Goal: Task Accomplishment & Management: Manage account settings

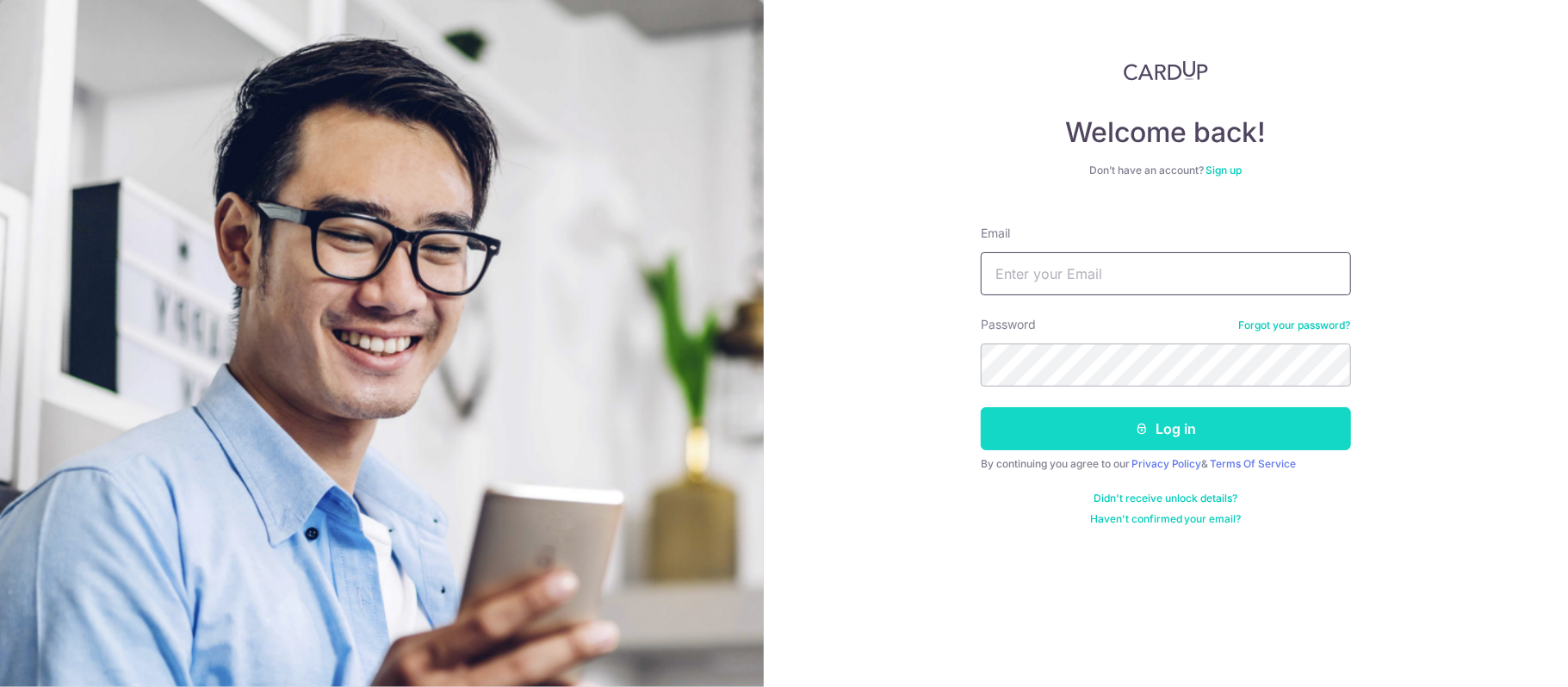
type input "jodielyt98@gmail.com"
click at [1062, 441] on button "Log in" at bounding box center [1166, 429] width 370 height 43
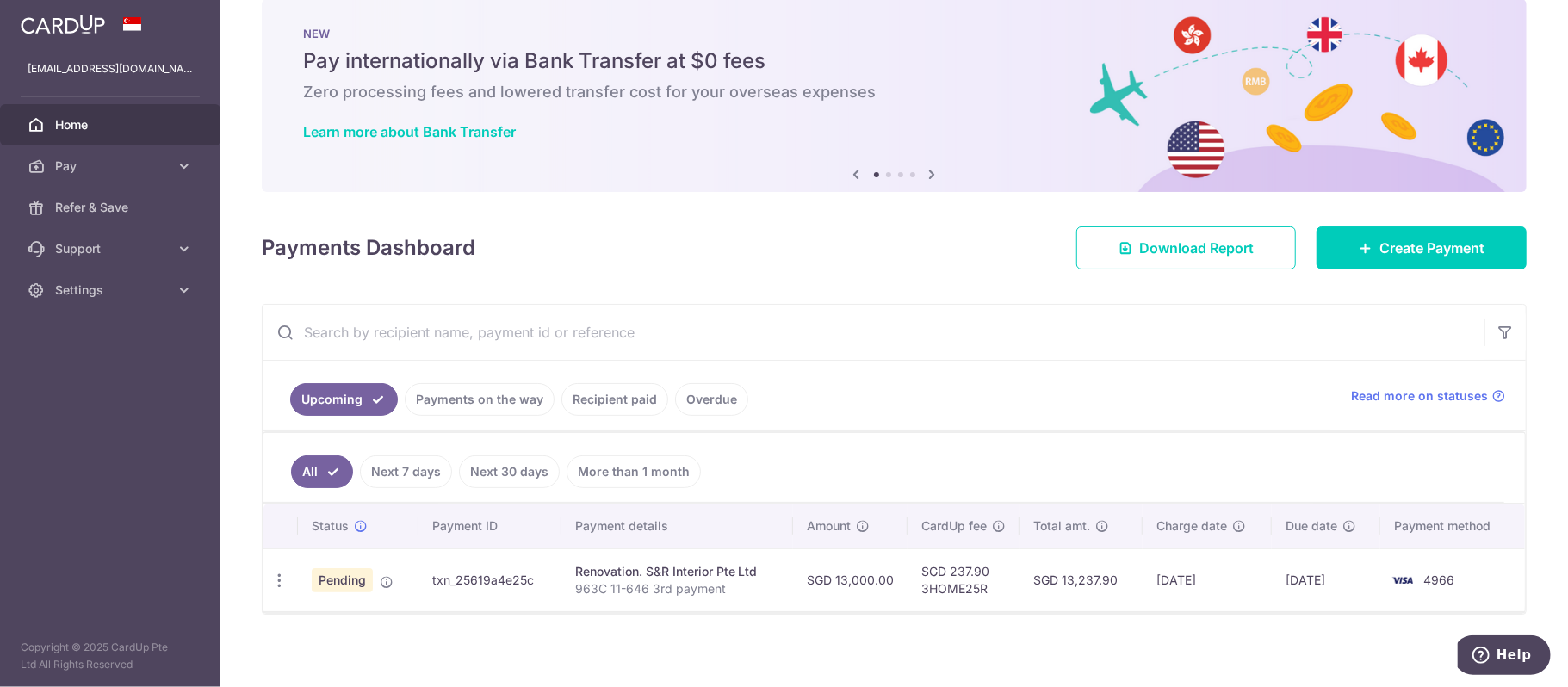
scroll to position [42, 0]
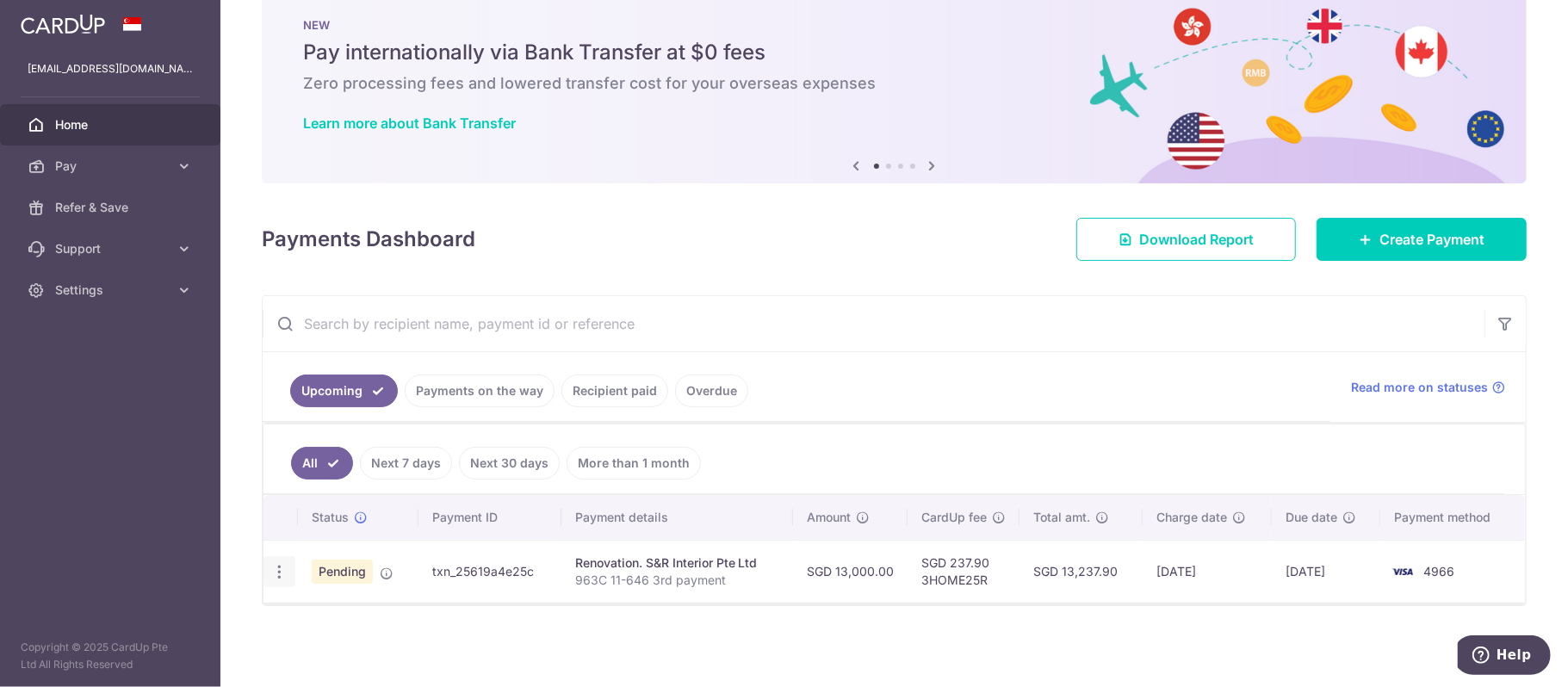
click at [283, 568] on icon "button" at bounding box center [279, 571] width 18 height 18
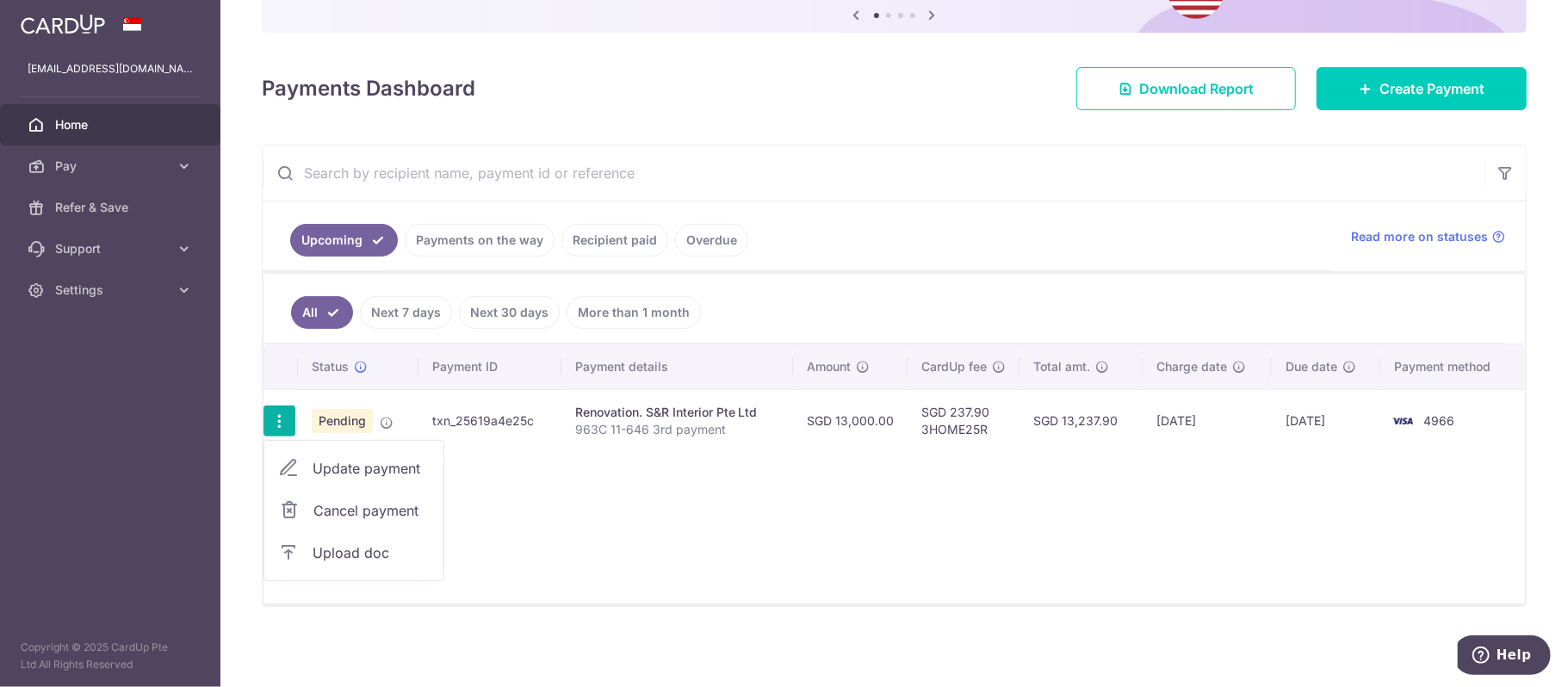
scroll to position [192, 0]
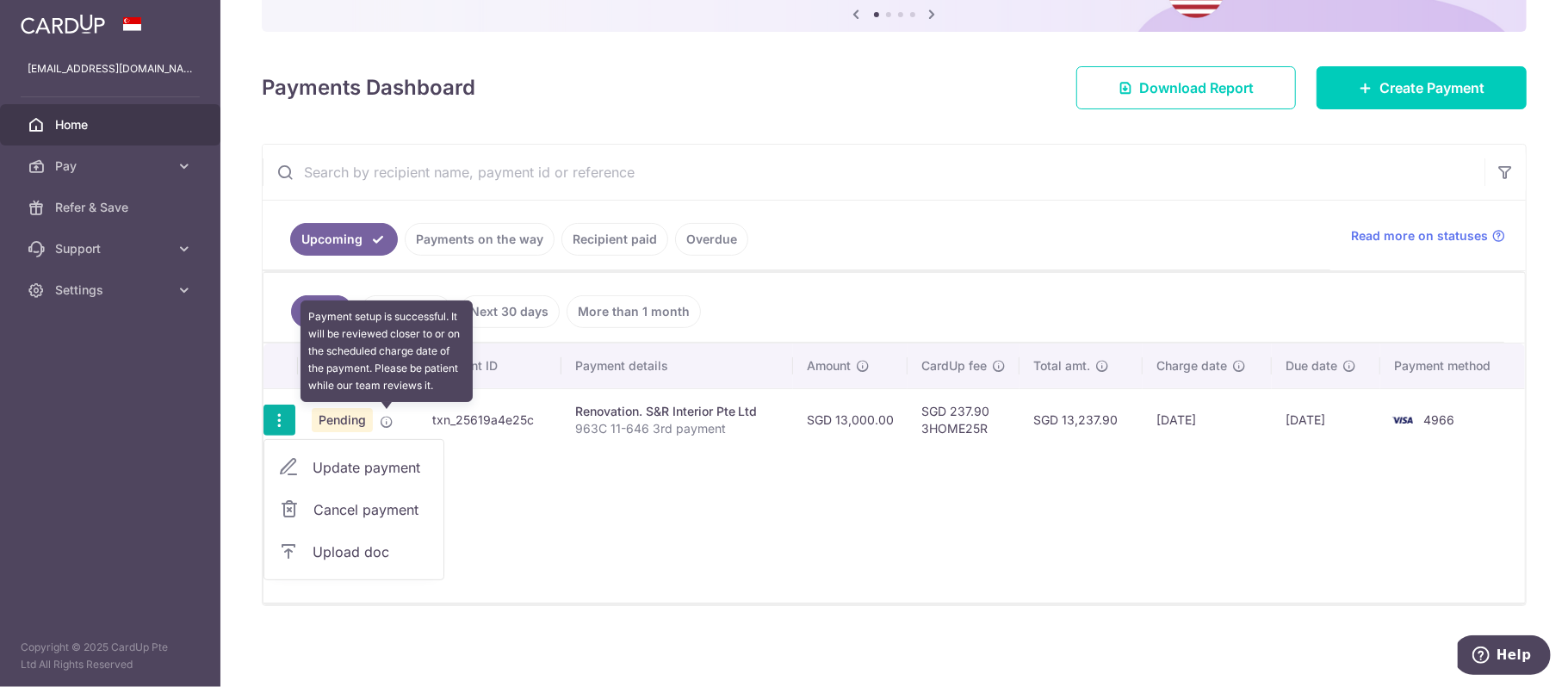
click at [387, 417] on icon at bounding box center [387, 422] width 14 height 14
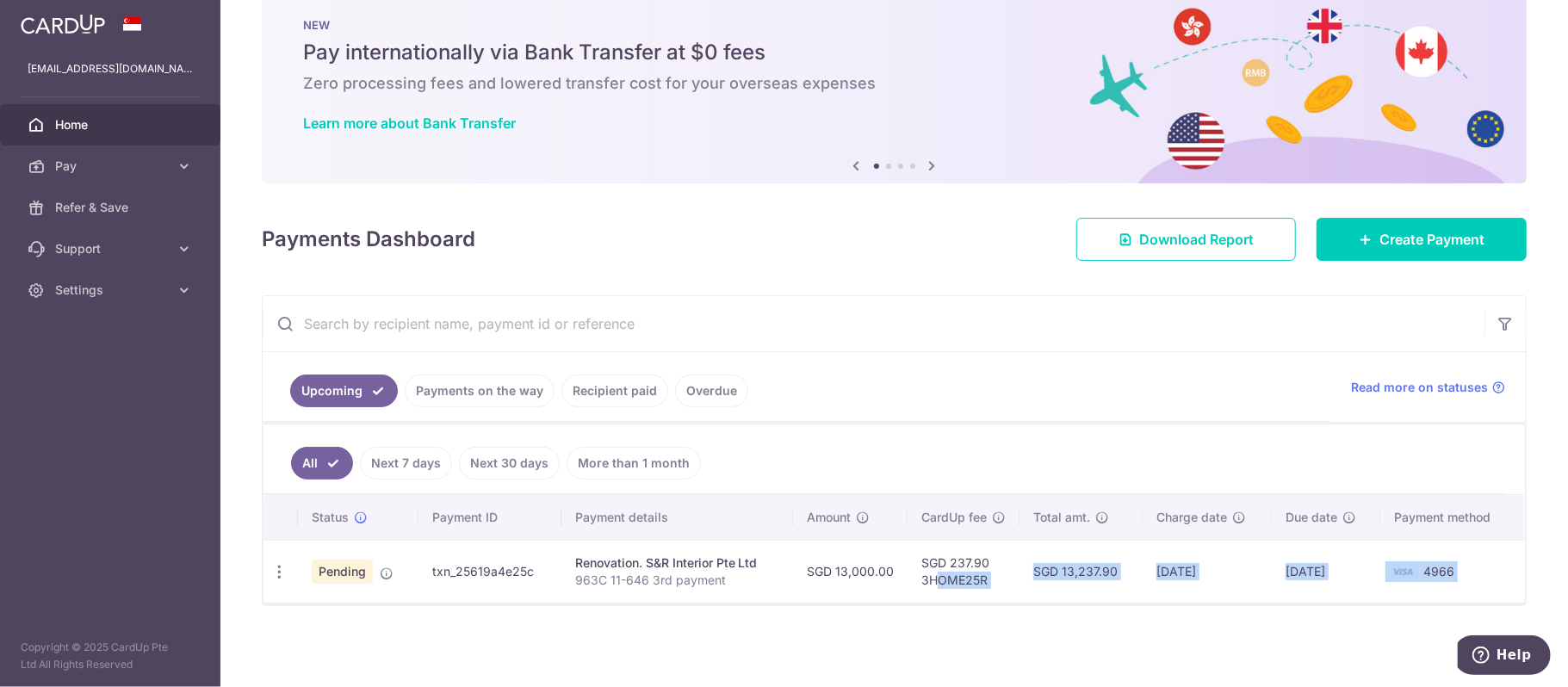
drag, startPoint x: 818, startPoint y: 602, endPoint x: 931, endPoint y: 600, distance: 113.0
click at [931, 600] on div "Status Payment ID Payment details Amount CardUp fee Total amt. Charge date Due …" at bounding box center [894, 549] width 1262 height 109
click at [931, 585] on td "SGD 237.90 3HOME25R" at bounding box center [963, 570] width 112 height 63
drag, startPoint x: 993, startPoint y: 576, endPoint x: 910, endPoint y: 578, distance: 83.0
click at [910, 578] on td "SGD 237.90 3HOME25R" at bounding box center [963, 570] width 112 height 63
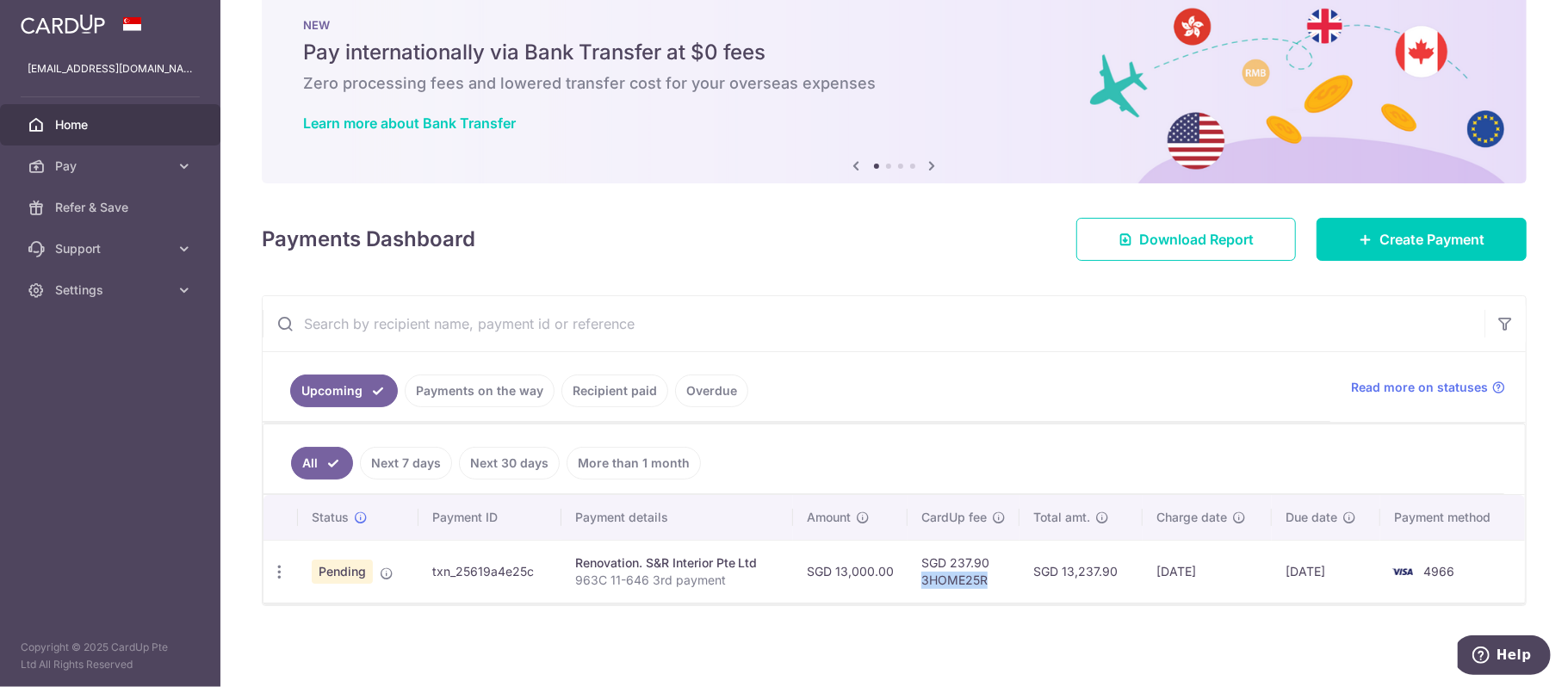
copy td "3HOME25R"
click at [1359, 236] on icon at bounding box center [1366, 239] width 14 height 14
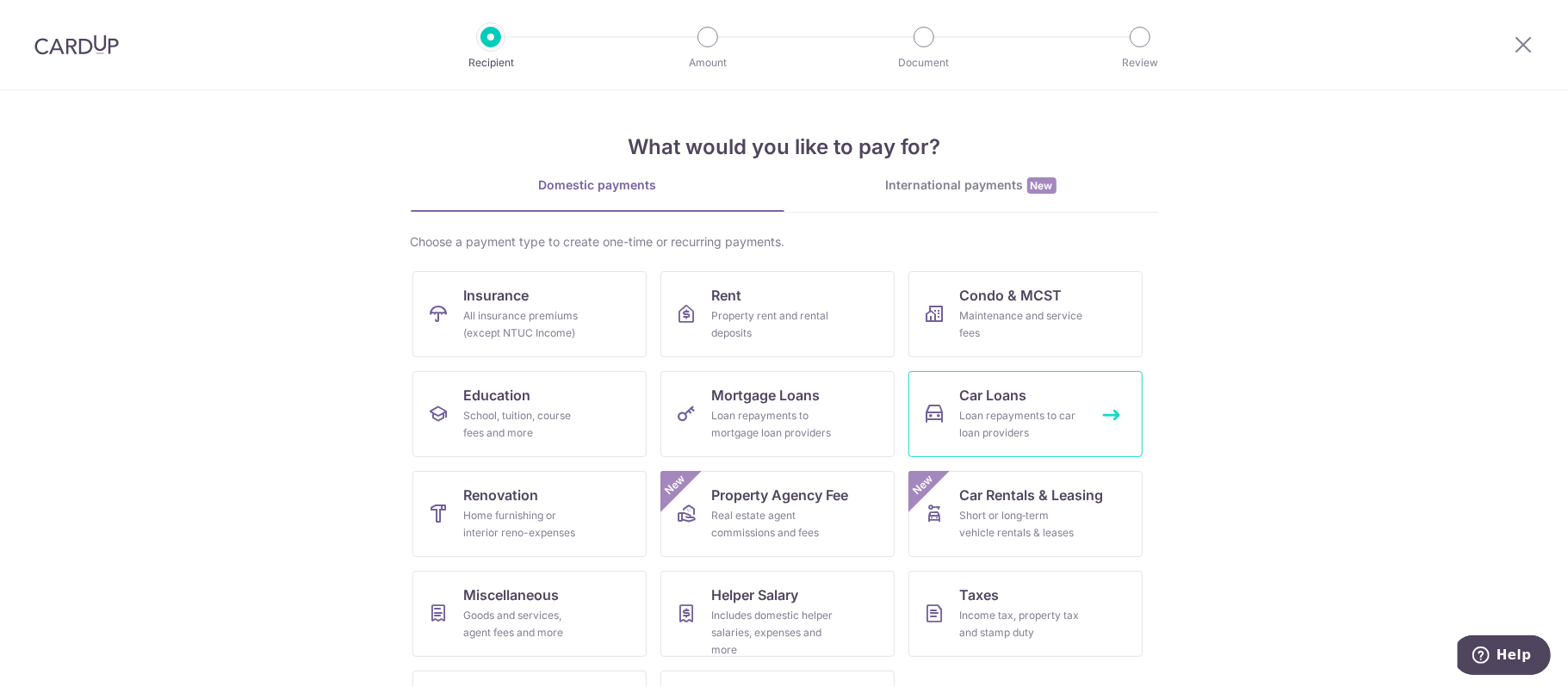
scroll to position [83, 0]
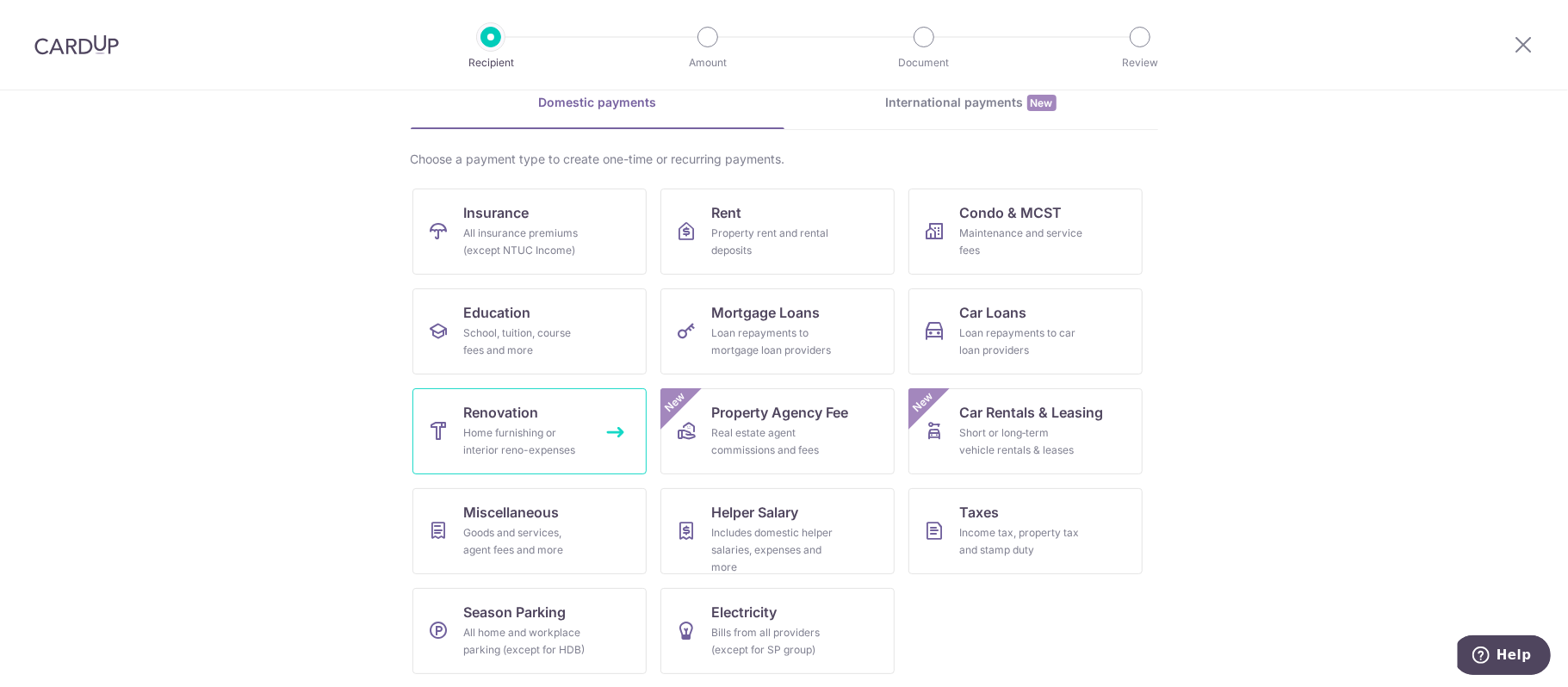
click at [532, 425] on div "Home furnishing or interior reno-expenses" at bounding box center [526, 441] width 124 height 34
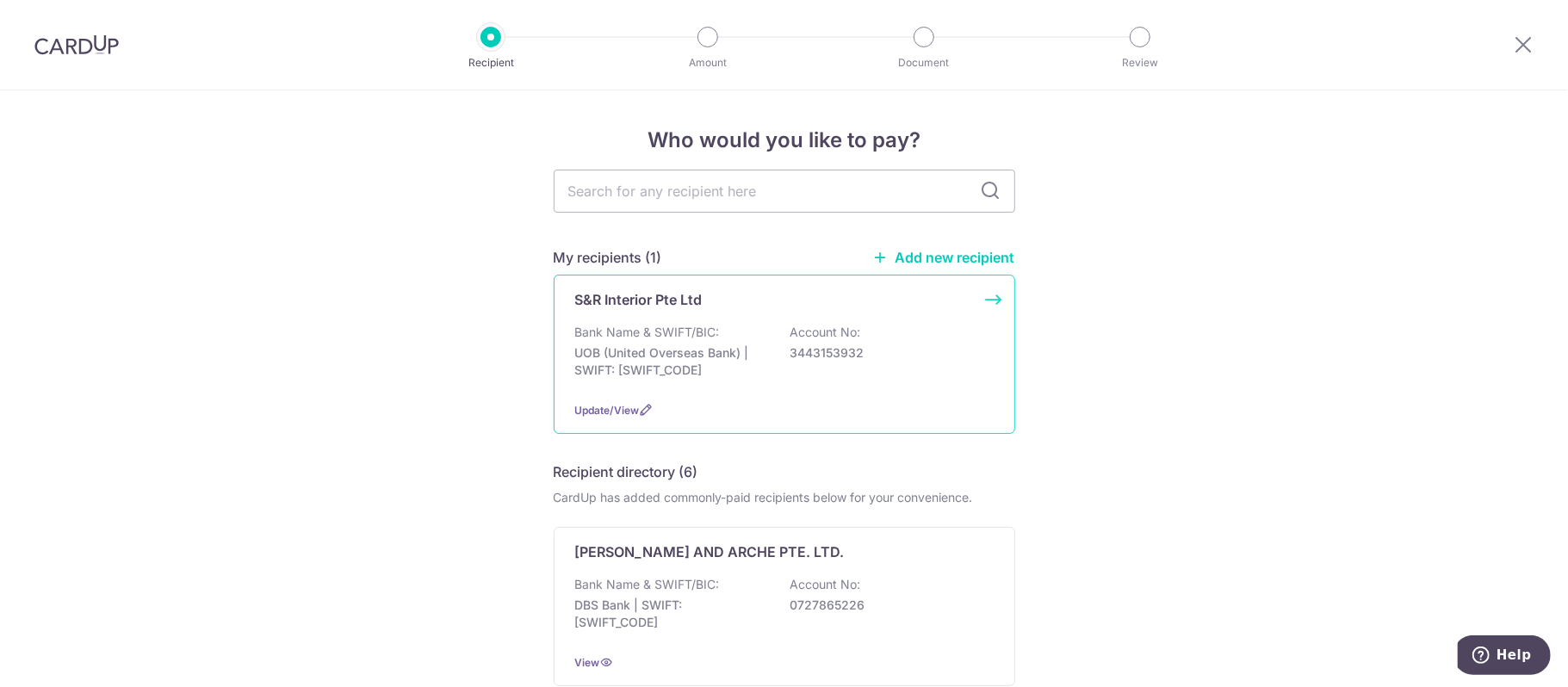
click at [687, 365] on p "UOB (United Overseas Bank) | SWIFT: [SWIFT_CODE]" at bounding box center [672, 361] width 192 height 34
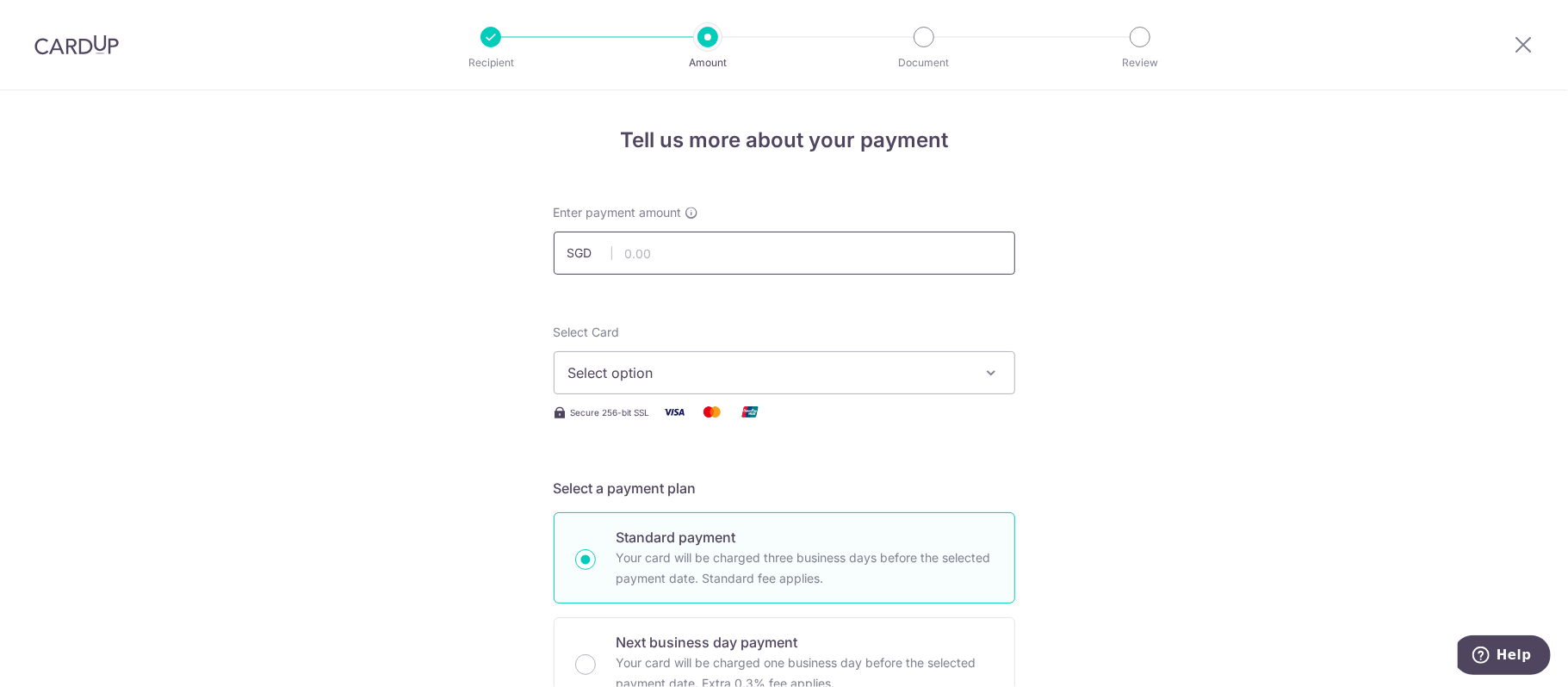
paste input "$1,420.43"
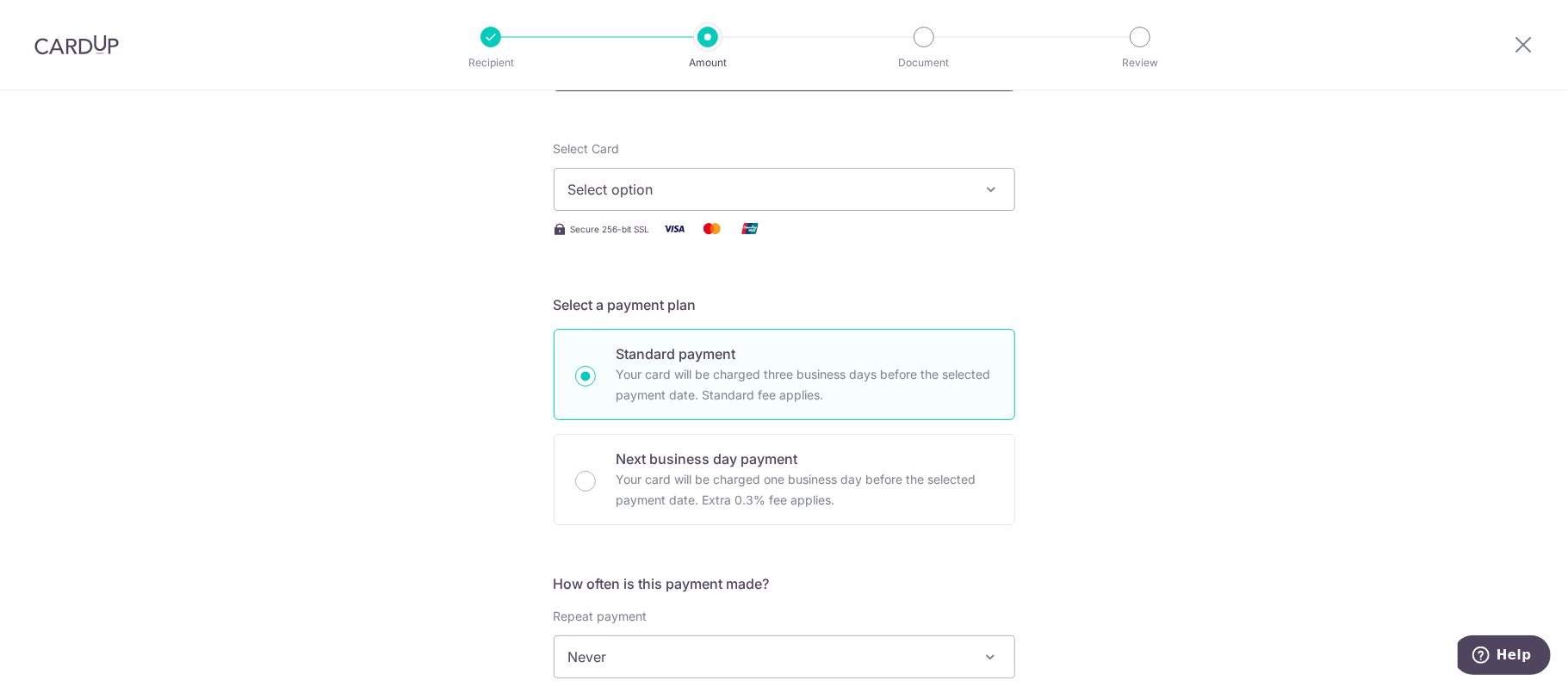
scroll to position [229, 0]
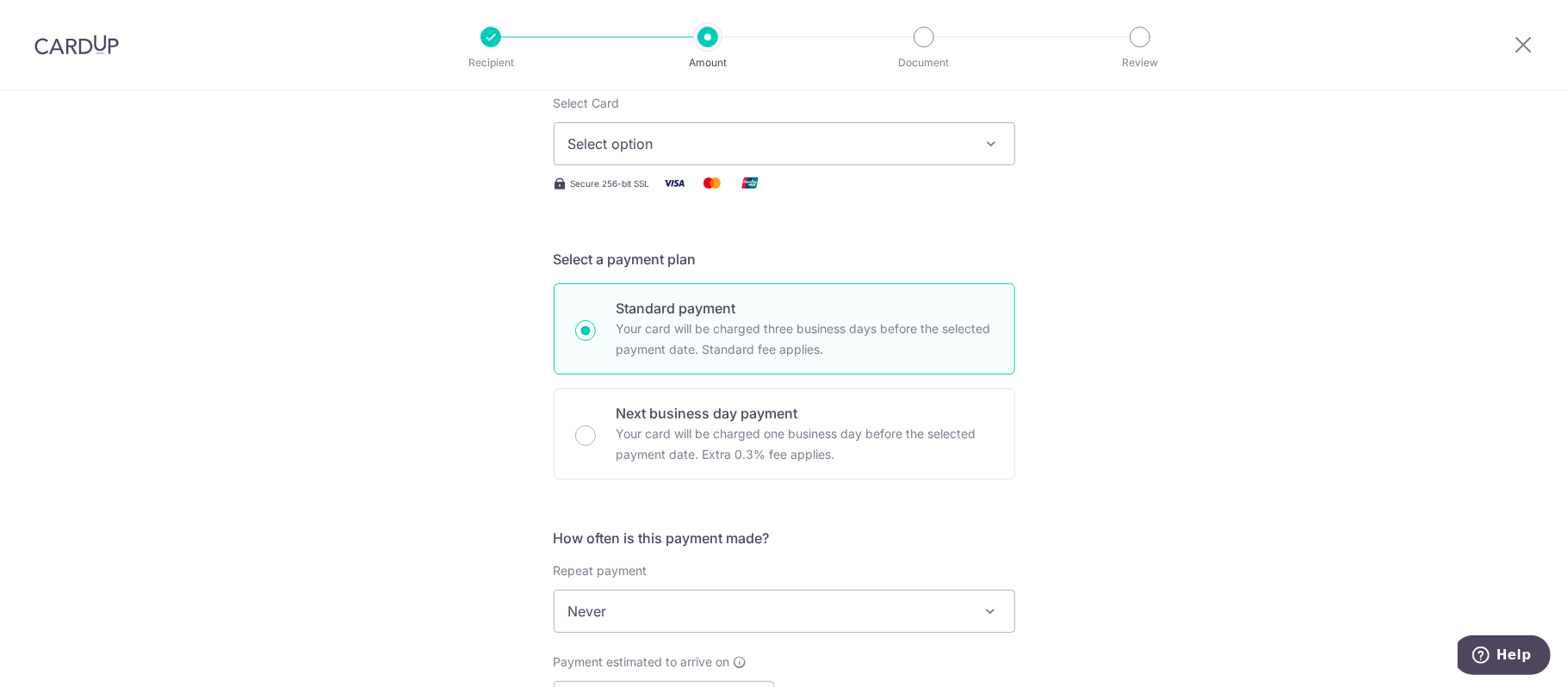
click at [763, 160] on button "Select option" at bounding box center [784, 144] width 462 height 43
type input "1,420.43"
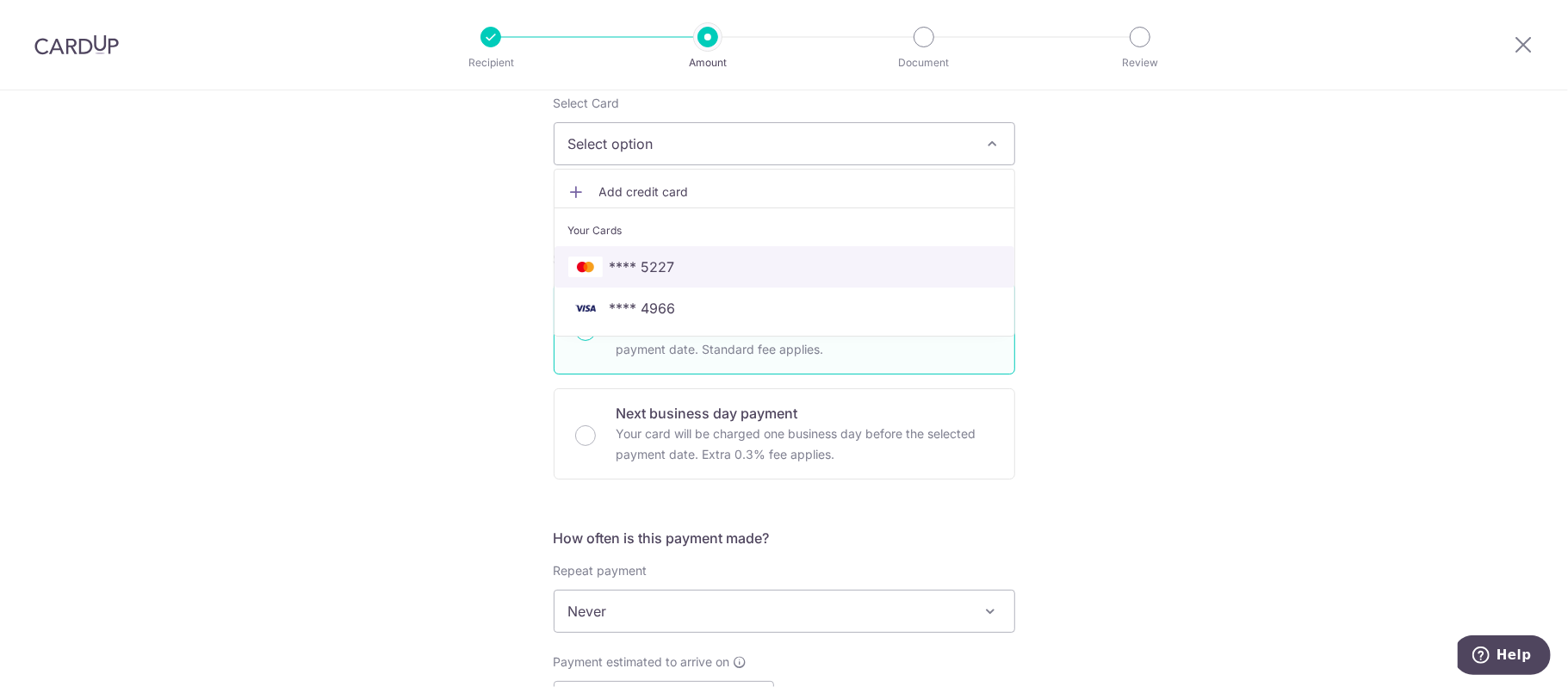
click at [757, 259] on span "**** 5227" at bounding box center [784, 266] width 433 height 20
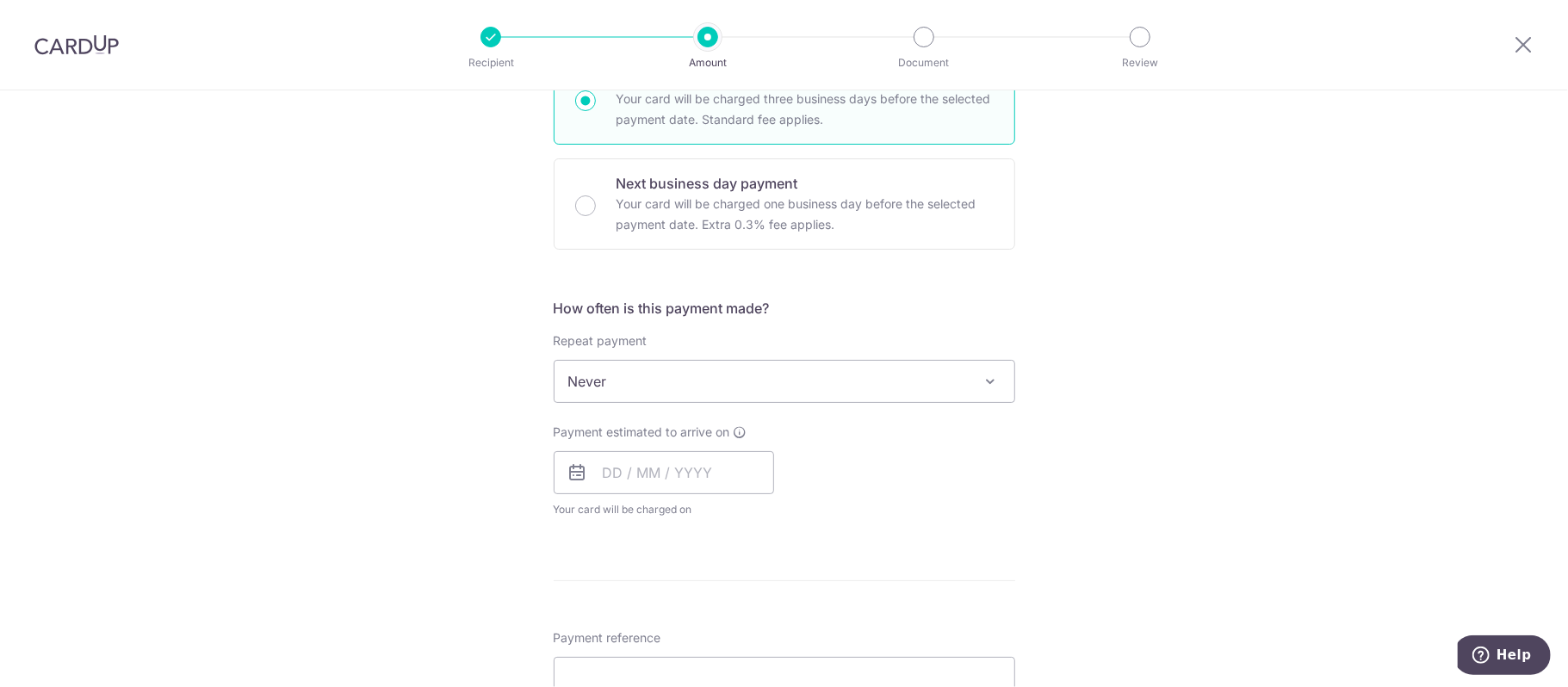
scroll to position [573, 0]
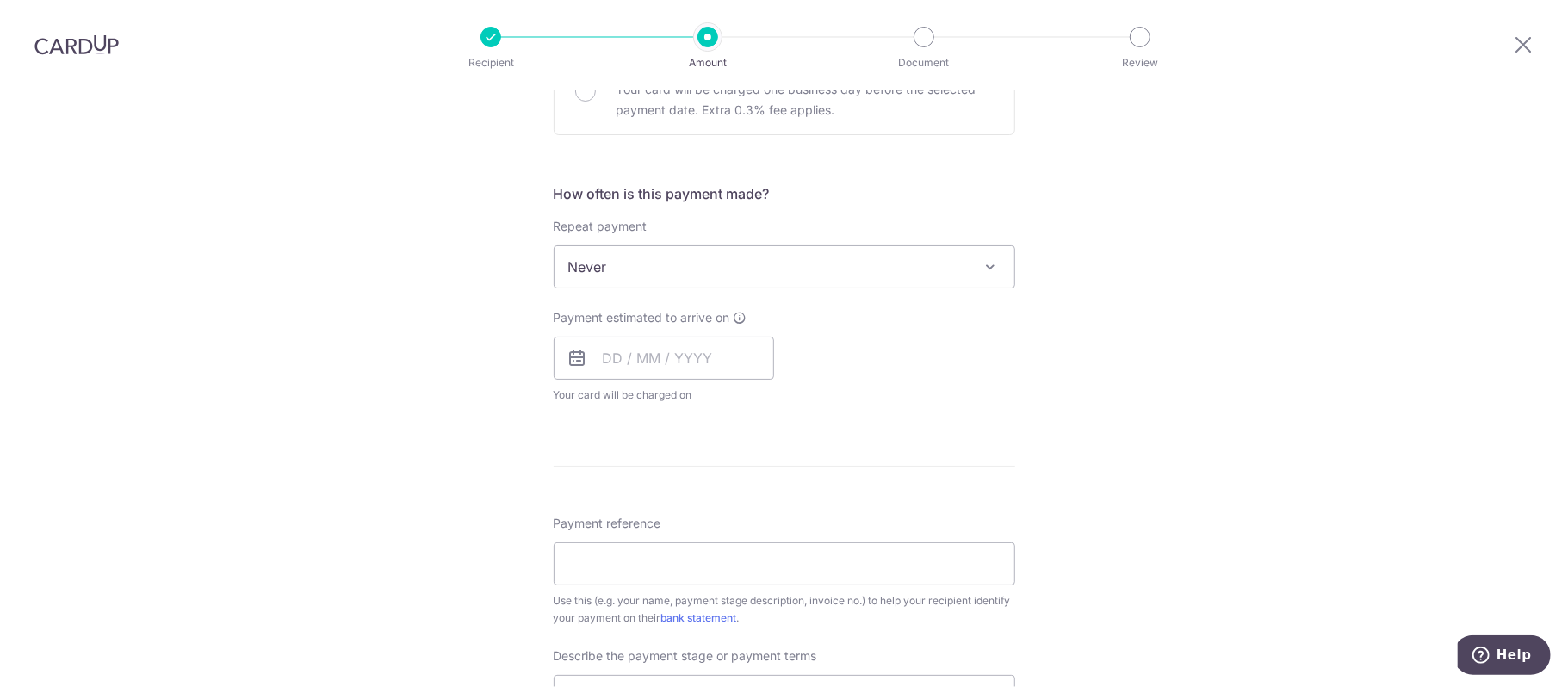
click at [749, 277] on span "Never" at bounding box center [784, 266] width 460 height 42
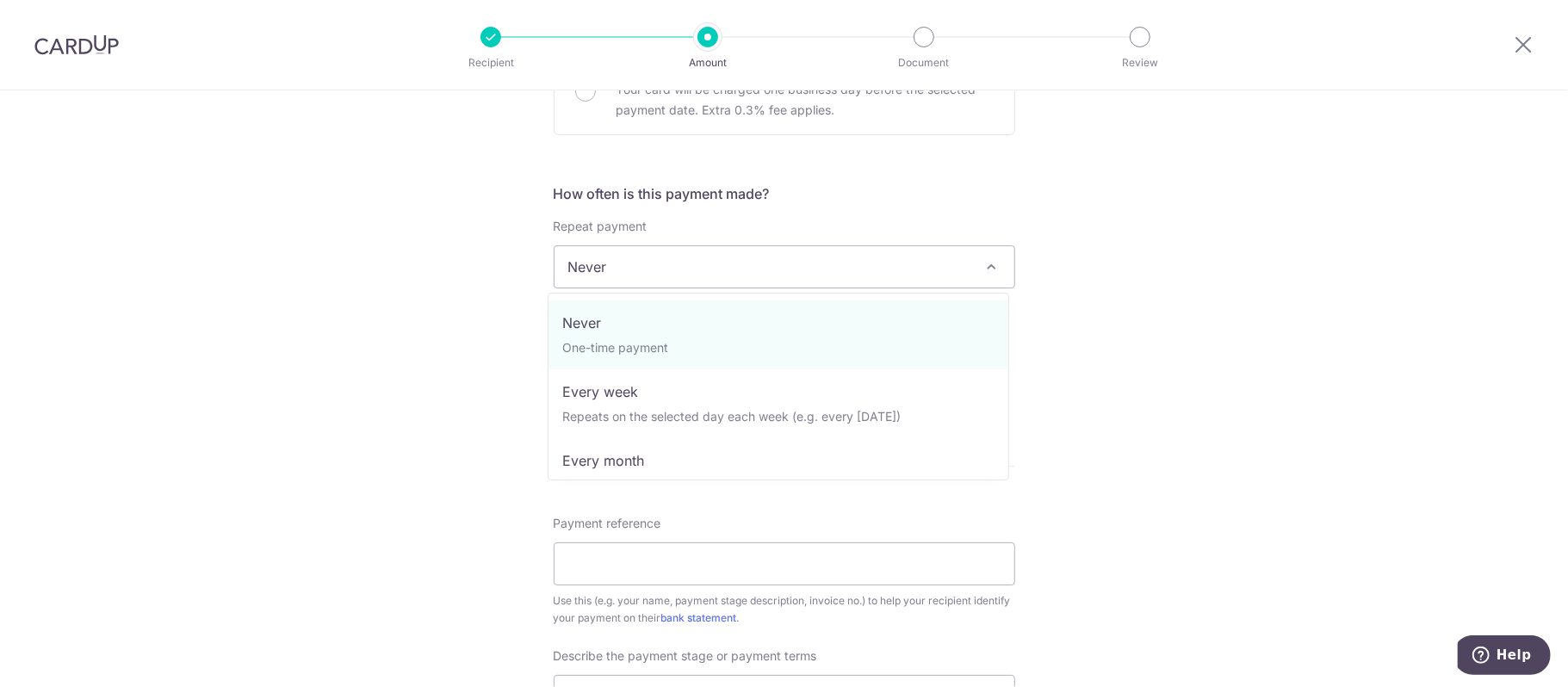
click at [749, 277] on span "Never" at bounding box center [784, 266] width 460 height 42
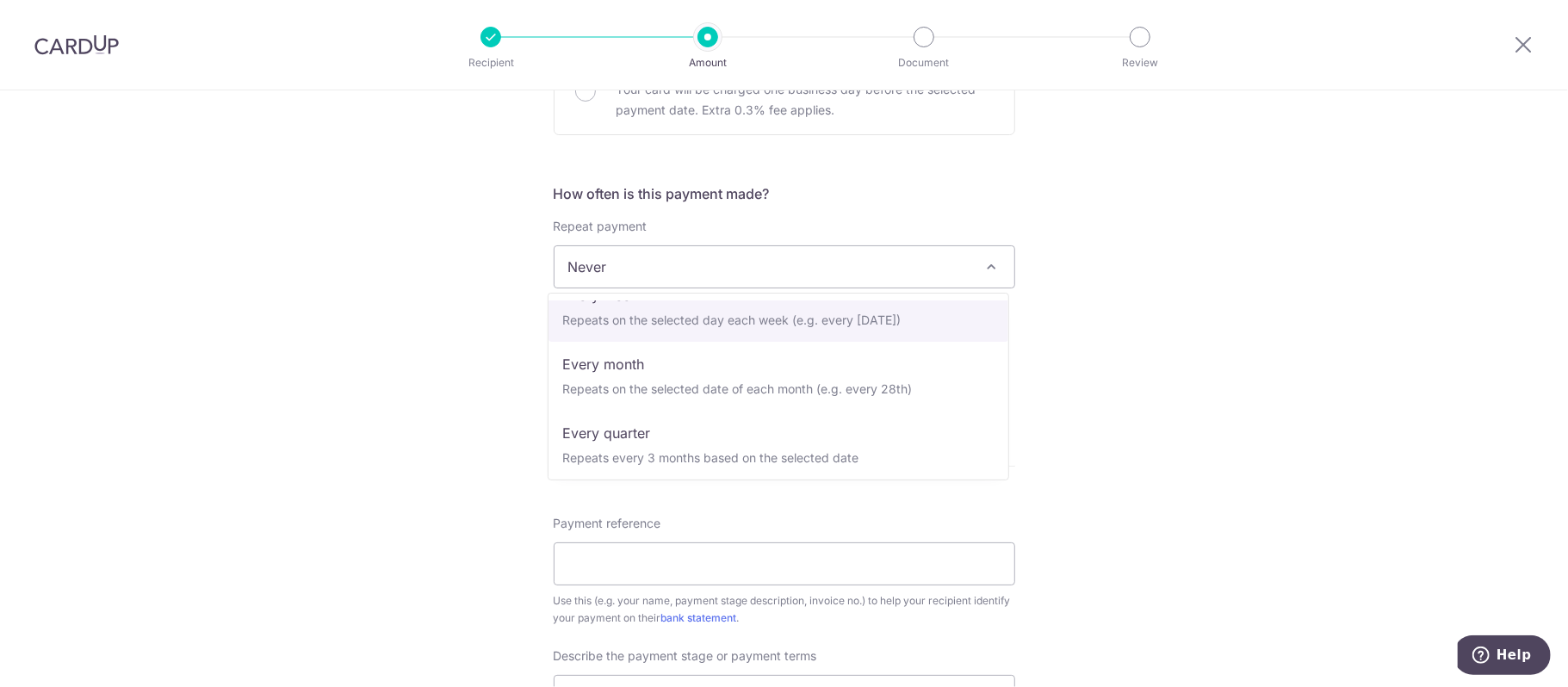
scroll to position [56, 0]
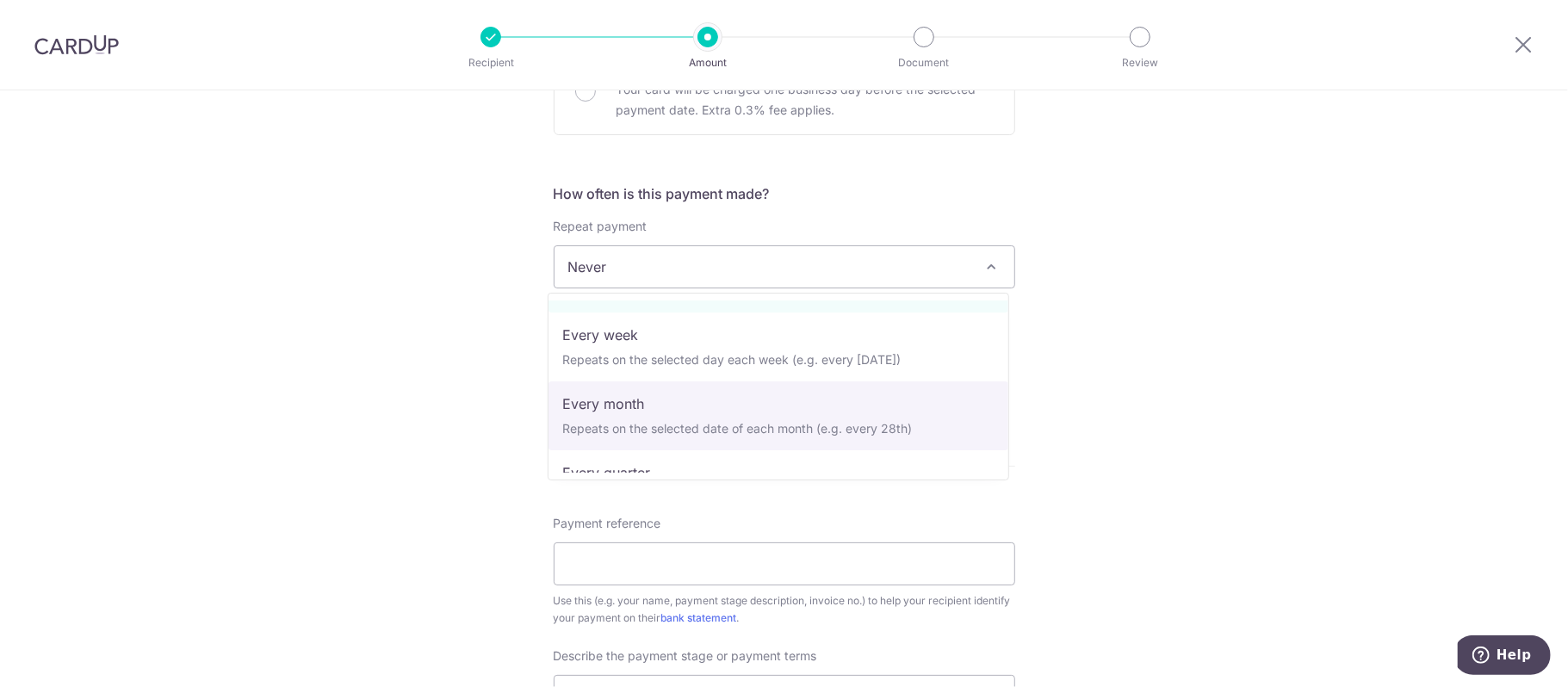
select select "3"
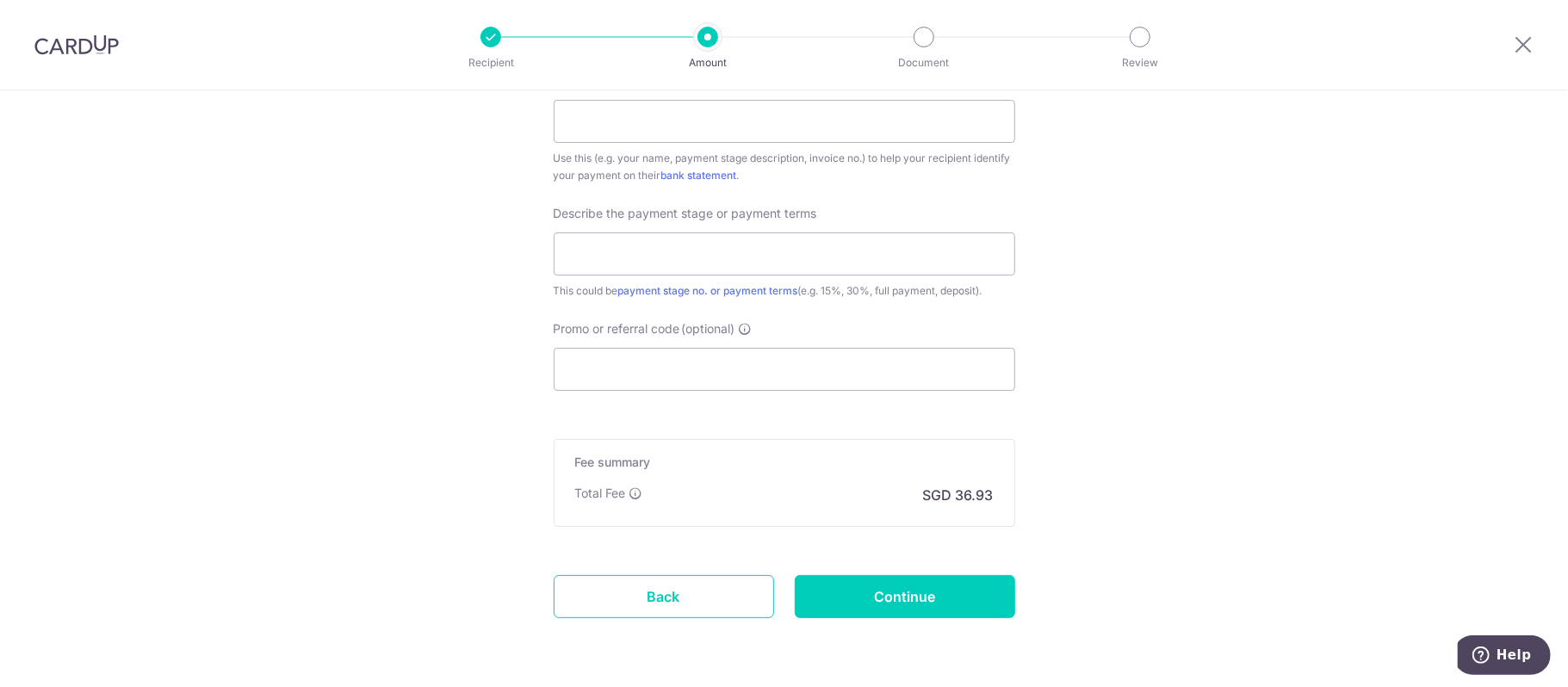
scroll to position [1096, 0]
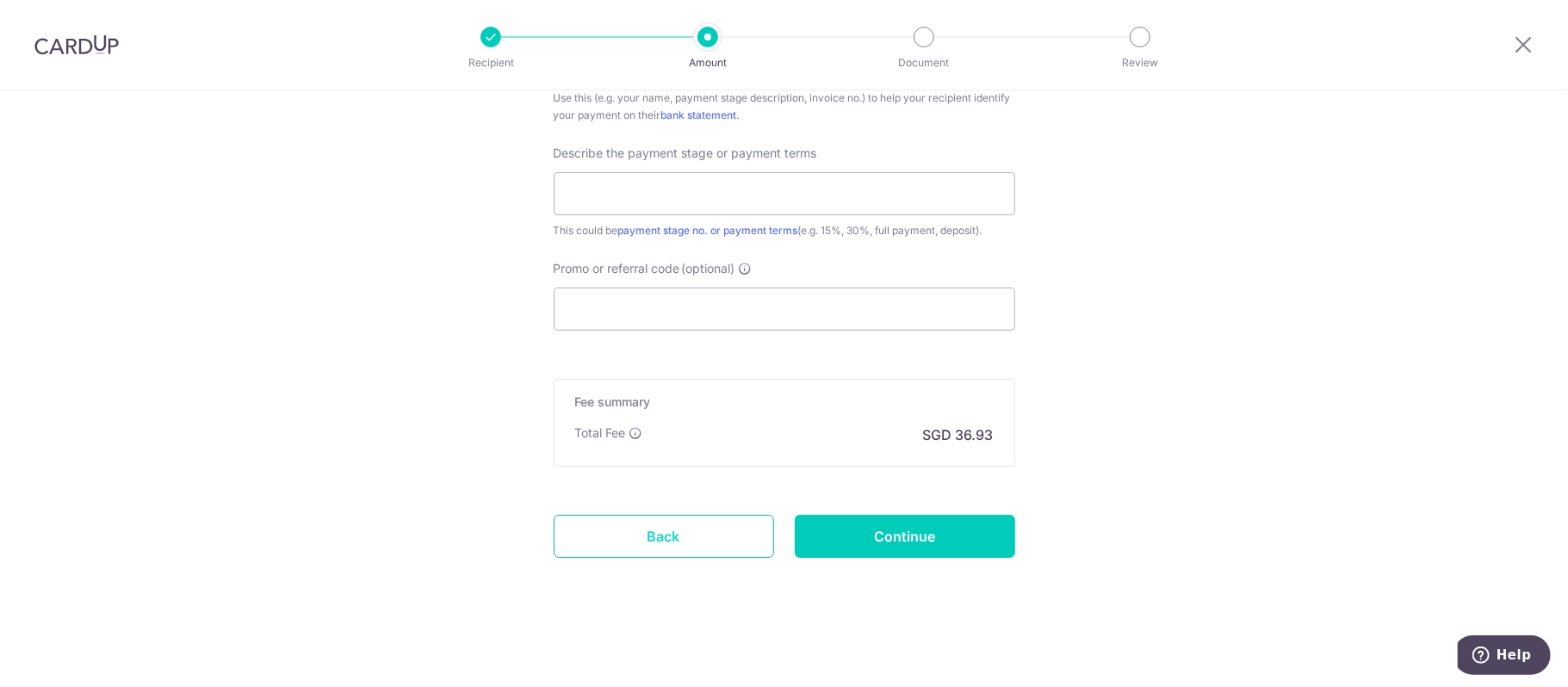
click at [670, 532] on link "Back" at bounding box center [664, 536] width 221 height 43
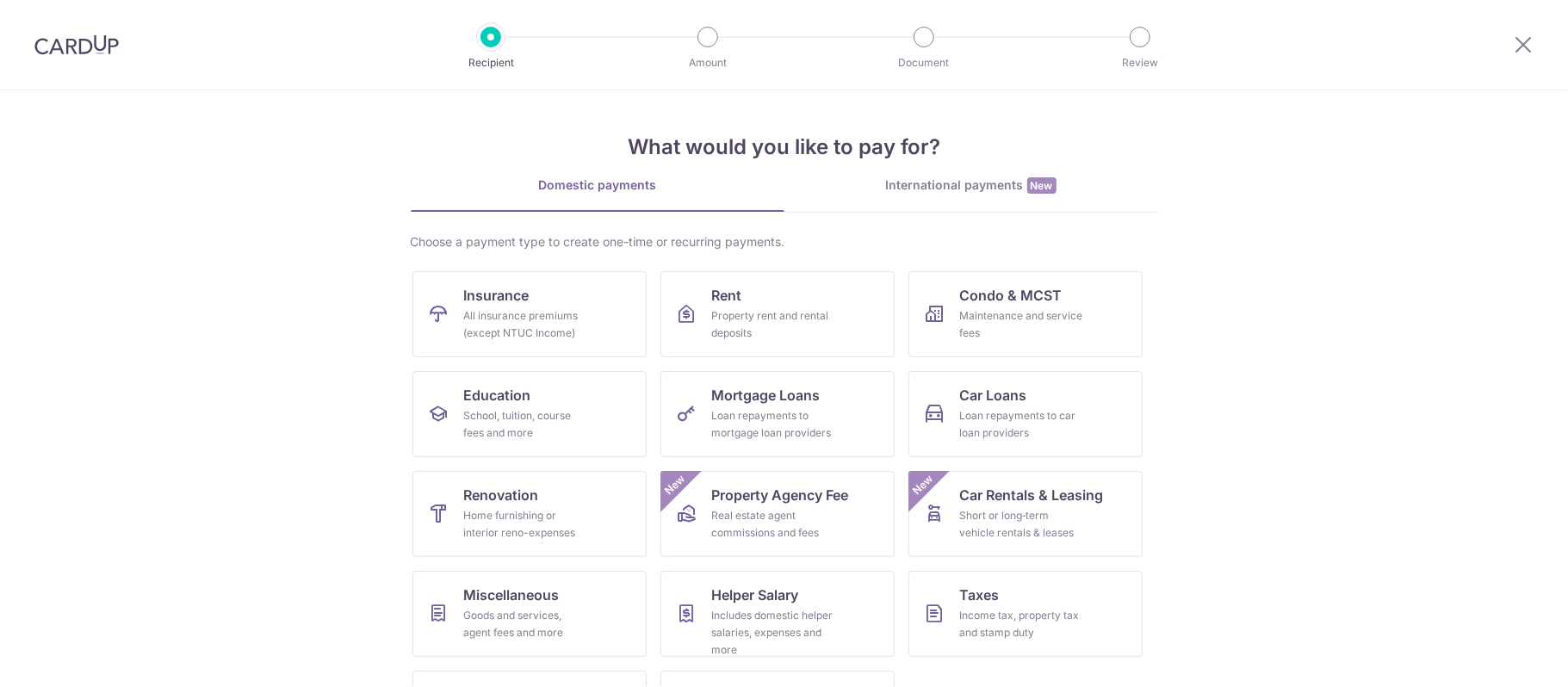
click at [85, 64] on div at bounding box center [77, 45] width 154 height 89
click at [85, 50] on img at bounding box center [76, 44] width 85 height 20
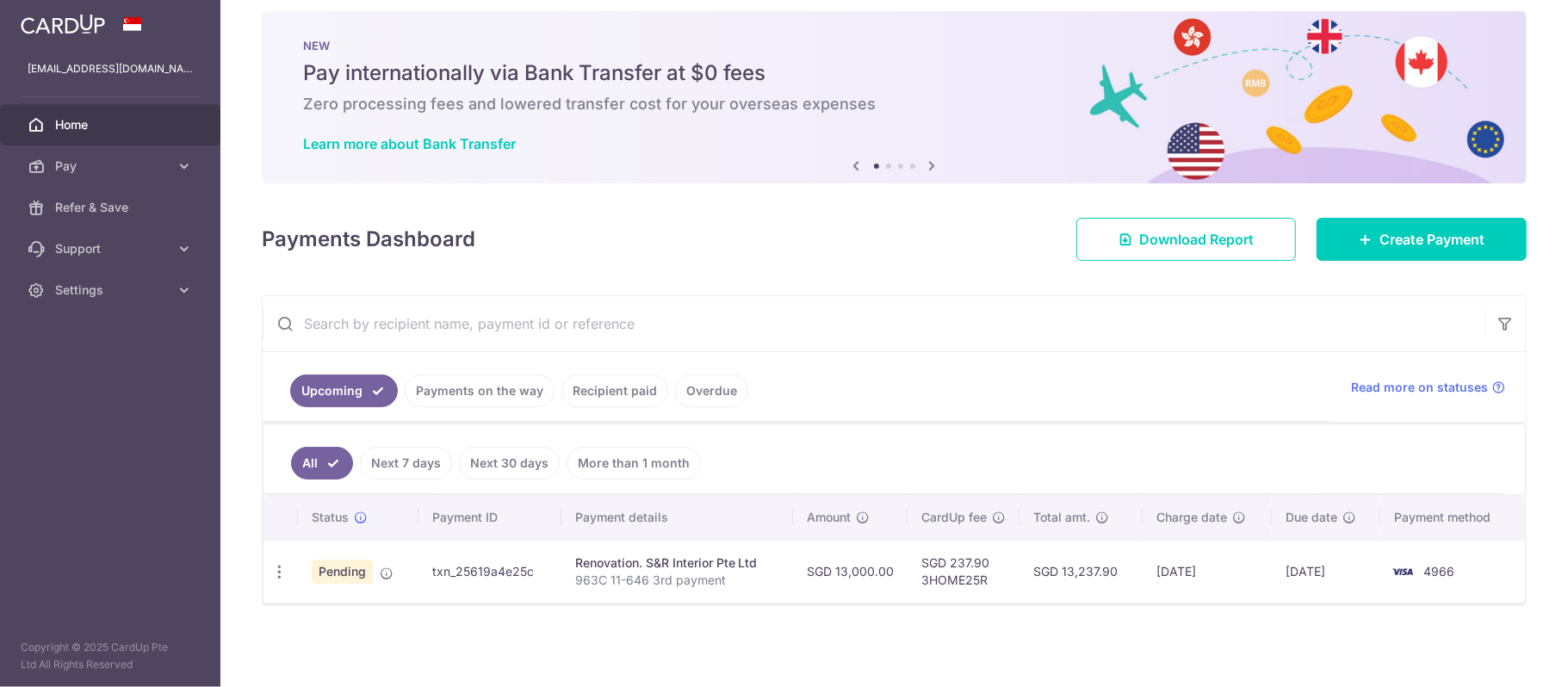
scroll to position [21, 0]
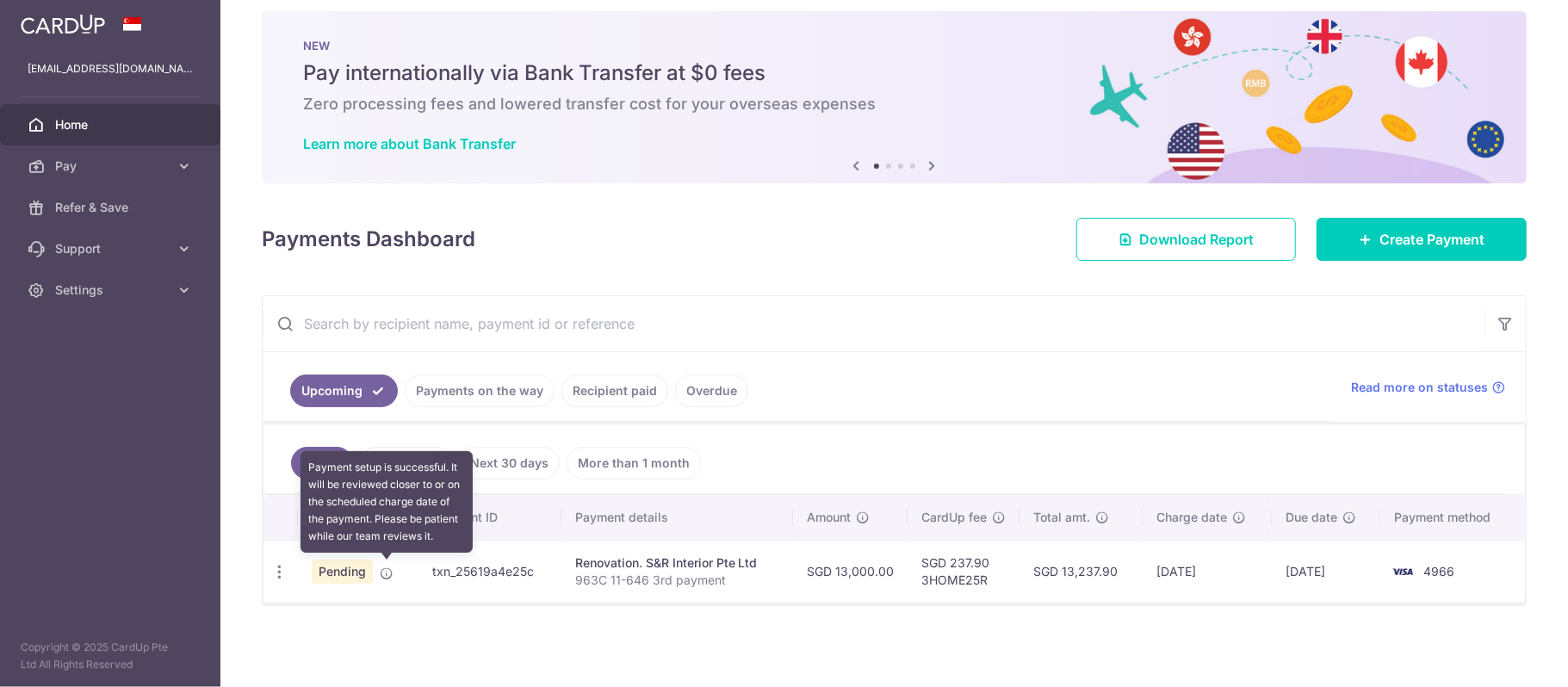
click at [390, 573] on icon at bounding box center [387, 573] width 14 height 14
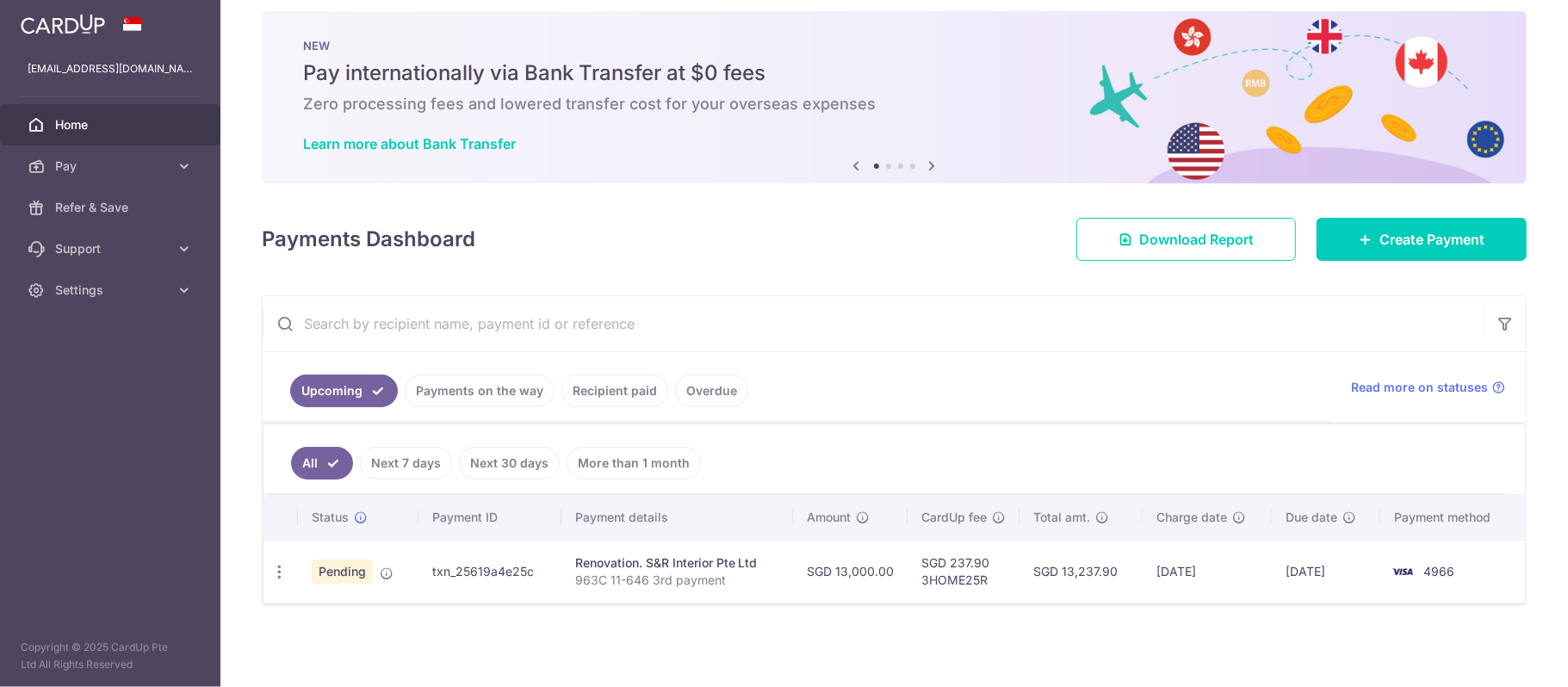
click at [345, 568] on span "Pending" at bounding box center [342, 571] width 61 height 24
click at [280, 575] on icon "button" at bounding box center [279, 571] width 18 height 18
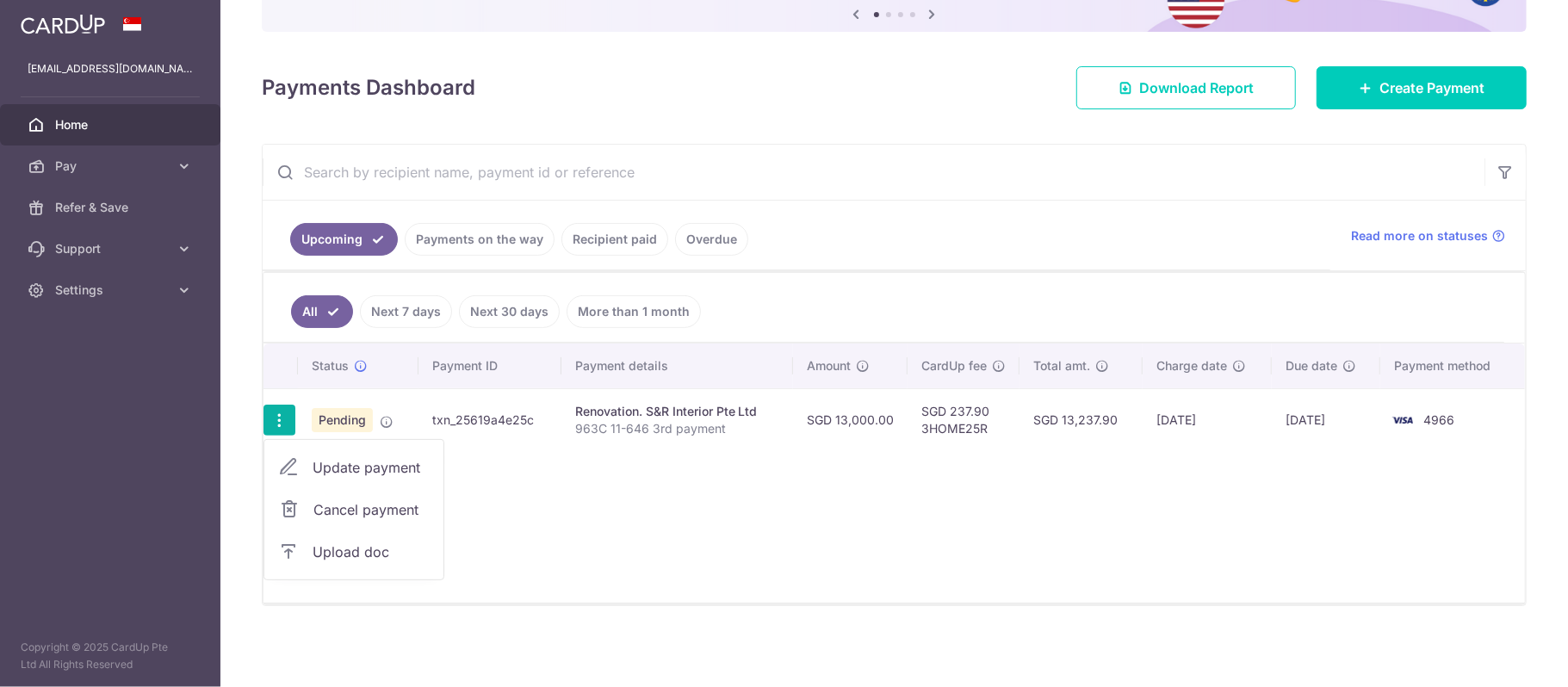
click at [339, 475] on span "Update payment" at bounding box center [371, 466] width 117 height 20
radio input "true"
type input "13,000.00"
type input "[DATE]"
type input "963C 11-646 3rd payment"
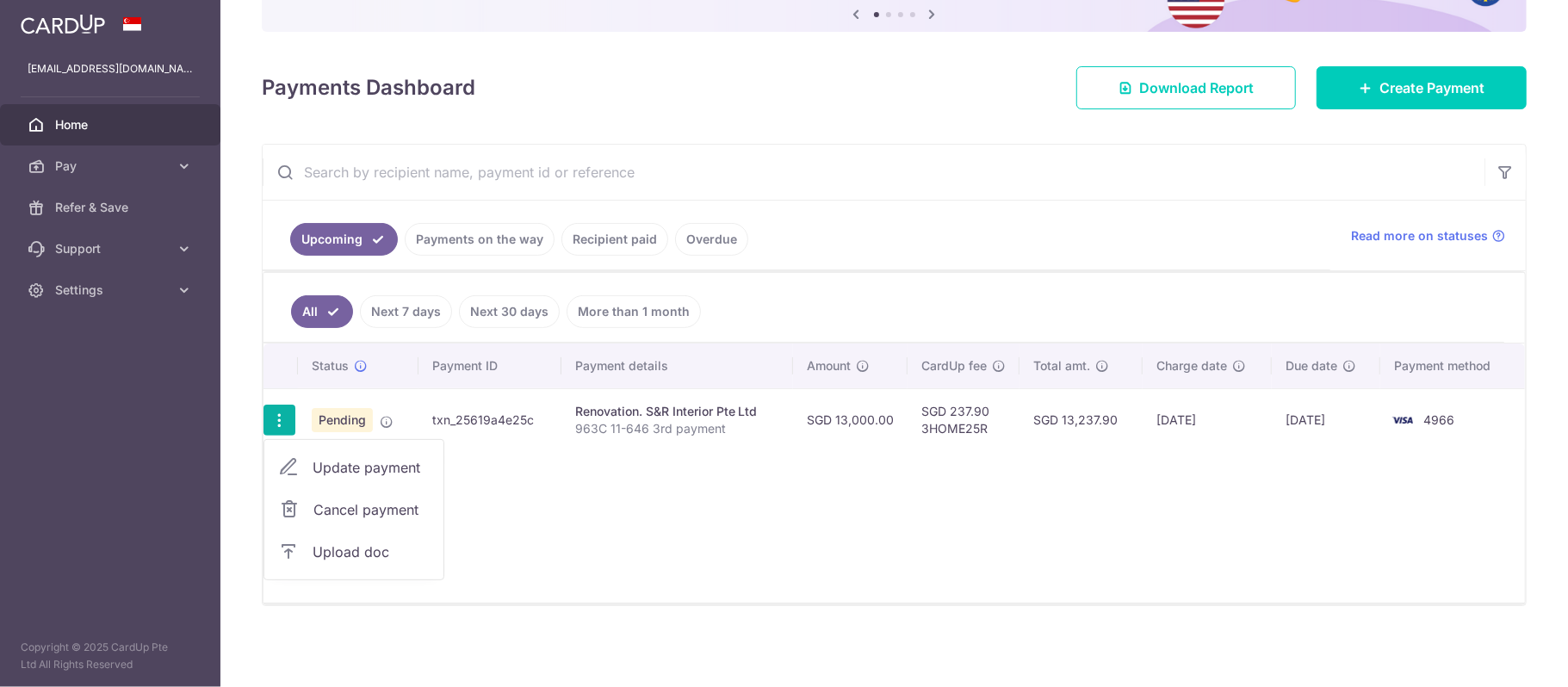
type input "3rd stage 13K some works incomplete"
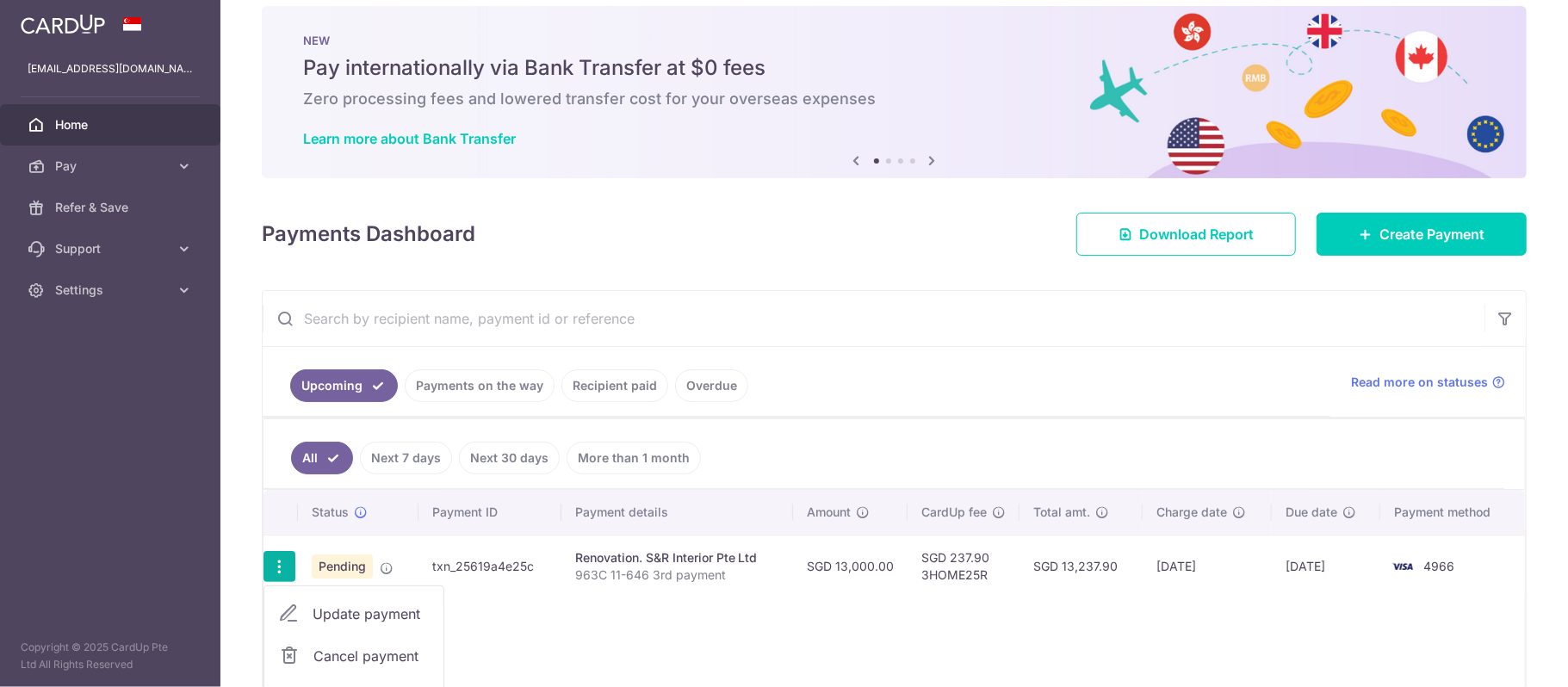
type input "3HOME25R"
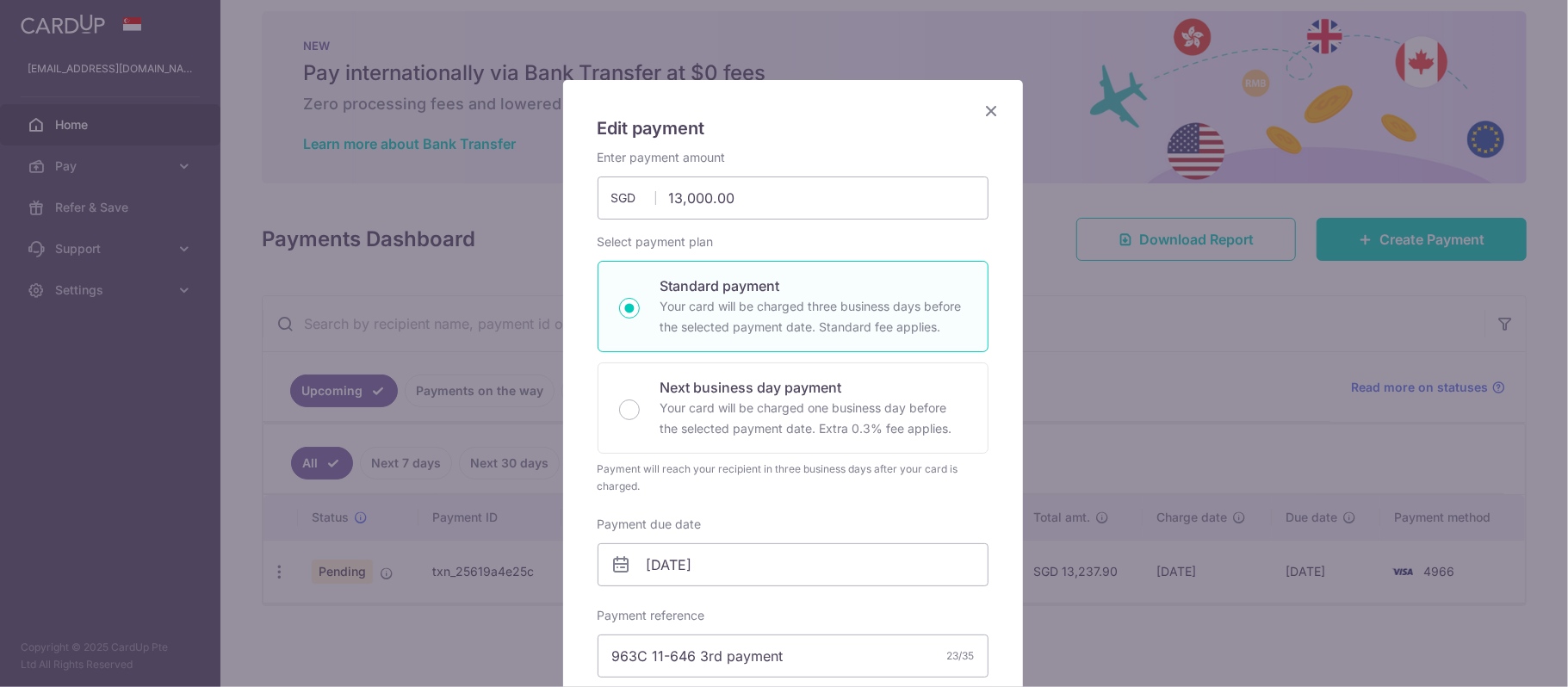
scroll to position [0, 0]
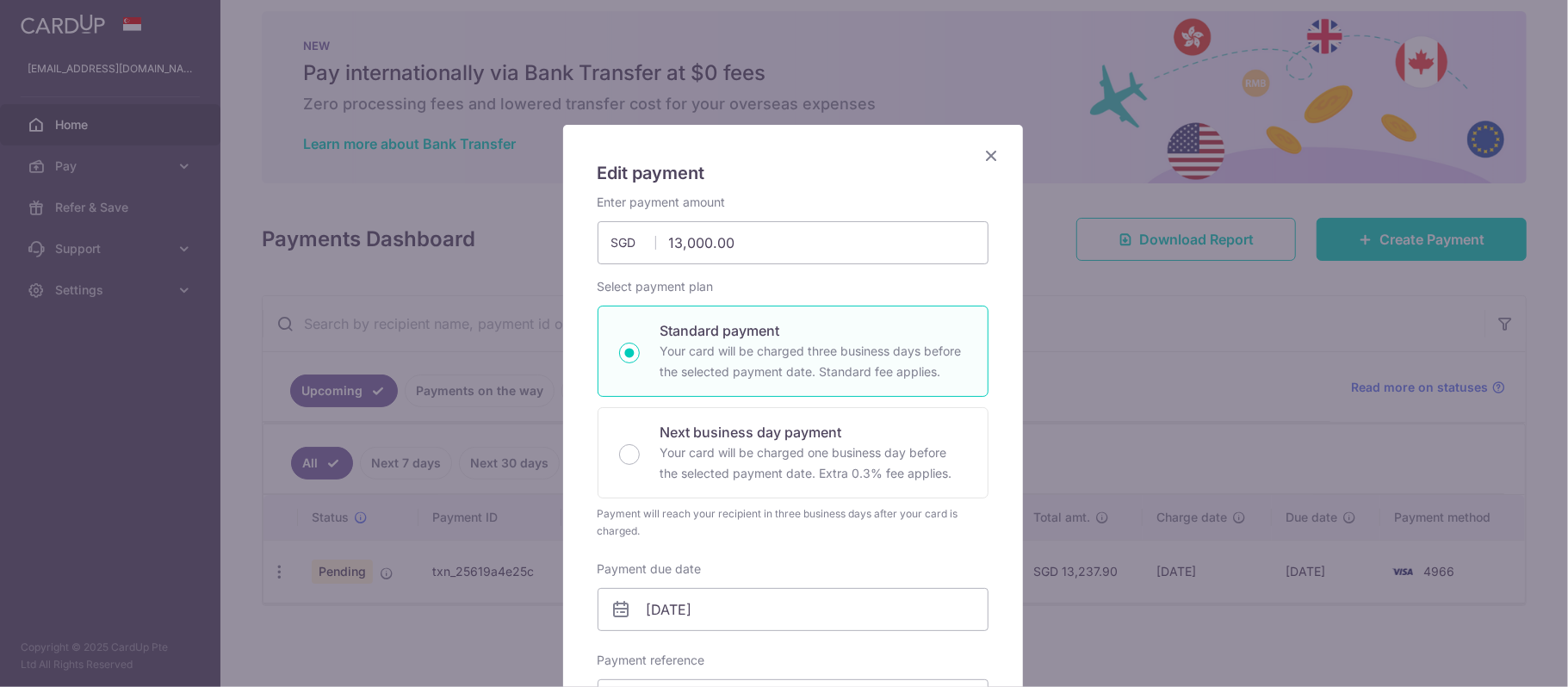
click at [982, 146] on icon "Close" at bounding box center [992, 155] width 20 height 21
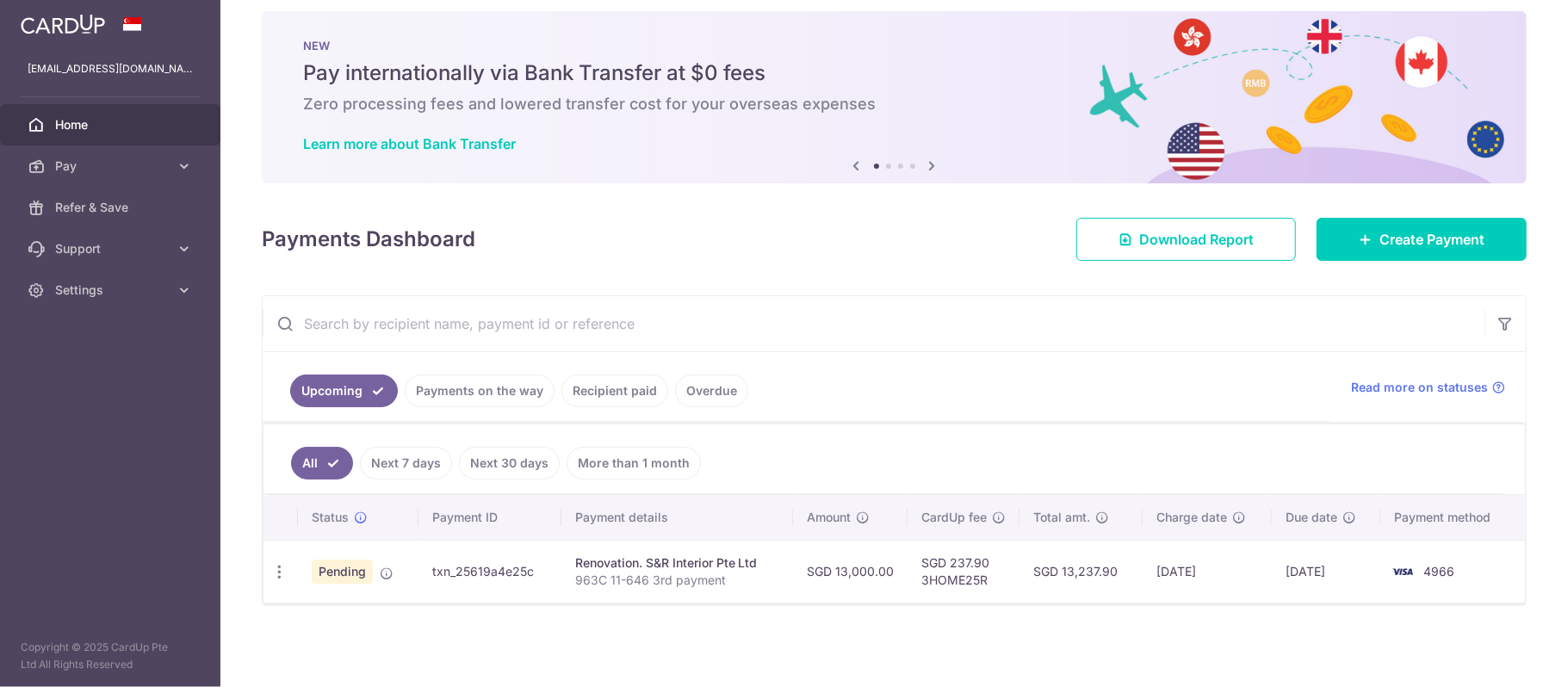
click at [442, 393] on link "Payments on the way" at bounding box center [479, 391] width 150 height 33
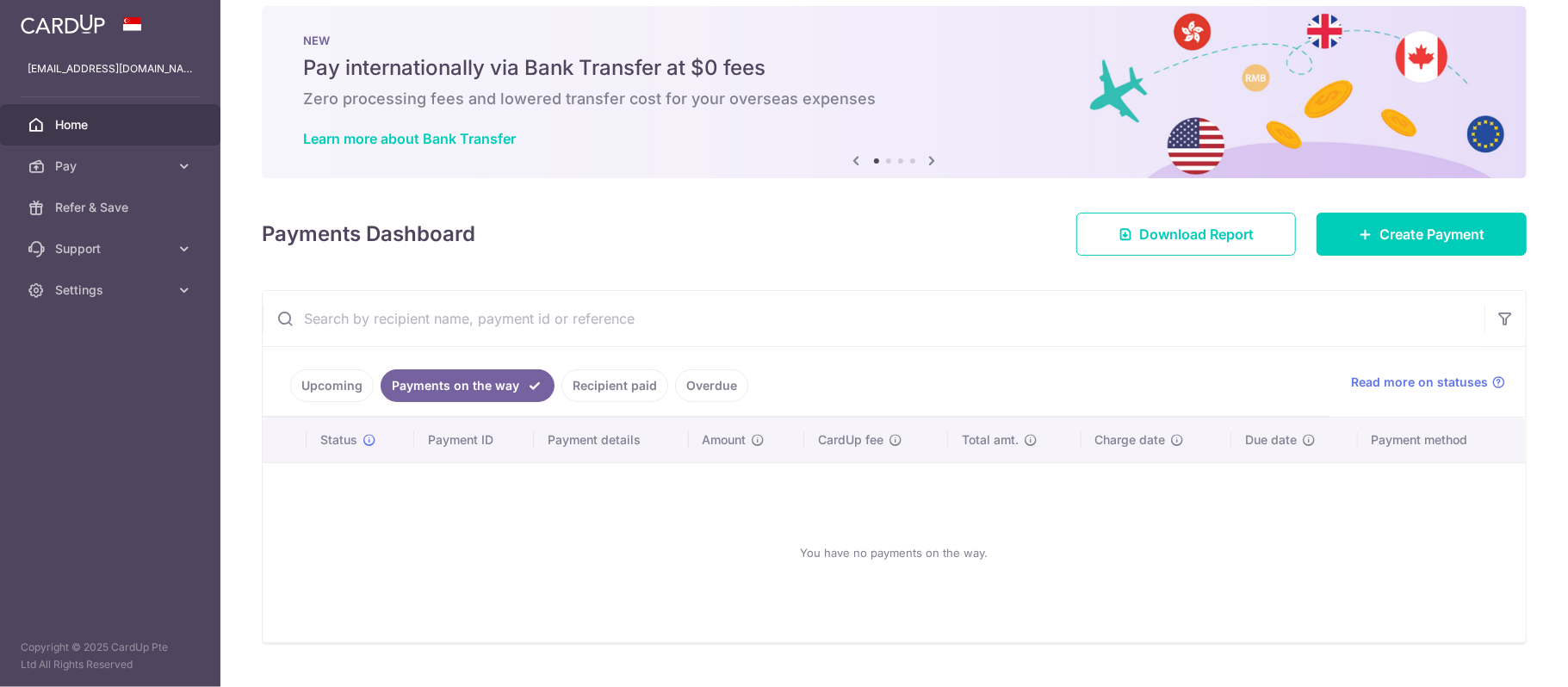
click at [623, 383] on link "Recipient paid" at bounding box center [615, 386] width 107 height 33
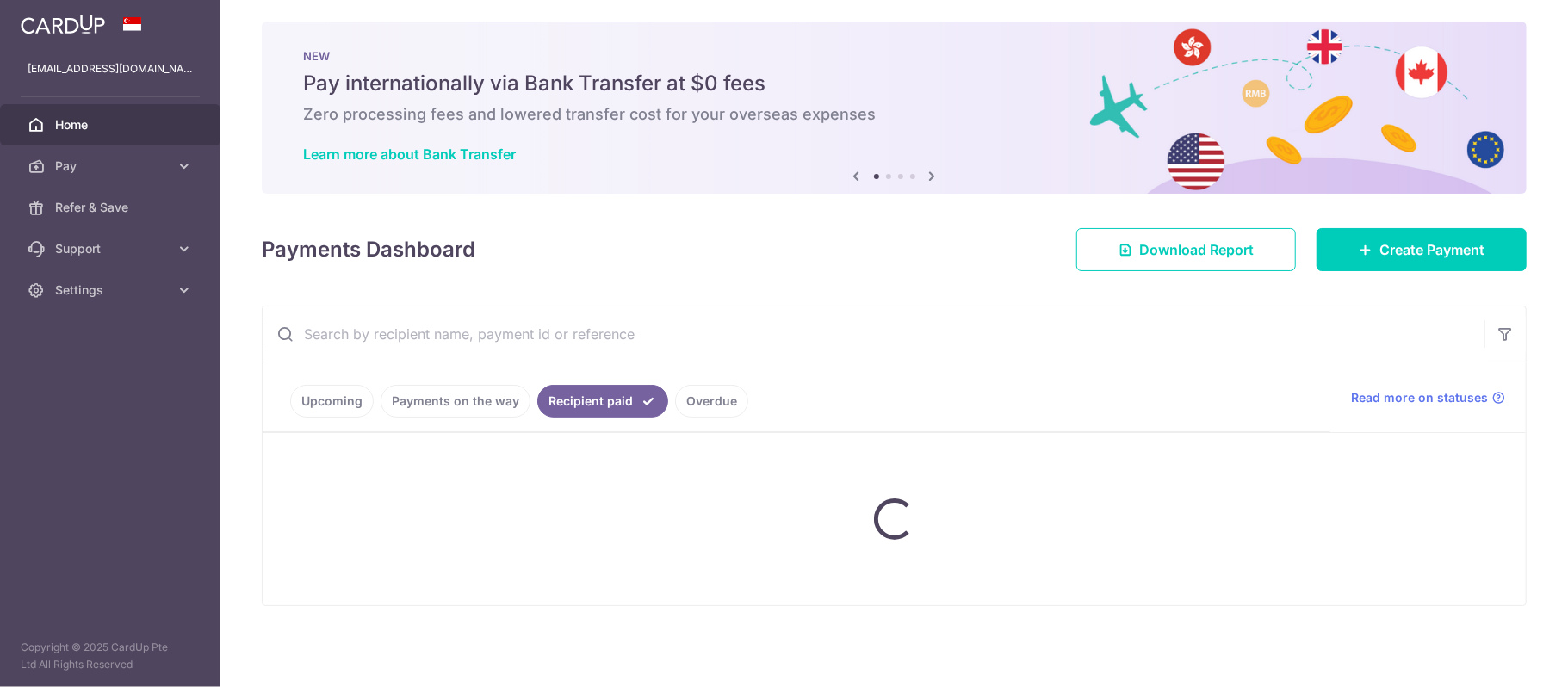
scroll to position [9, 0]
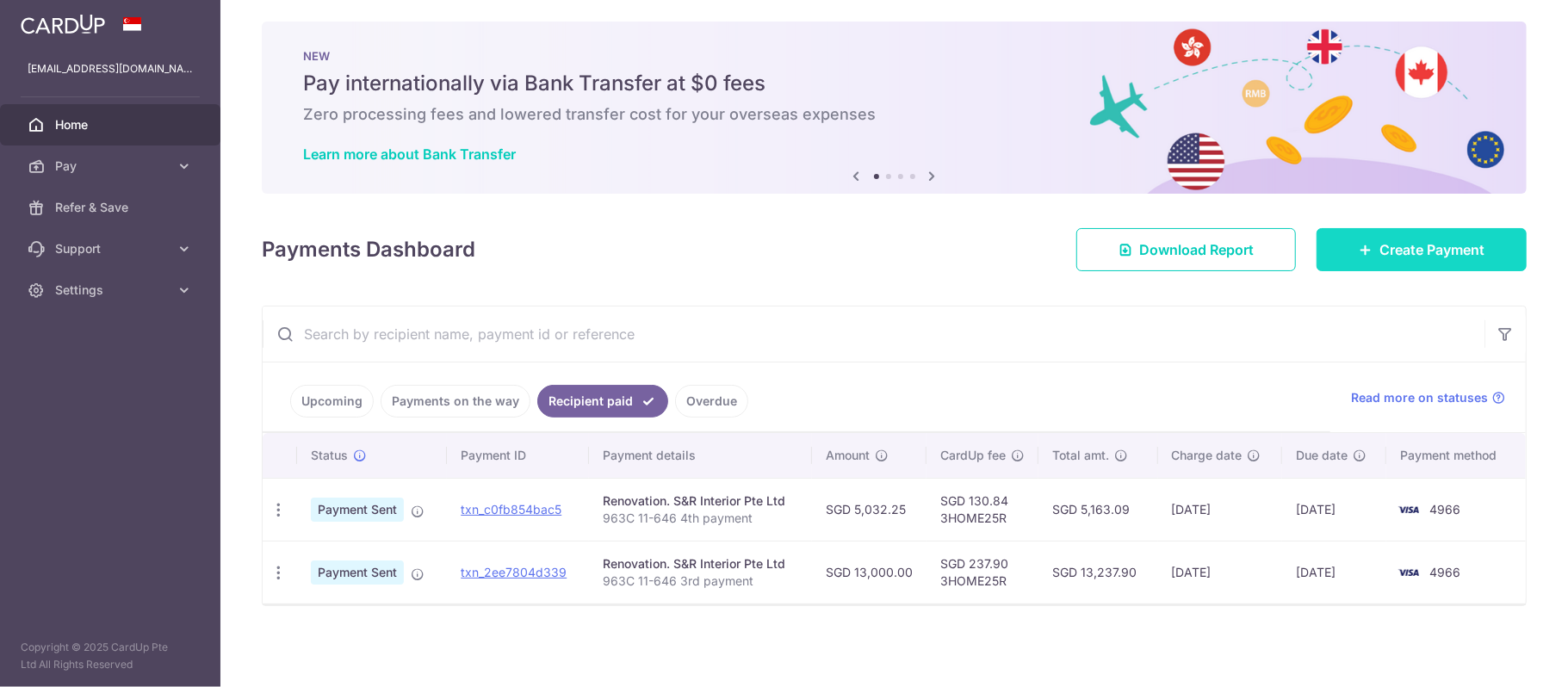
click at [1379, 239] on span "Create Payment" at bounding box center [1432, 249] width 105 height 20
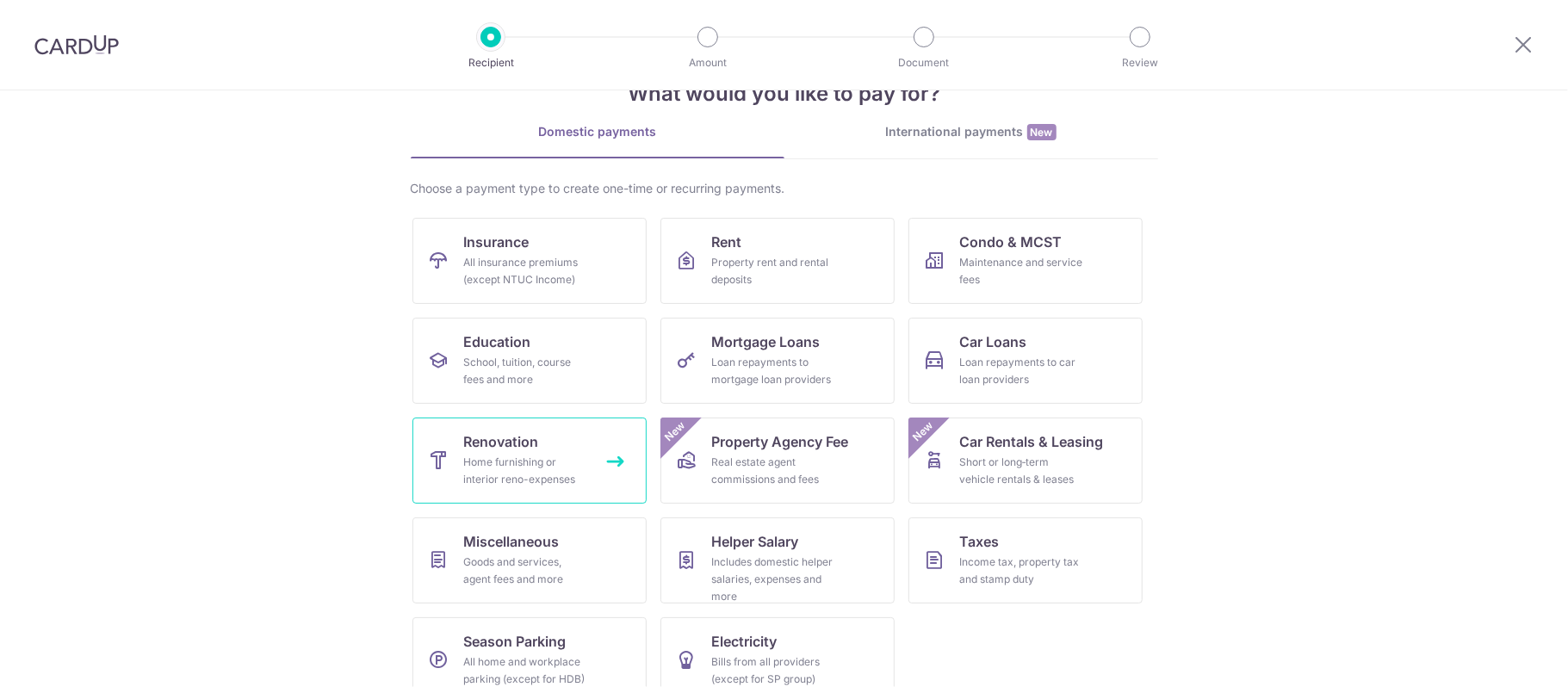
scroll to position [83, 0]
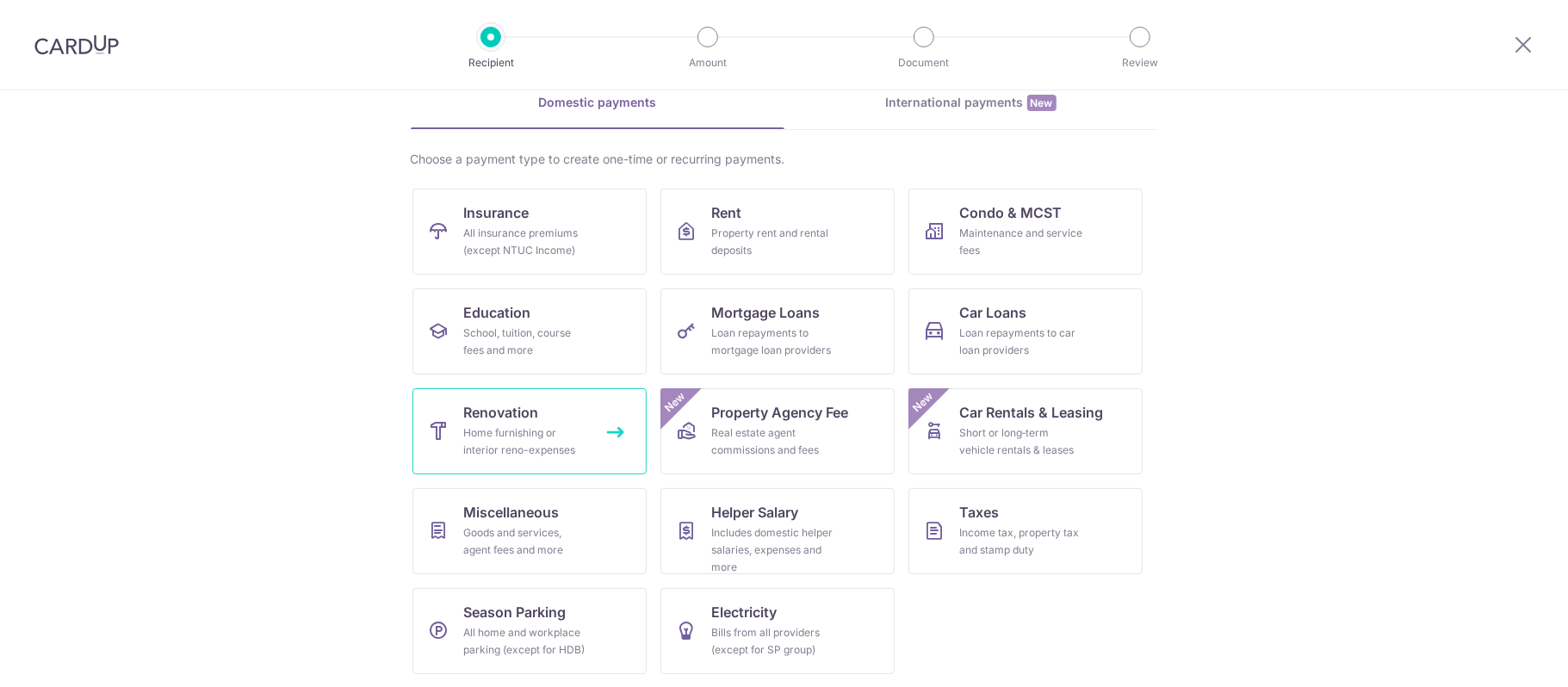
click at [544, 418] on link "Renovation Home furnishing or interior reno-expenses" at bounding box center [529, 430] width 234 height 86
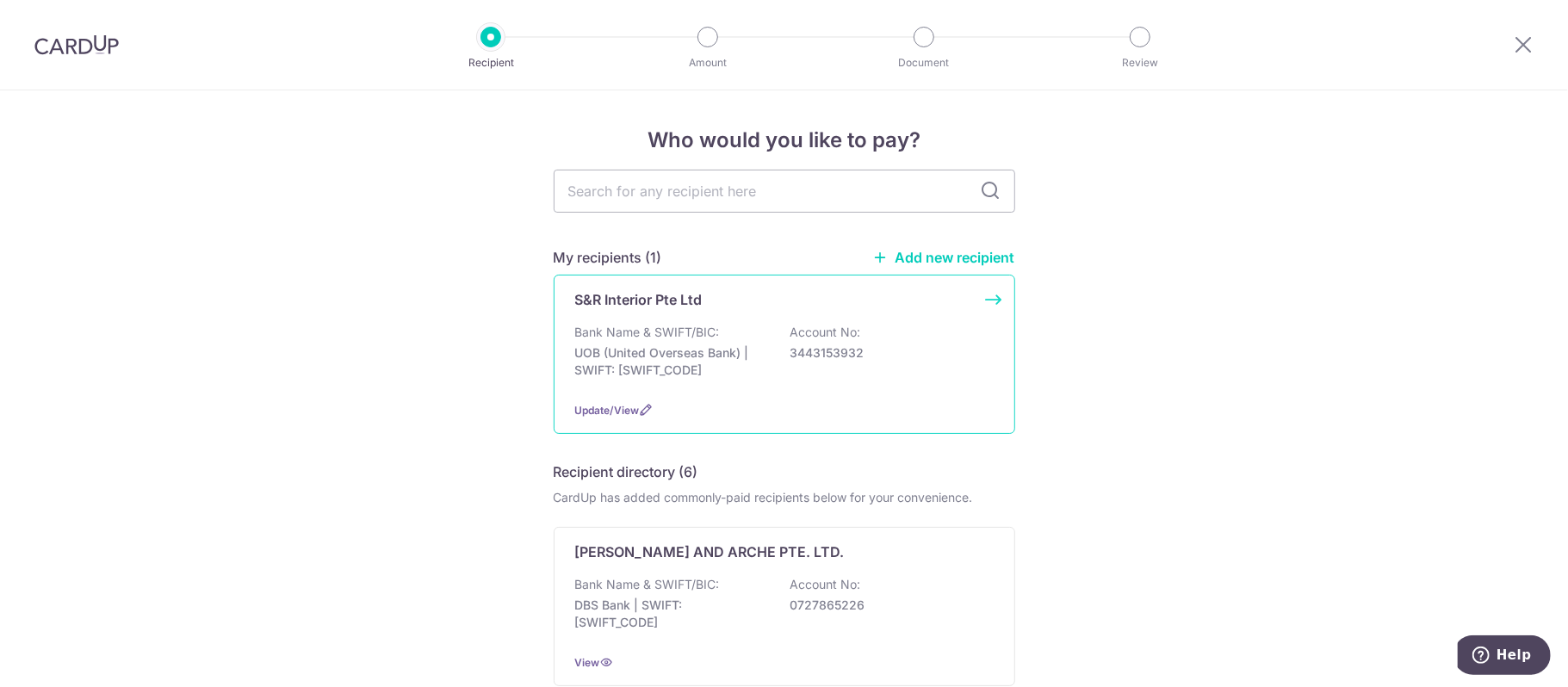
click at [673, 313] on div "S&R Interior Pte Ltd Bank Name & SWIFT/BIC: UOB (United Overseas Bank) | SWIFT:…" at bounding box center [784, 355] width 462 height 159
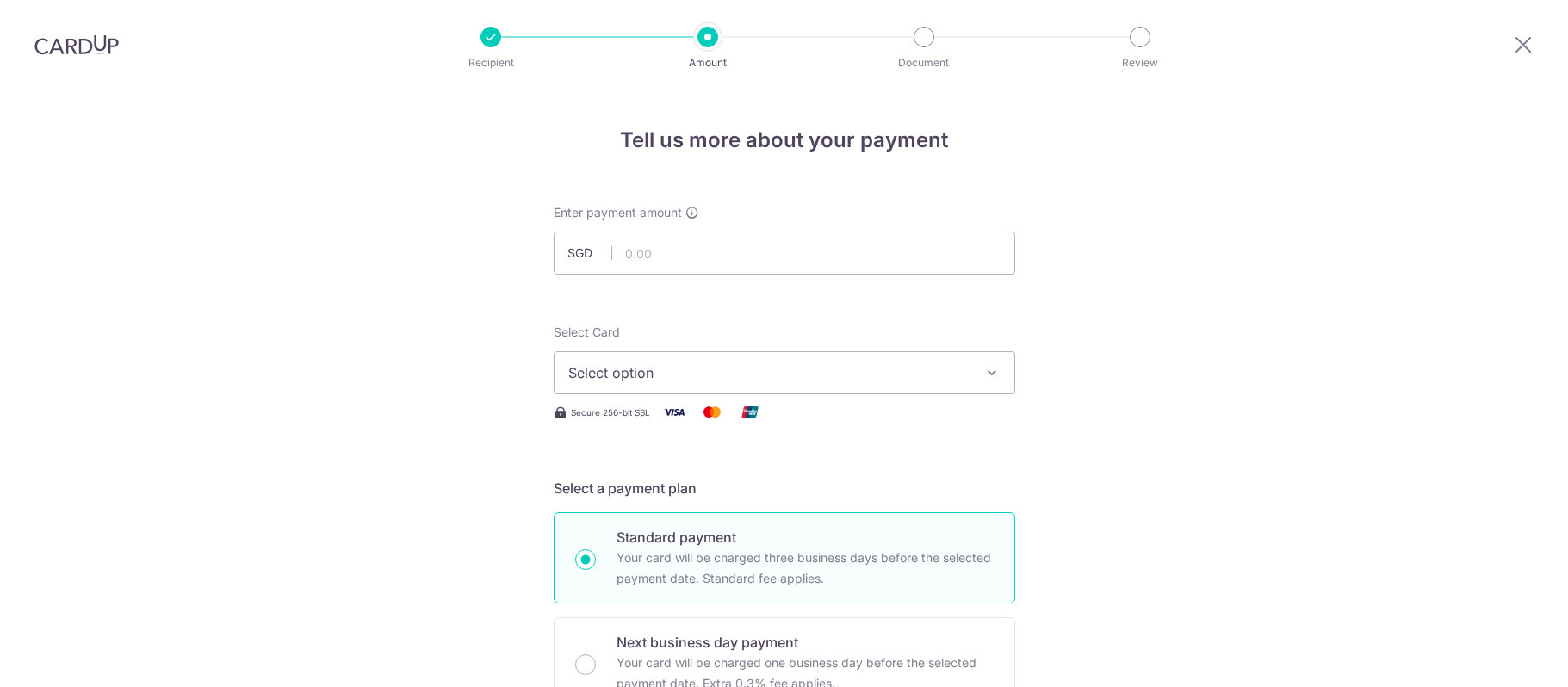
click at [821, 360] on button "Select option" at bounding box center [784, 372] width 462 height 43
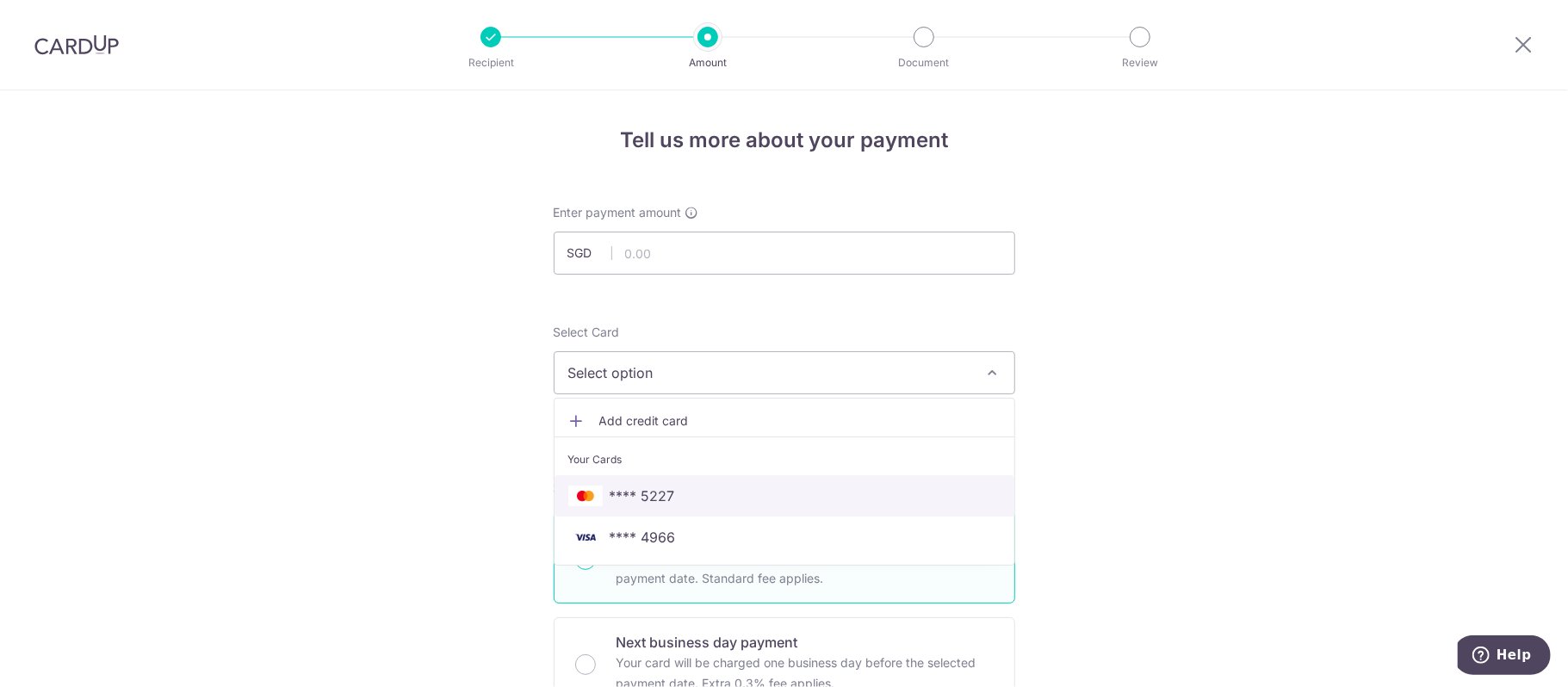
click at [718, 494] on span "**** 5227" at bounding box center [784, 496] width 433 height 20
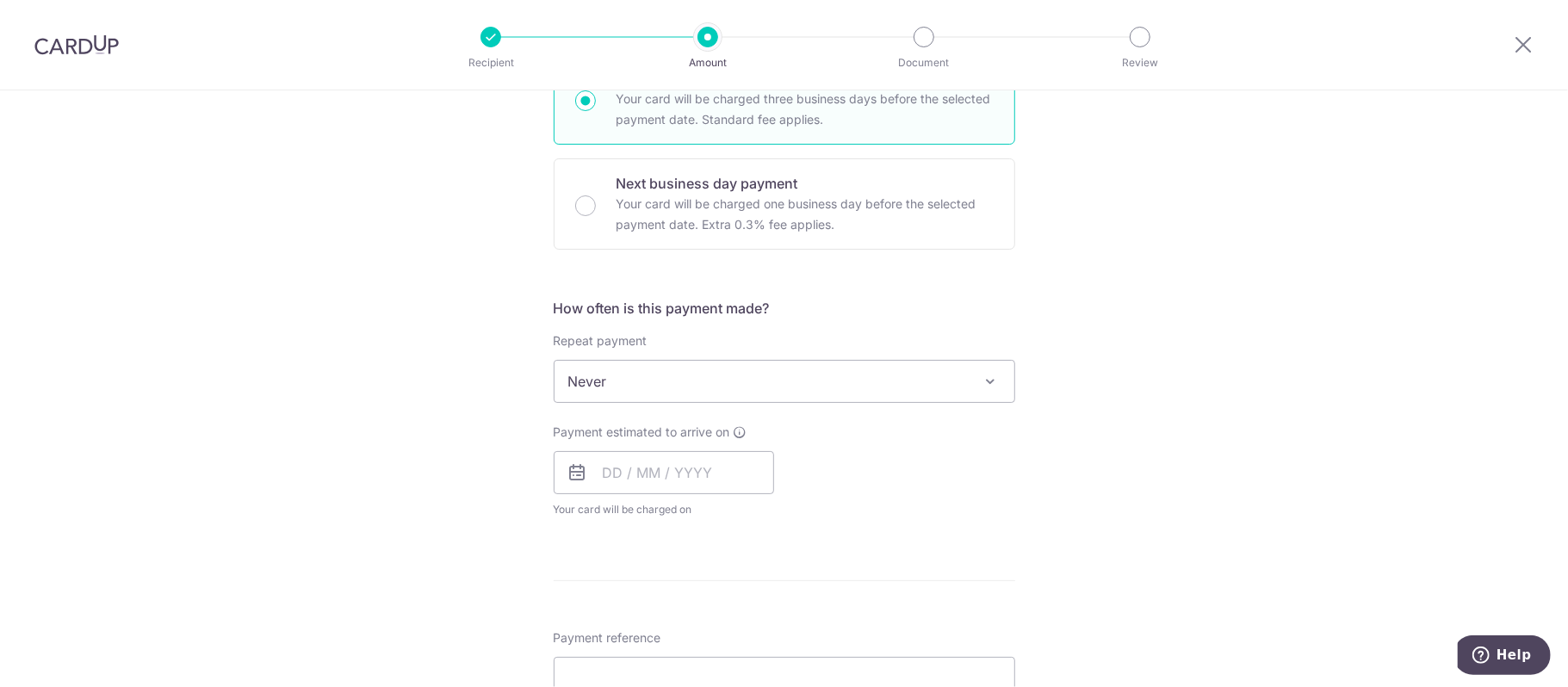
scroll to position [573, 0]
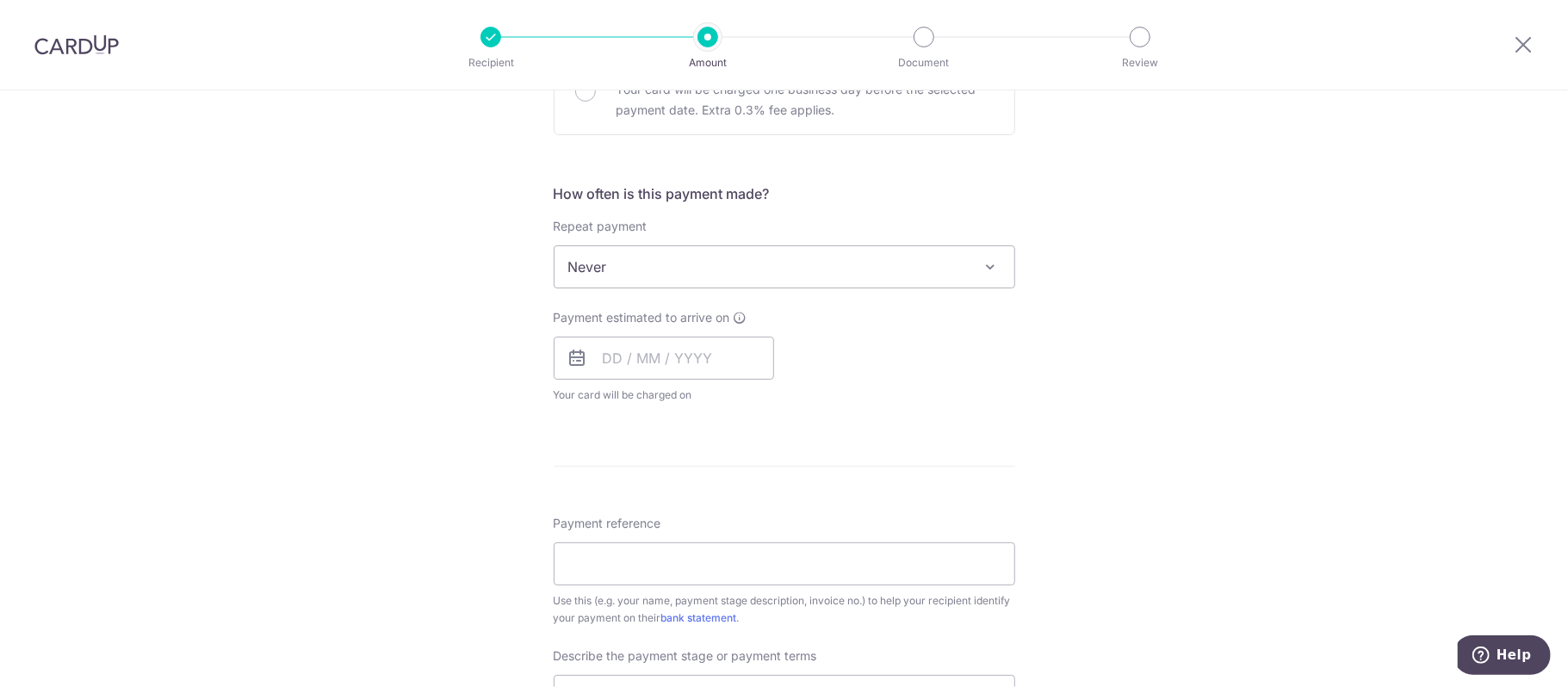
click at [871, 259] on span "Never" at bounding box center [784, 266] width 460 height 42
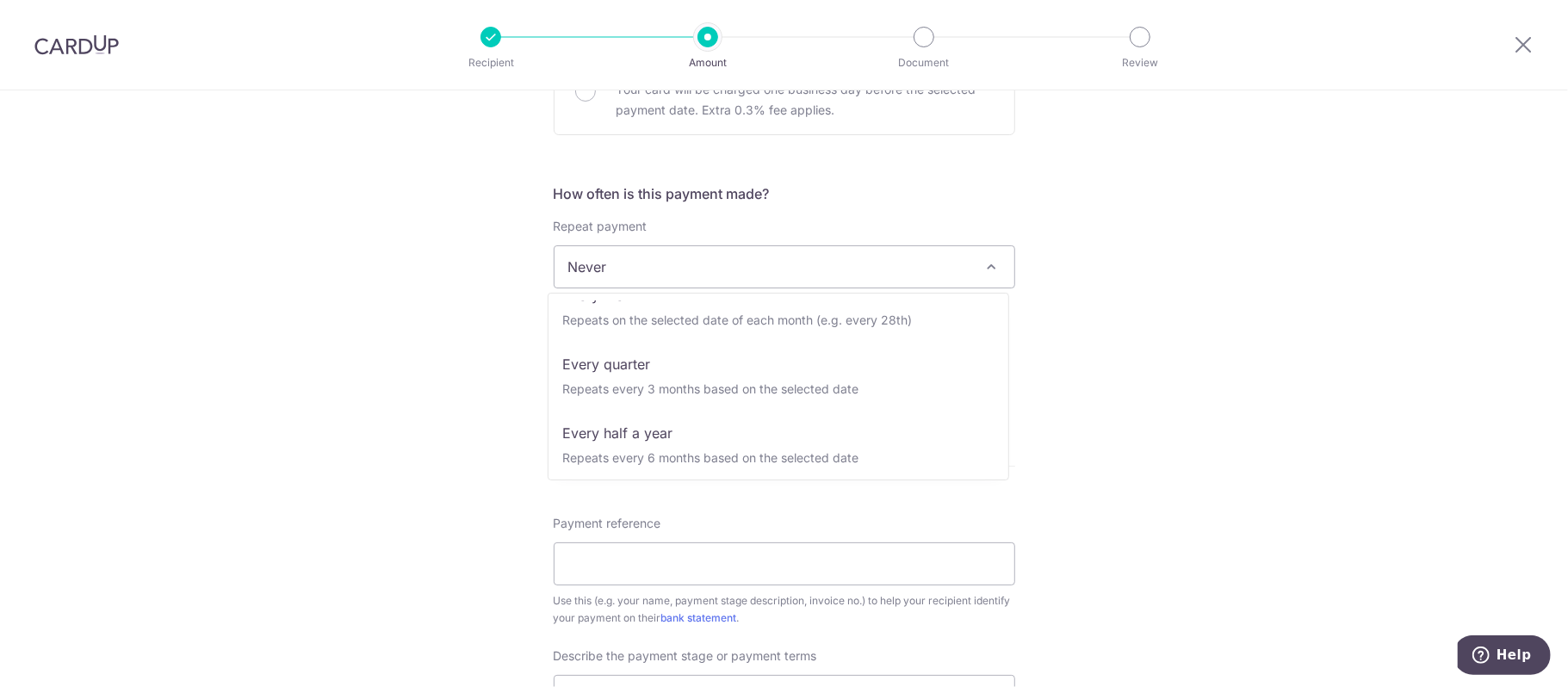
scroll to position [172, 0]
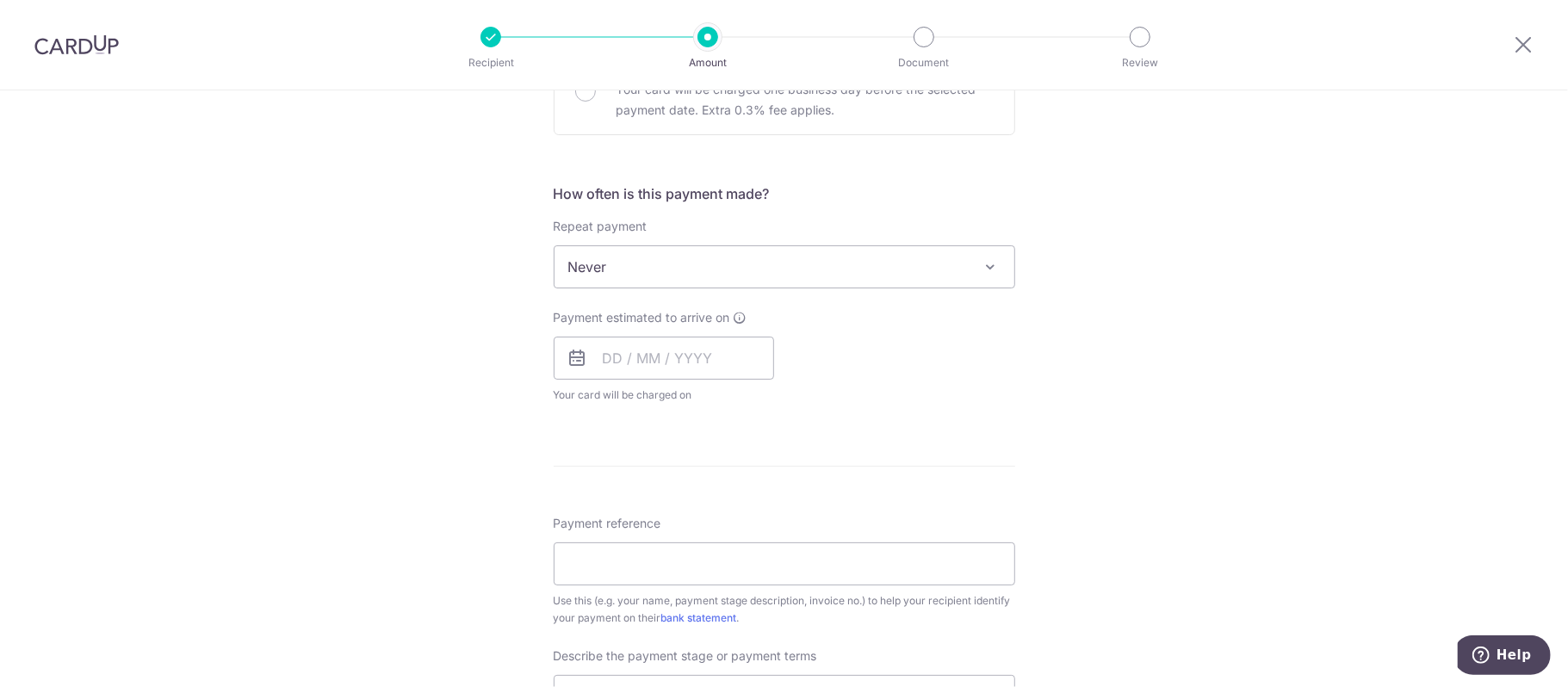
click at [1289, 318] on div "Tell us more about your payment Enter payment amount SGD Select Card **** 5227 …" at bounding box center [784, 353] width 1568 height 1672
click at [727, 349] on input "text" at bounding box center [664, 358] width 221 height 43
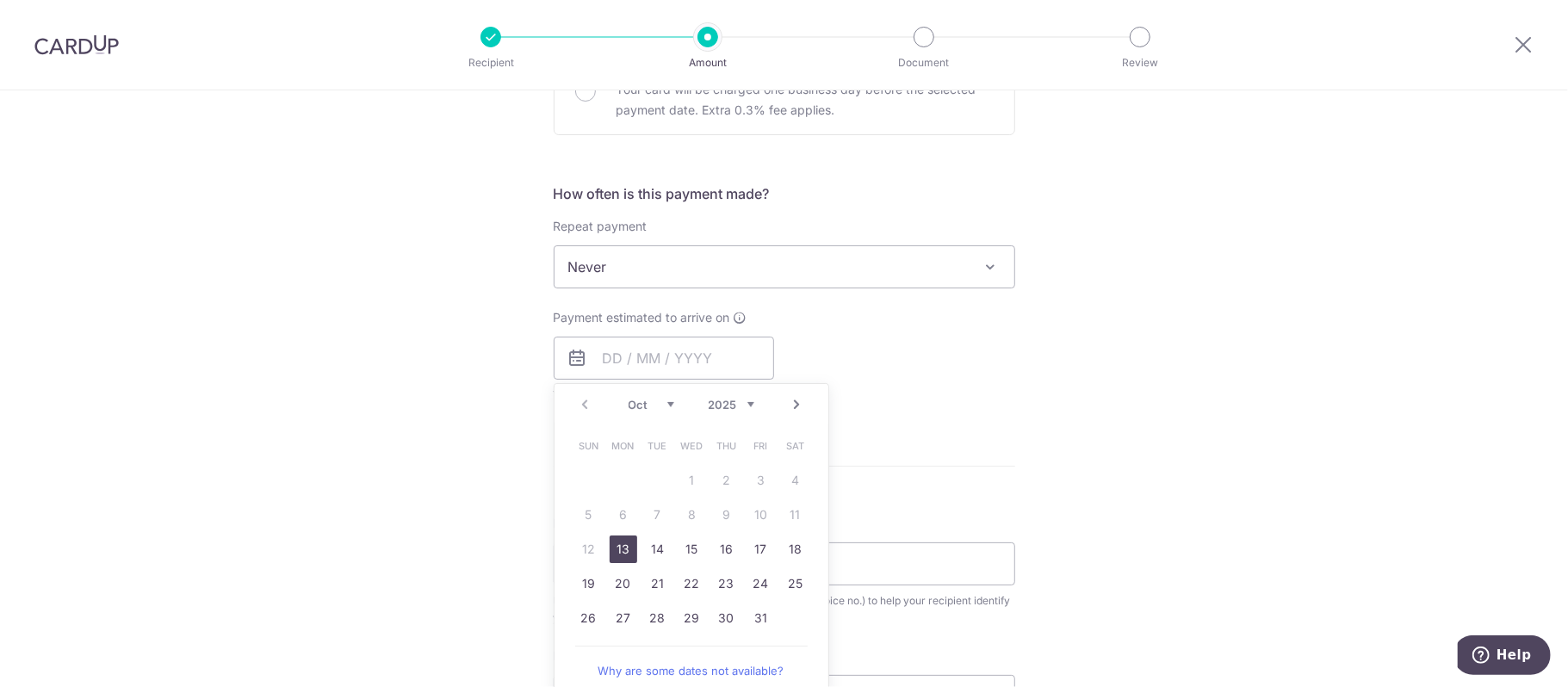
click at [662, 410] on select "Oct Nov Dec" at bounding box center [651, 404] width 46 height 14
click at [586, 658] on link "30" at bounding box center [589, 652] width 27 height 27
type input "30/11/2025"
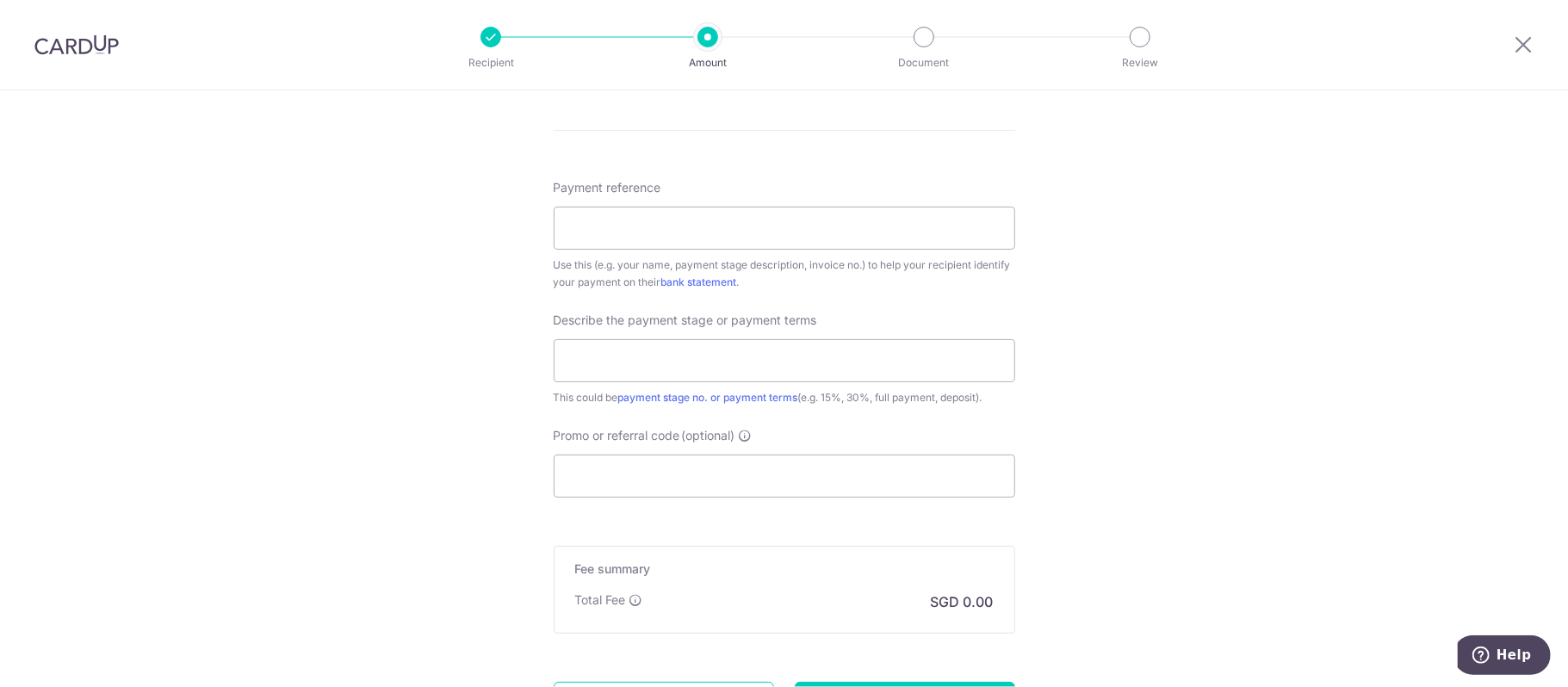
scroll to position [1148, 0]
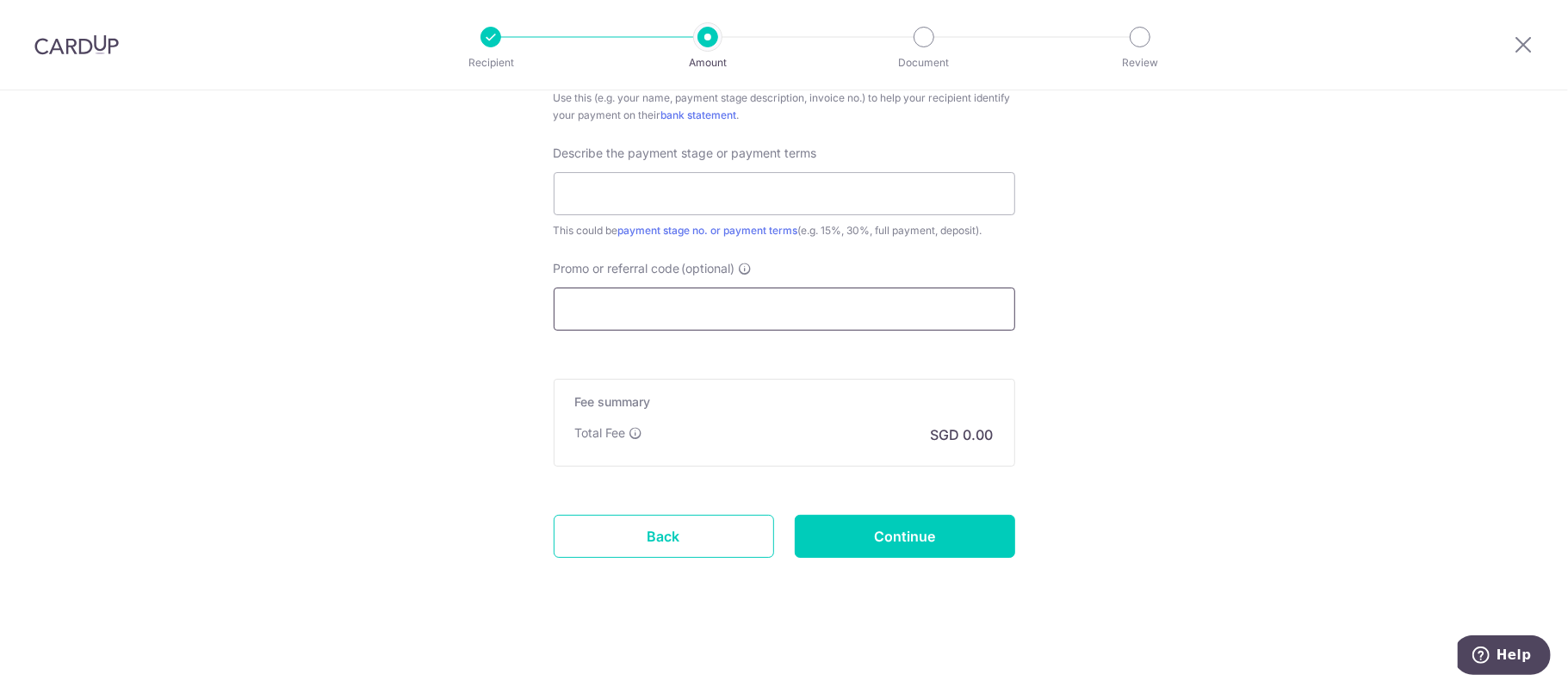
click at [723, 314] on input "Promo or referral code (optional)" at bounding box center [784, 309] width 462 height 43
paste input "3HOME25R"
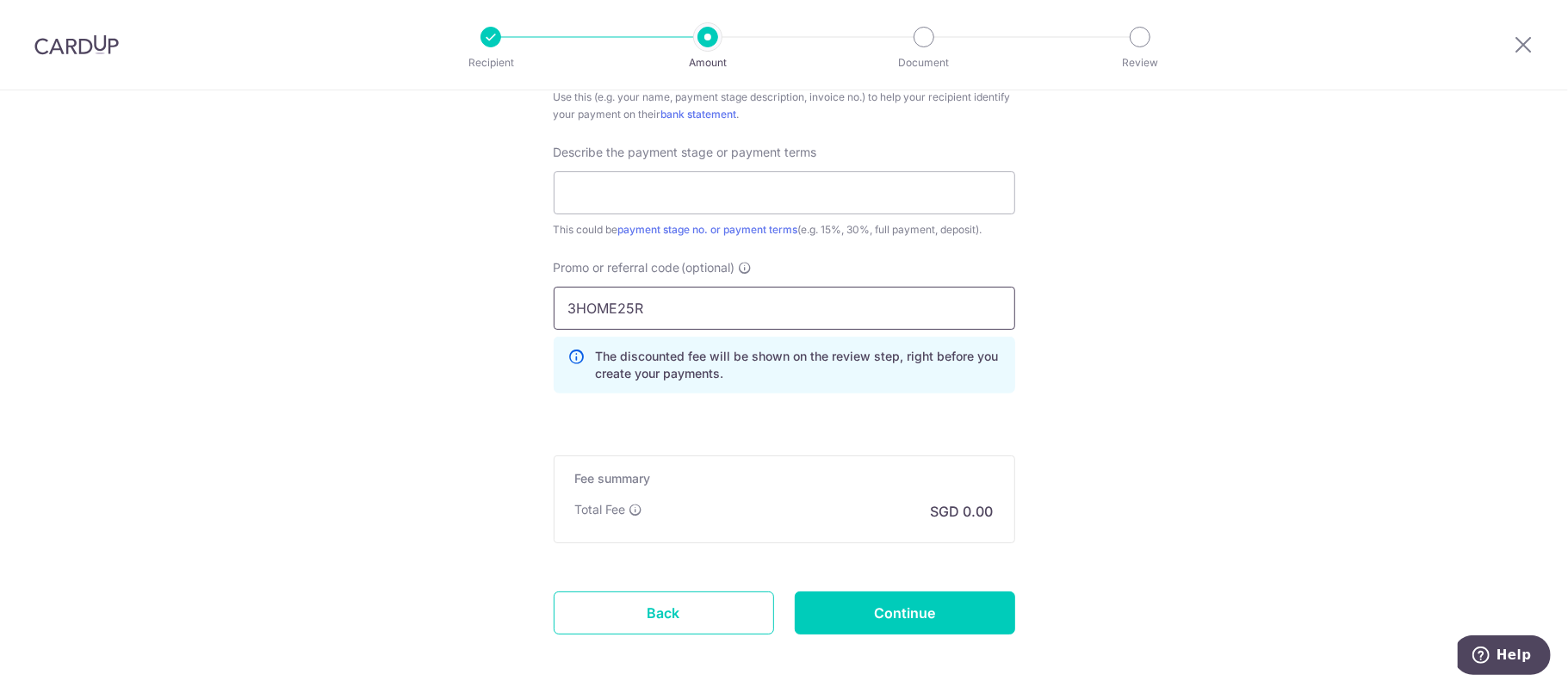
type input "3HOME25R"
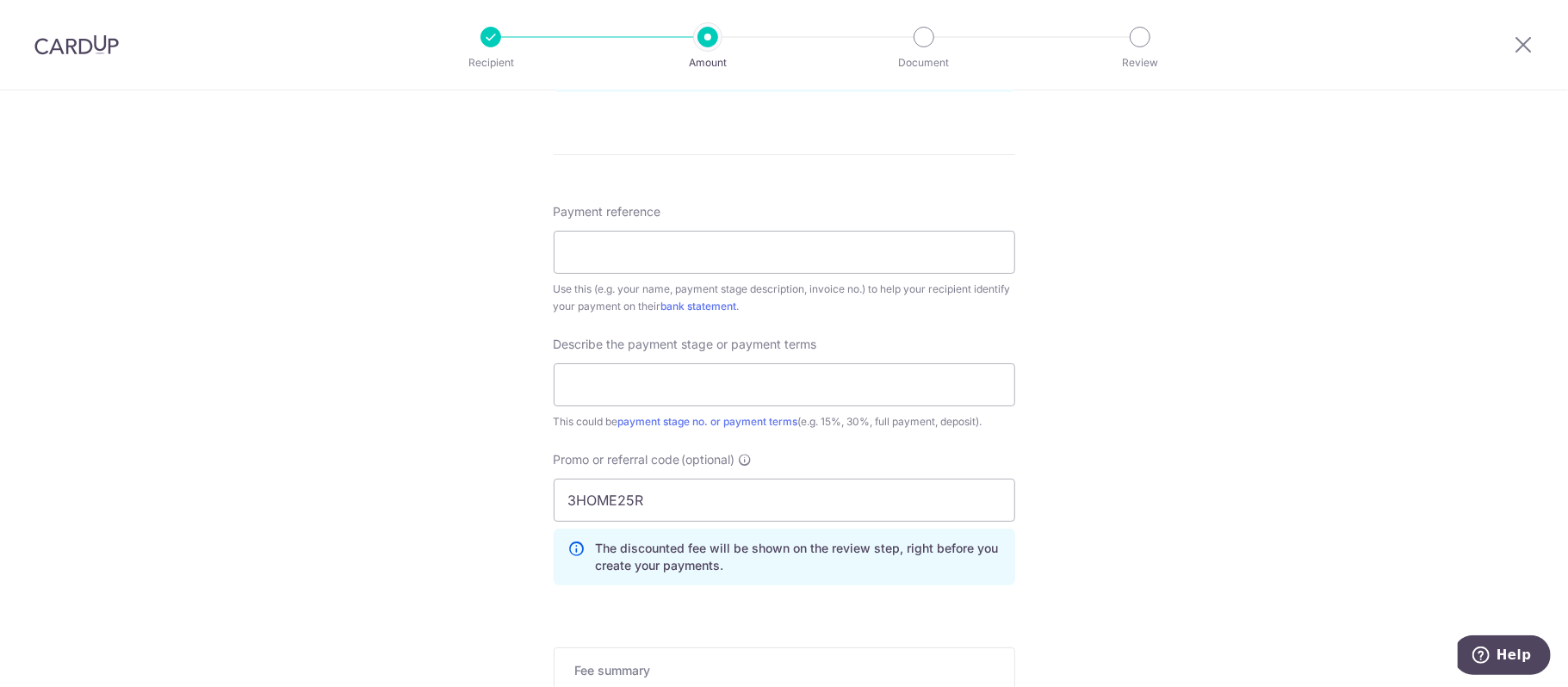
scroll to position [917, 0]
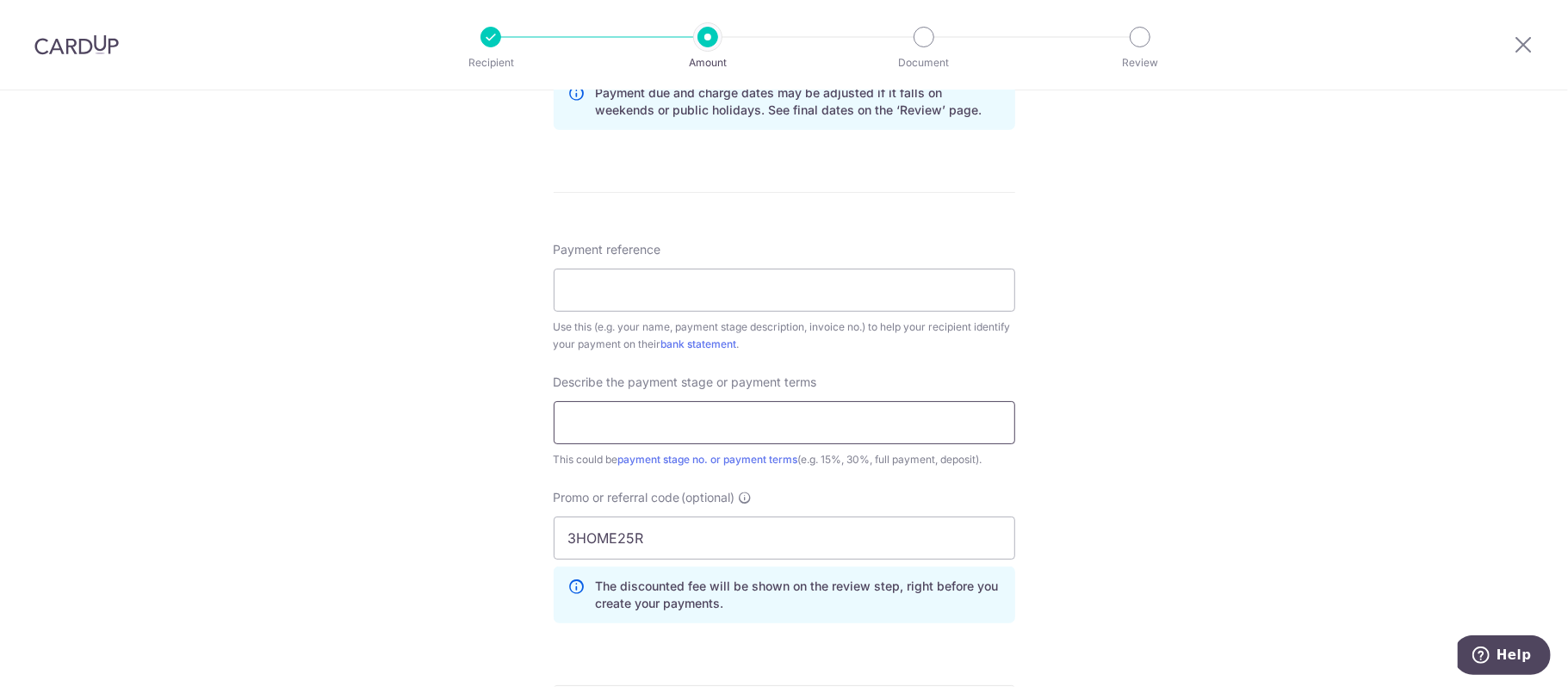
click at [852, 424] on input "text" at bounding box center [784, 423] width 462 height 43
type input "Last 5% Payment"
click at [667, 277] on input "Payment reference" at bounding box center [784, 290] width 462 height 43
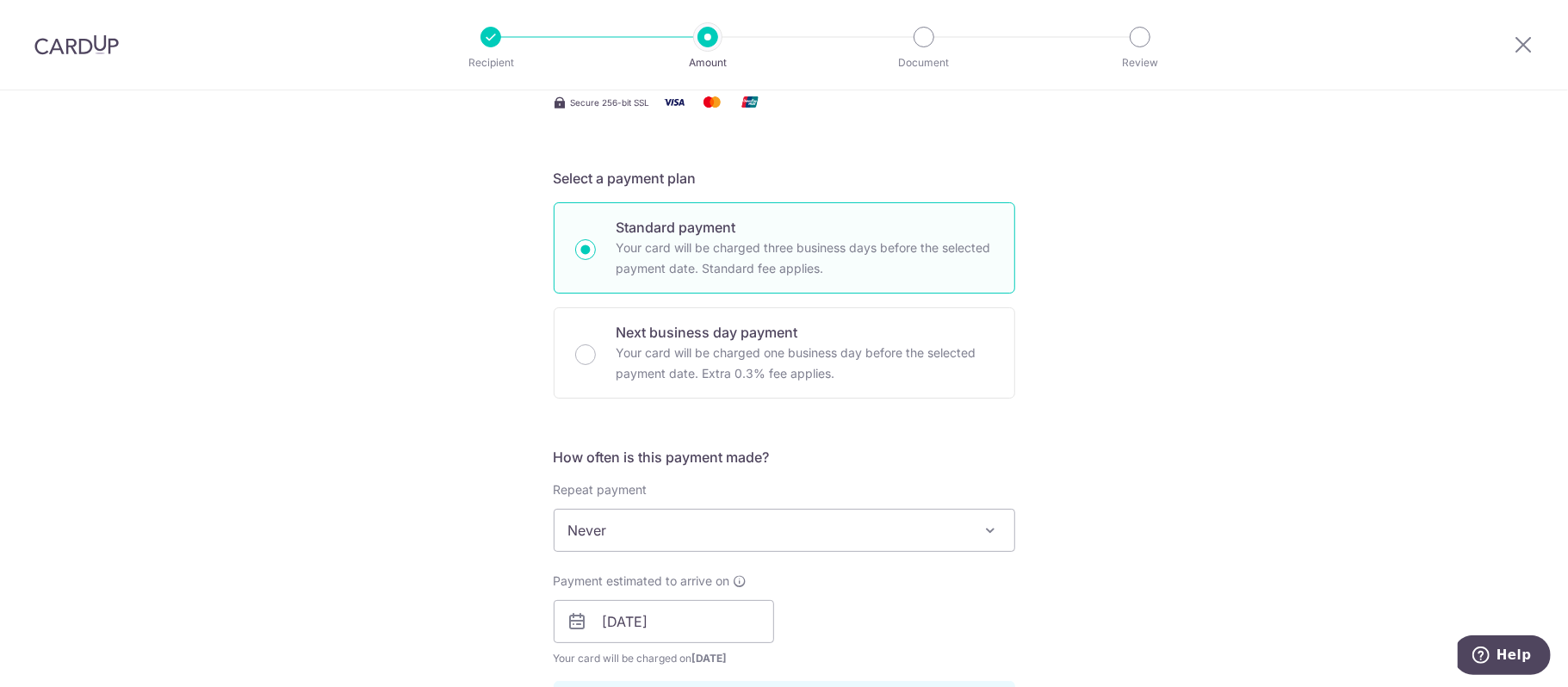
scroll to position [769, 0]
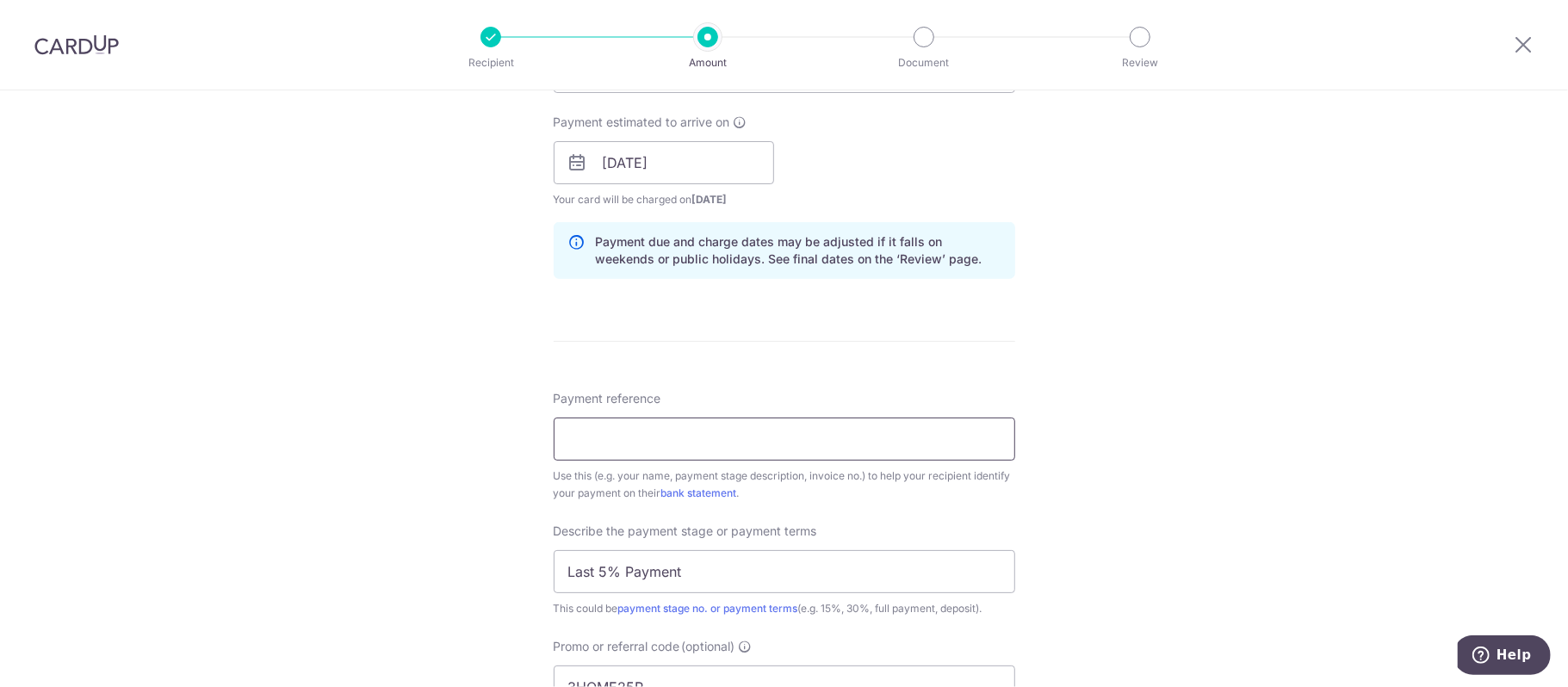
paste input "SR25003"
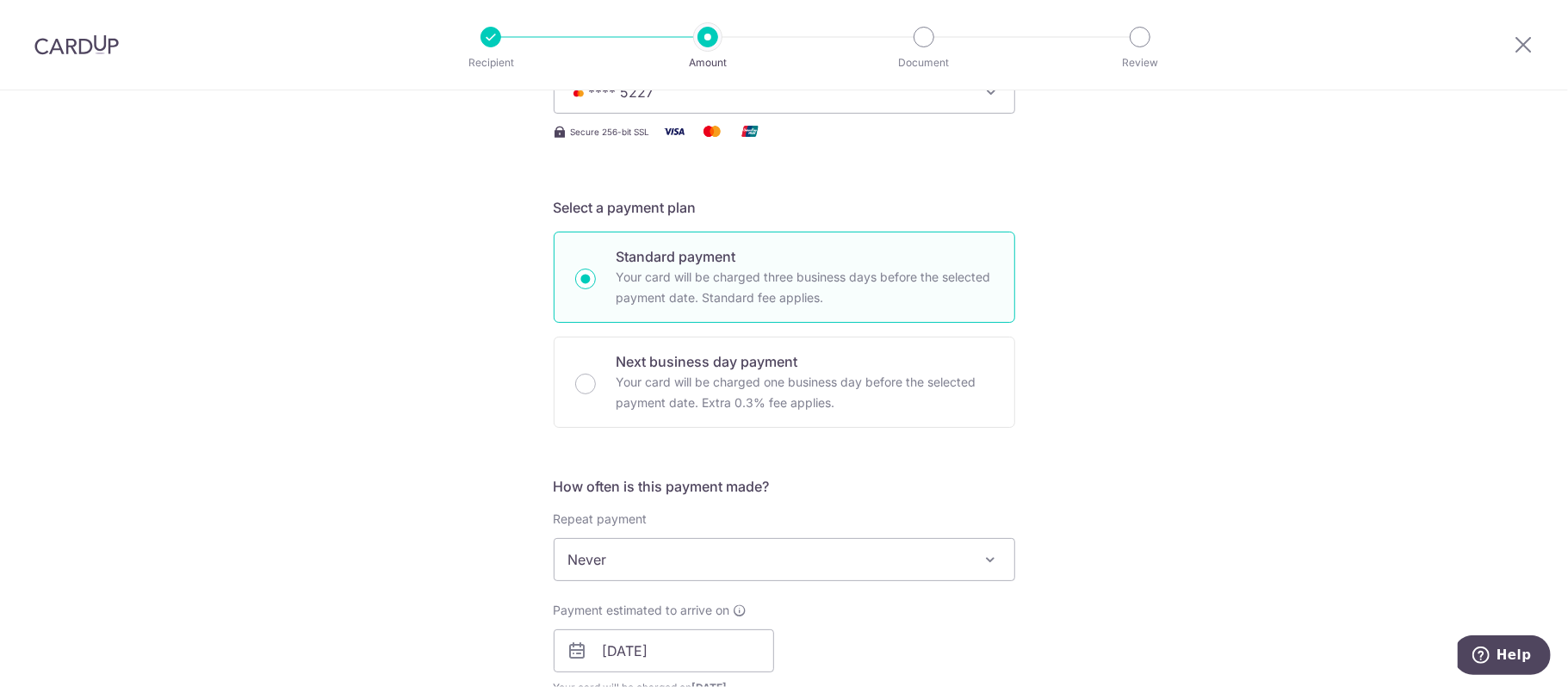
scroll to position [80, 0]
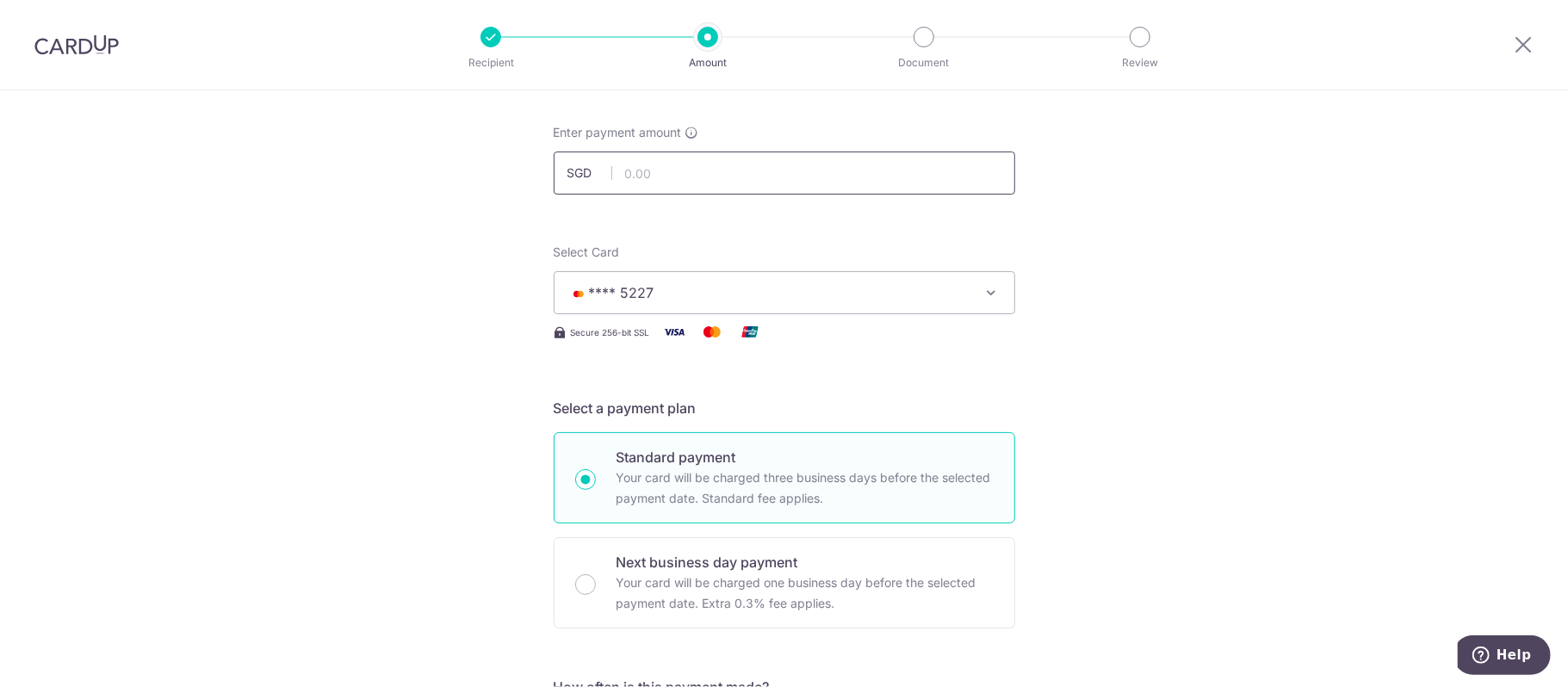
type input "SR25003"
click at [711, 179] on input "text" at bounding box center [784, 173] width 462 height 43
paste input "$1,420.43"
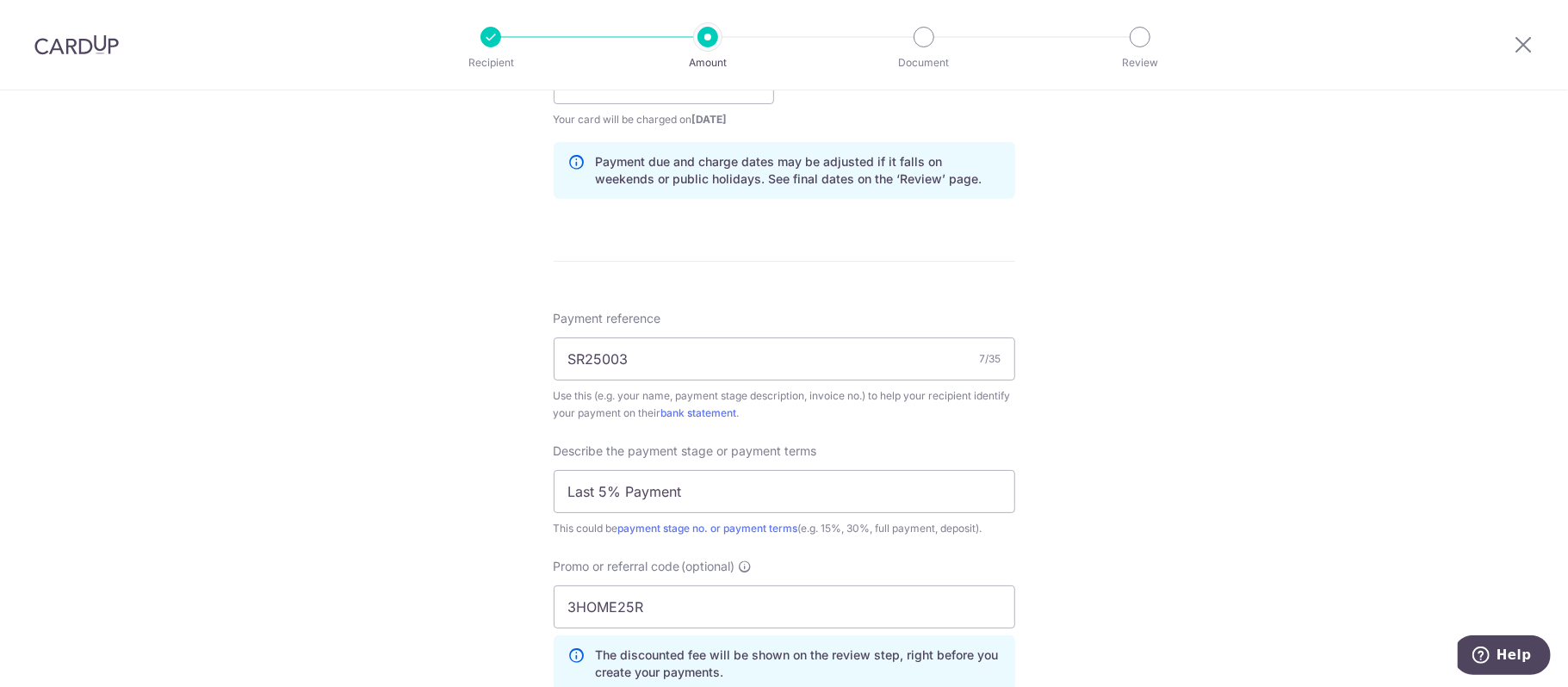
scroll to position [1227, 0]
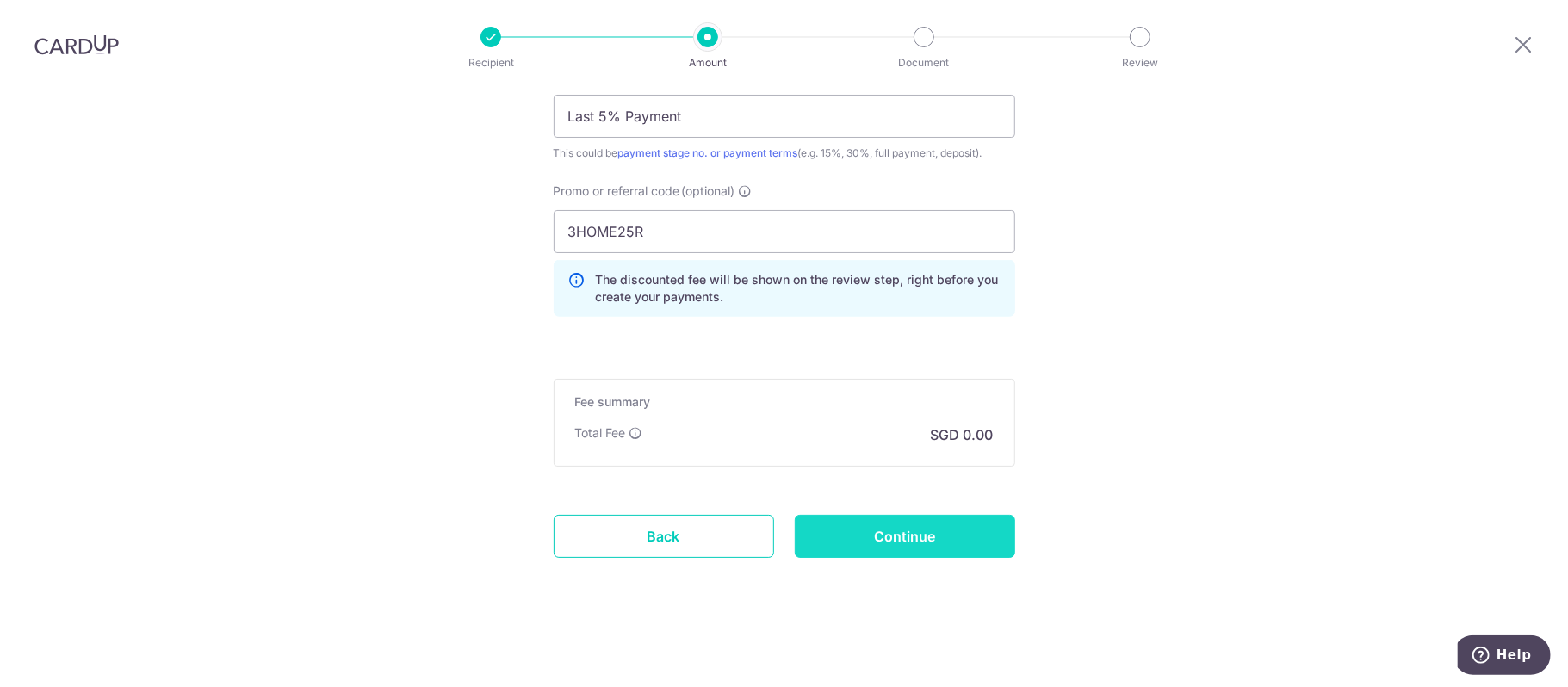
click at [841, 529] on input "Continue" at bounding box center [905, 536] width 221 height 43
type input "1,420.43"
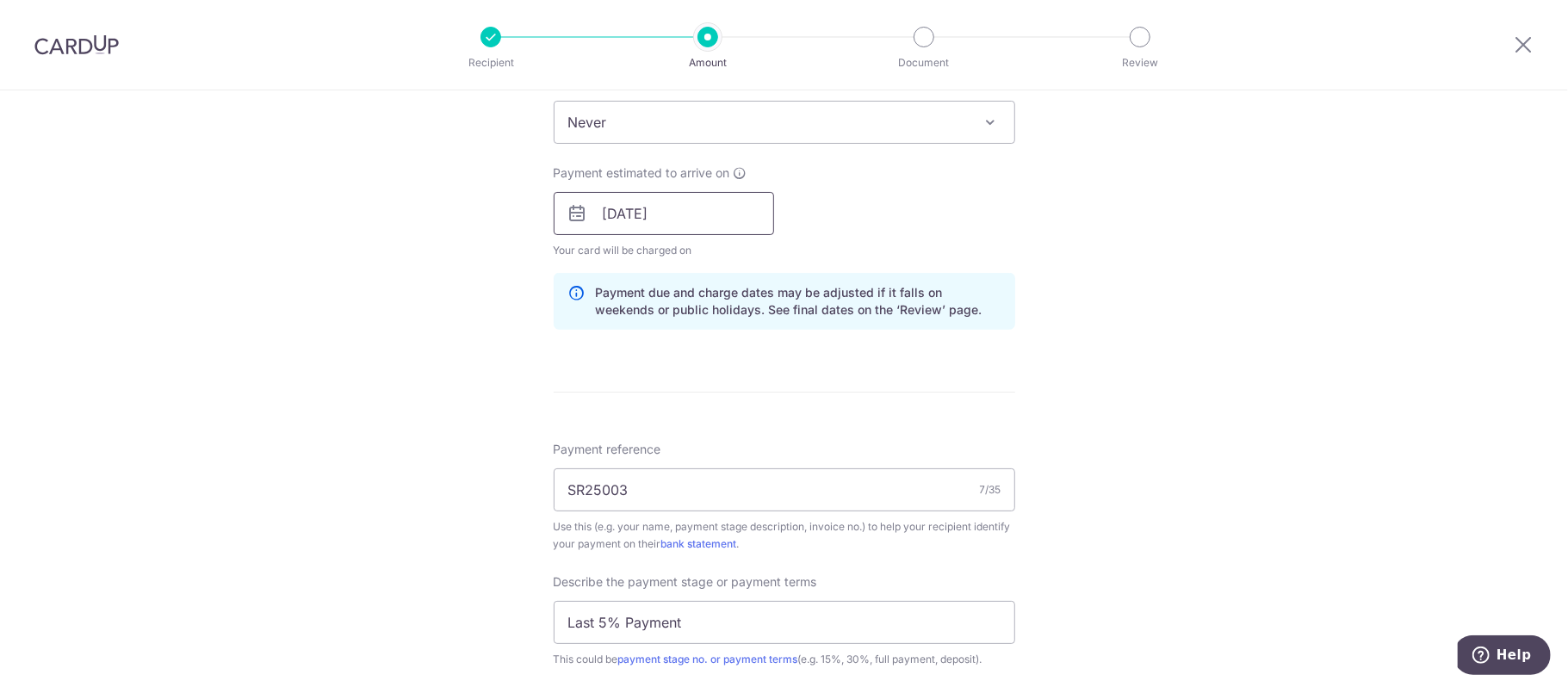
scroll to position [678, 0]
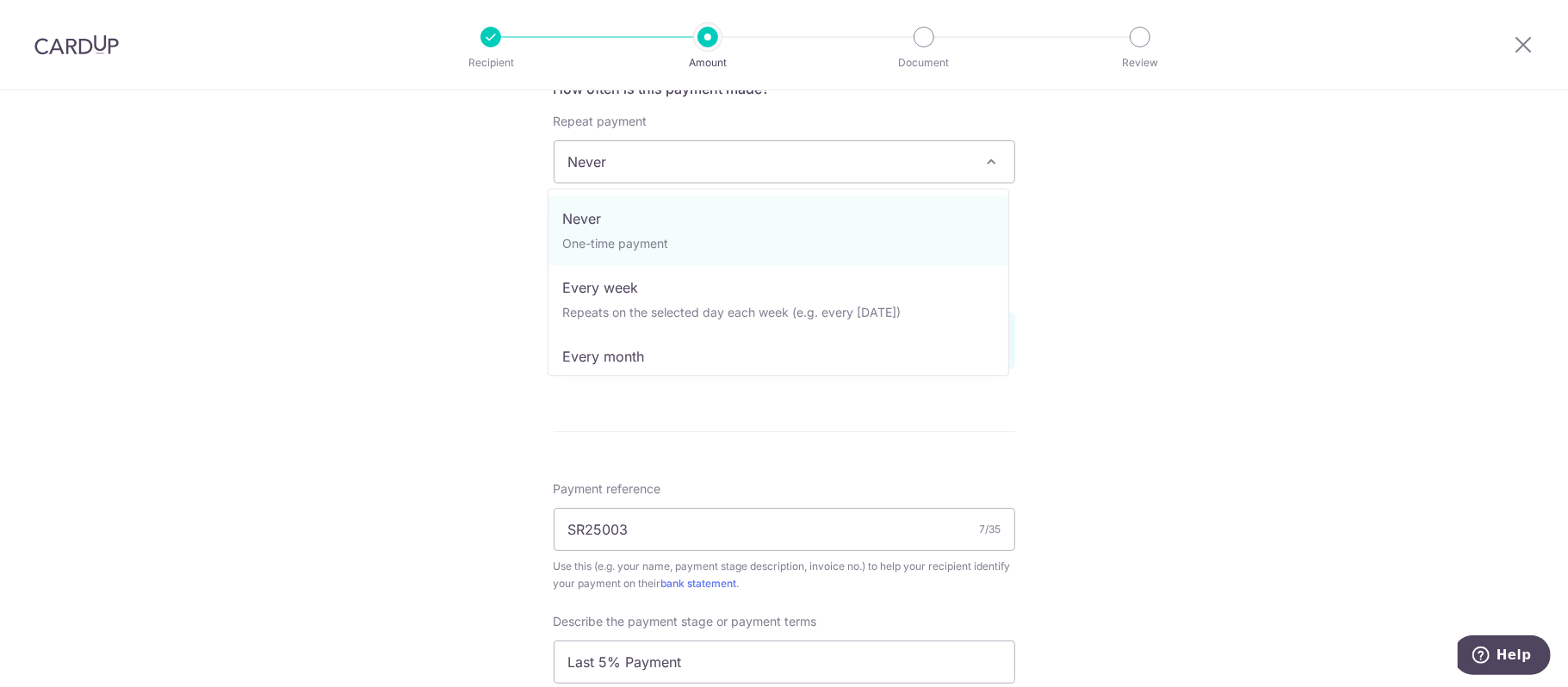
click at [679, 160] on span "Never" at bounding box center [784, 161] width 460 height 42
select select "3"
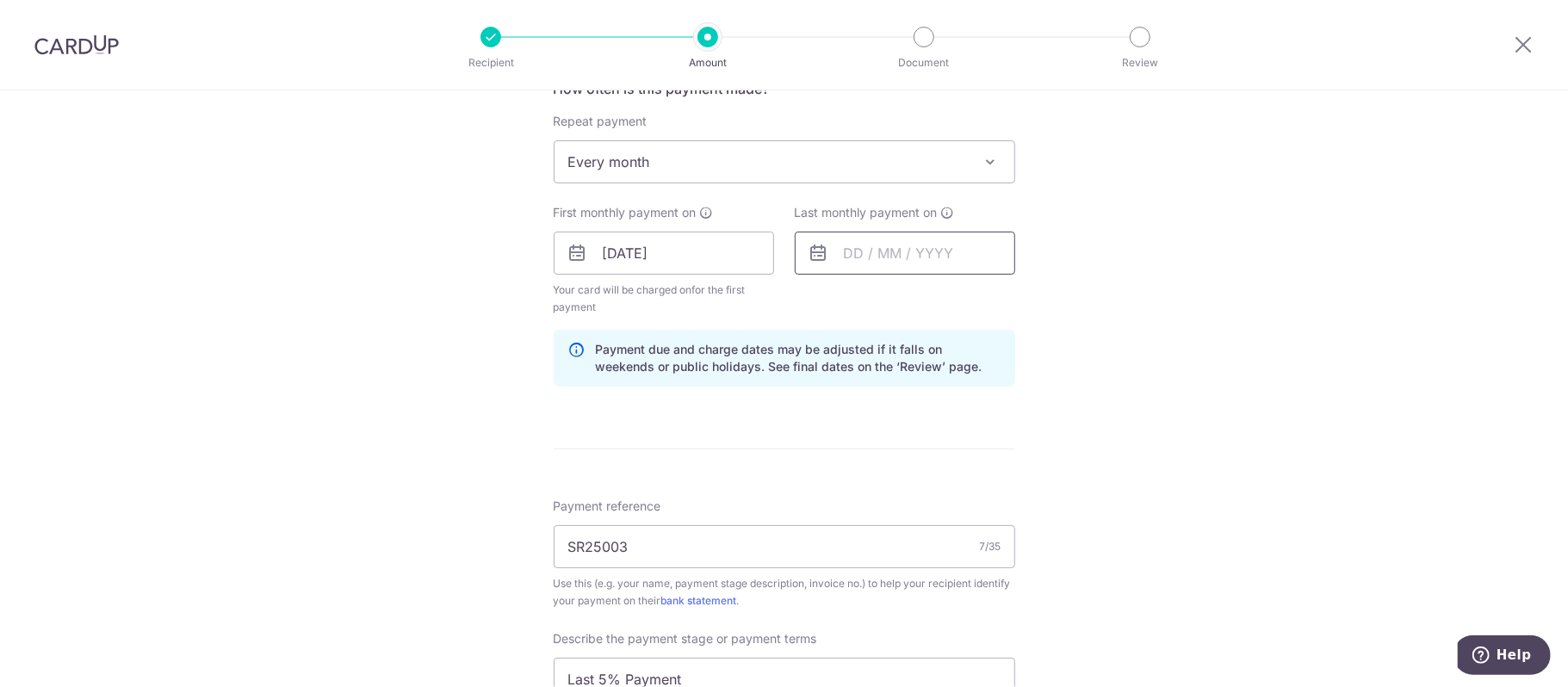
click at [896, 266] on input "text" at bounding box center [905, 253] width 221 height 43
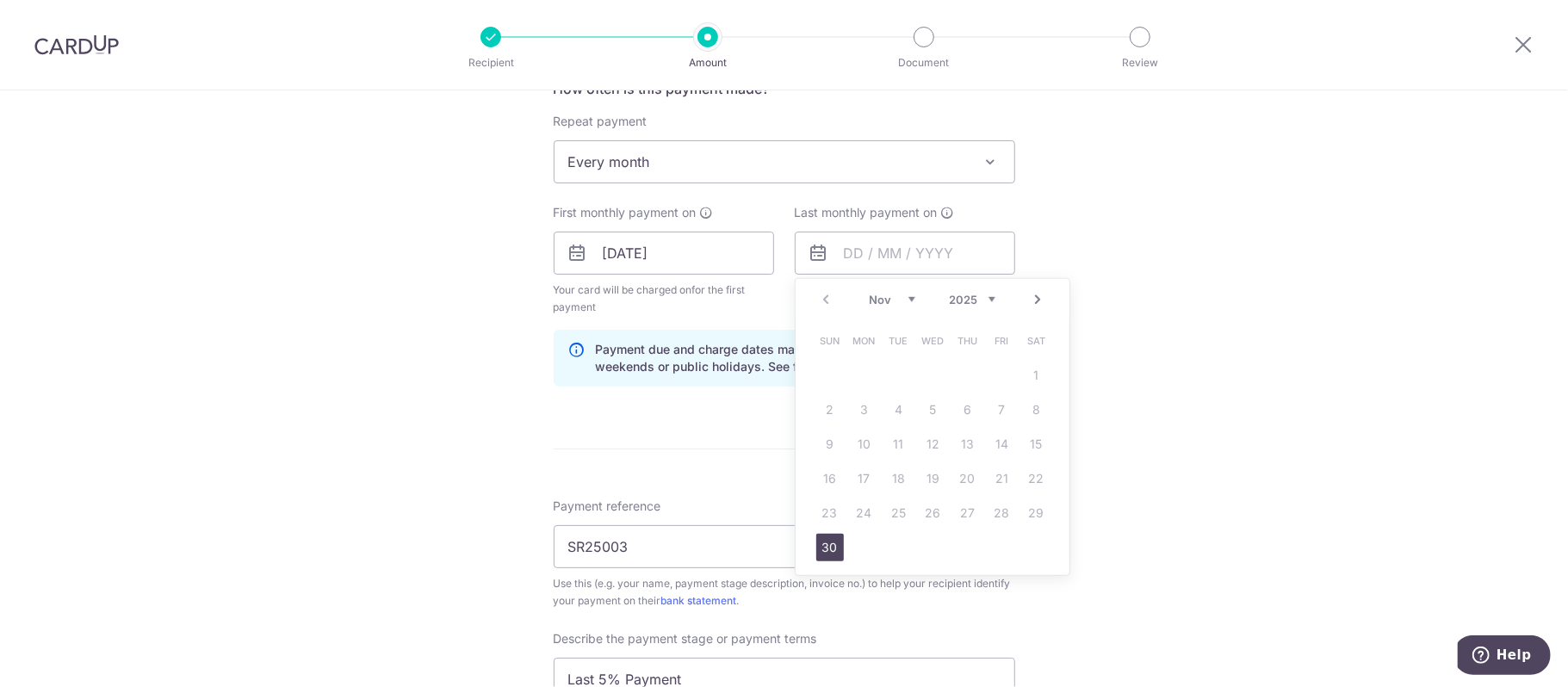
click at [903, 297] on select "Nov Dec" at bounding box center [892, 299] width 46 height 14
click at [920, 517] on link "31" at bounding box center [933, 513] width 27 height 27
type input "31/12/2025"
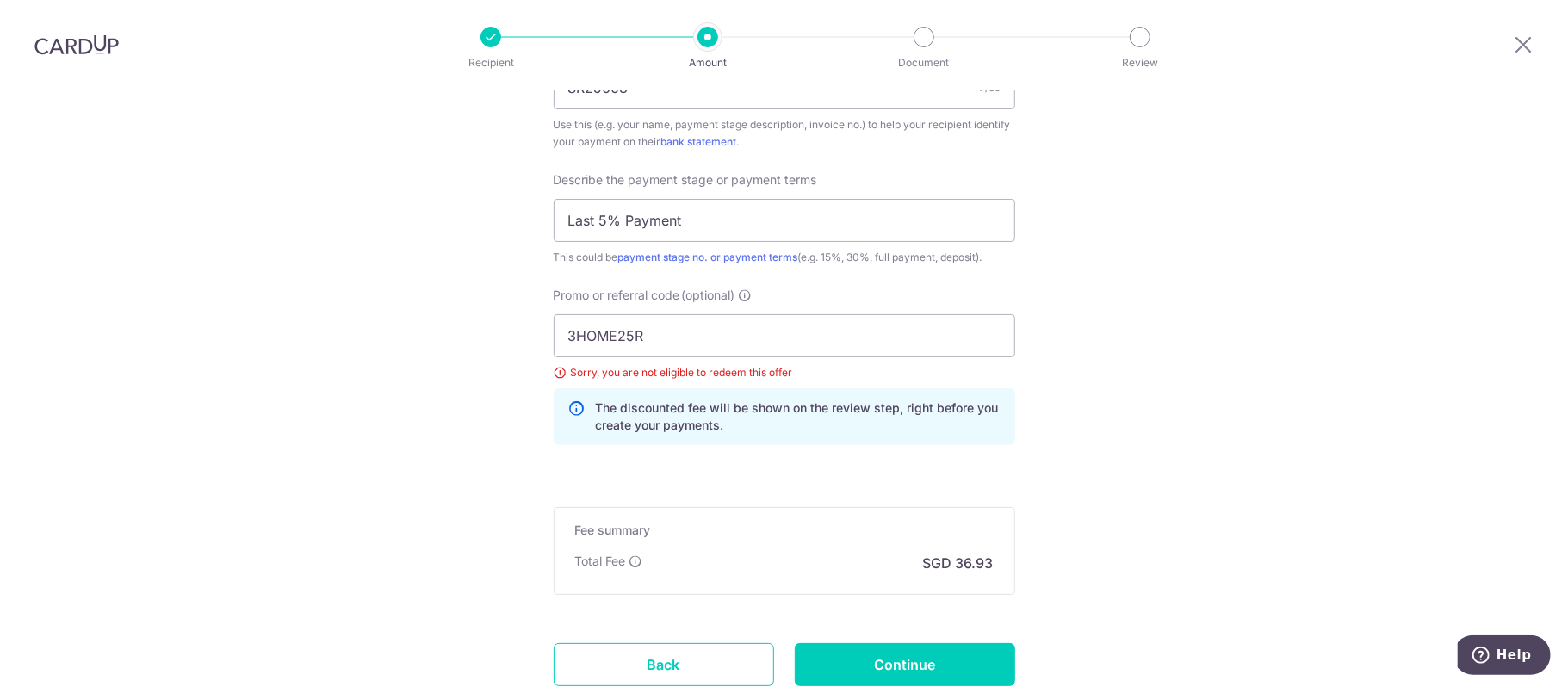
scroll to position [1252, 0]
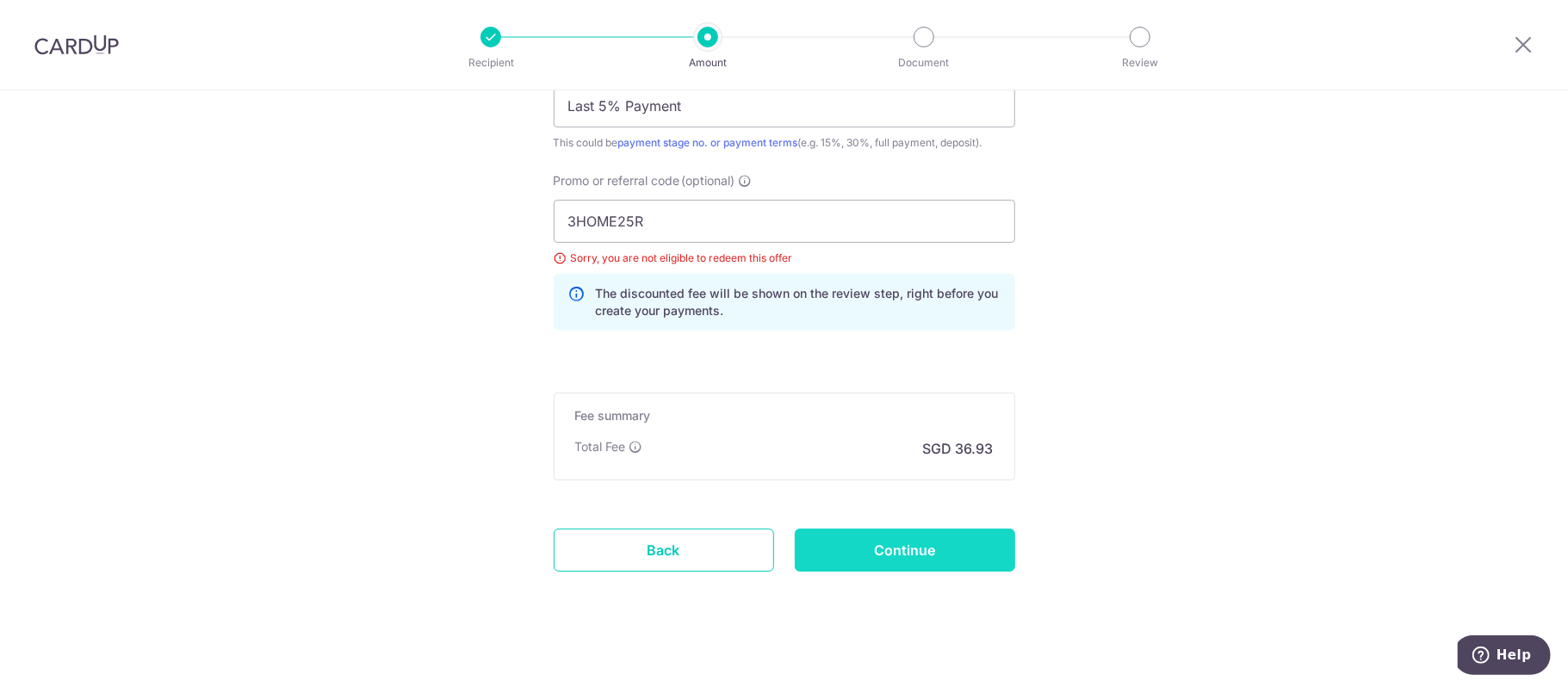
click at [841, 552] on input "Continue" at bounding box center [905, 550] width 221 height 43
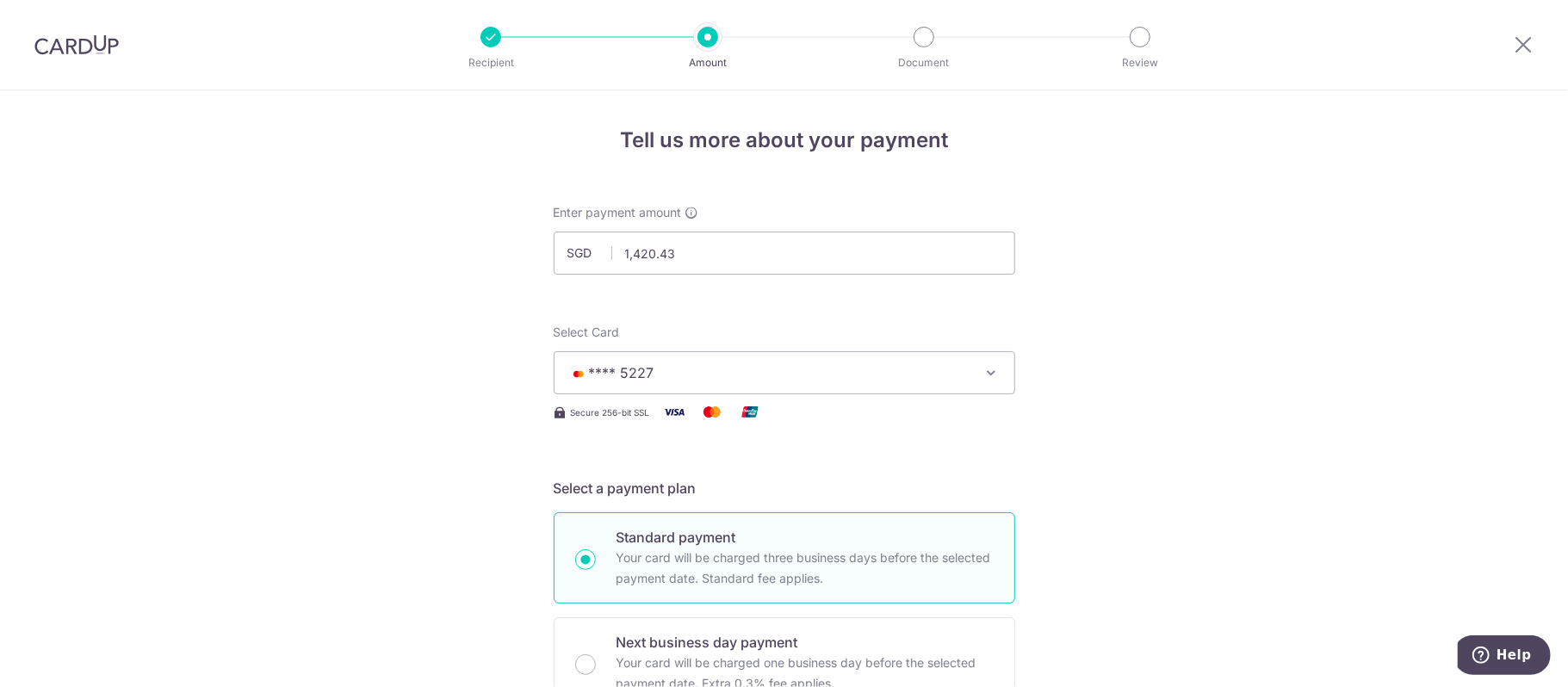
click at [87, 17] on div at bounding box center [77, 45] width 154 height 89
click at [84, 28] on div at bounding box center [77, 45] width 154 height 89
click at [85, 39] on img at bounding box center [76, 44] width 85 height 20
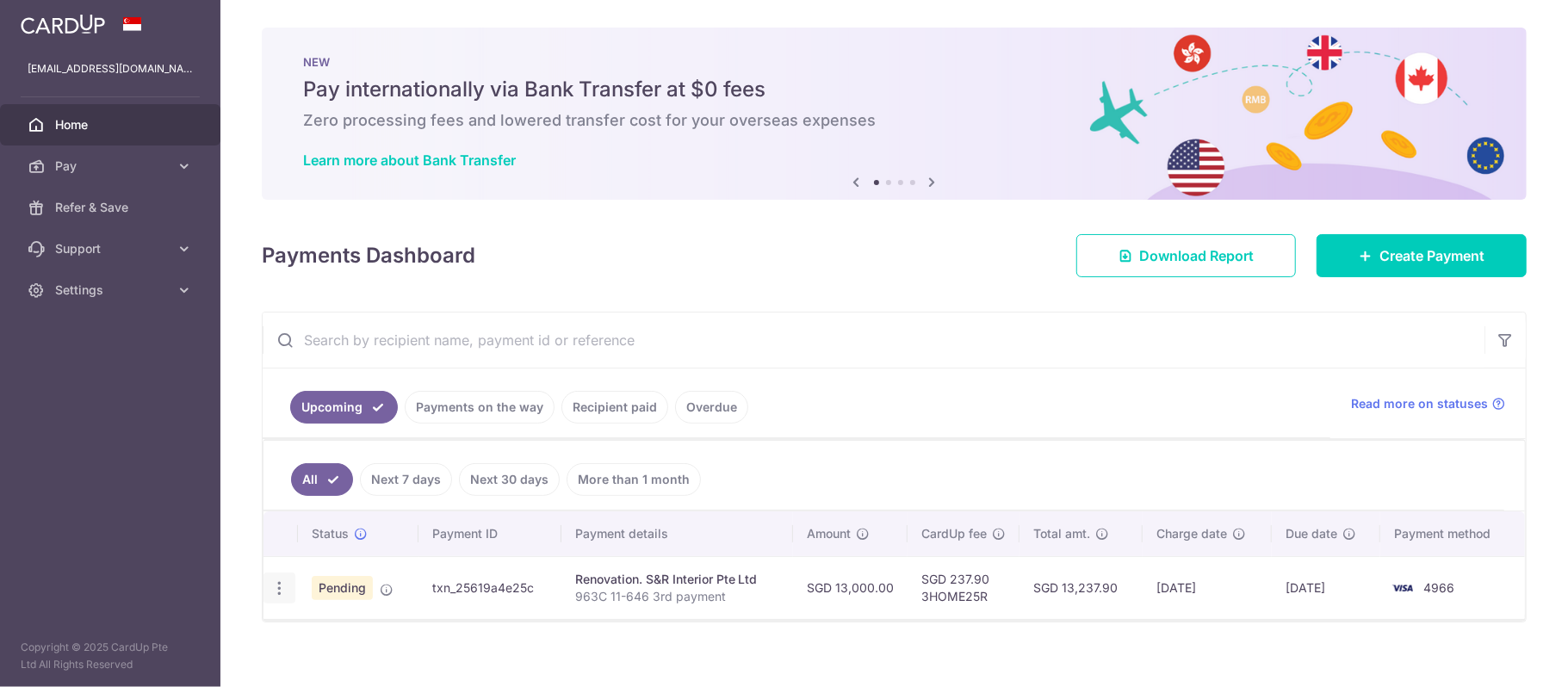
click at [276, 597] on icon "button" at bounding box center [279, 588] width 18 height 18
click at [321, 635] on span "Update payment" at bounding box center [371, 635] width 117 height 20
radio input "true"
type input "13,000.00"
type input "11/12/2025"
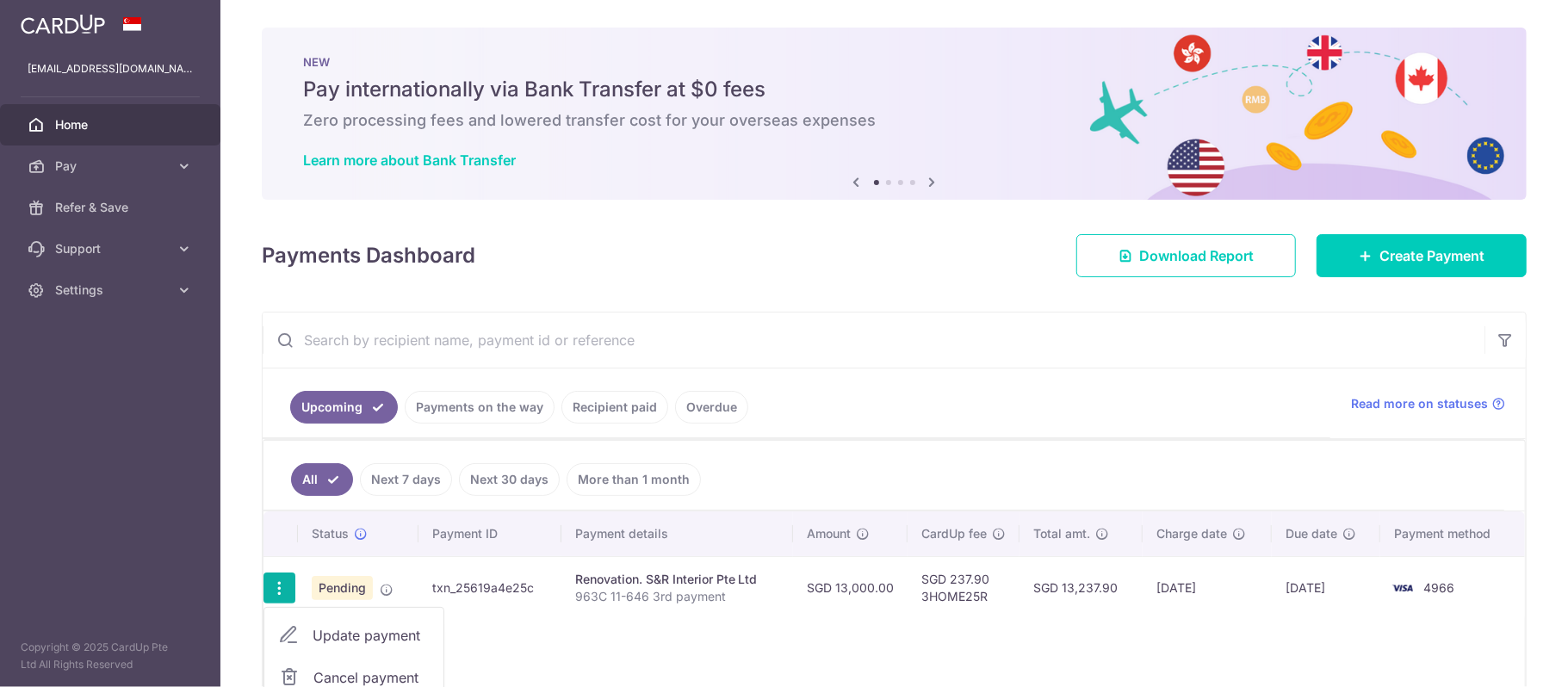
type input "963C 11-646 3rd payment"
type input "3rd stage 13K some works incomplete"
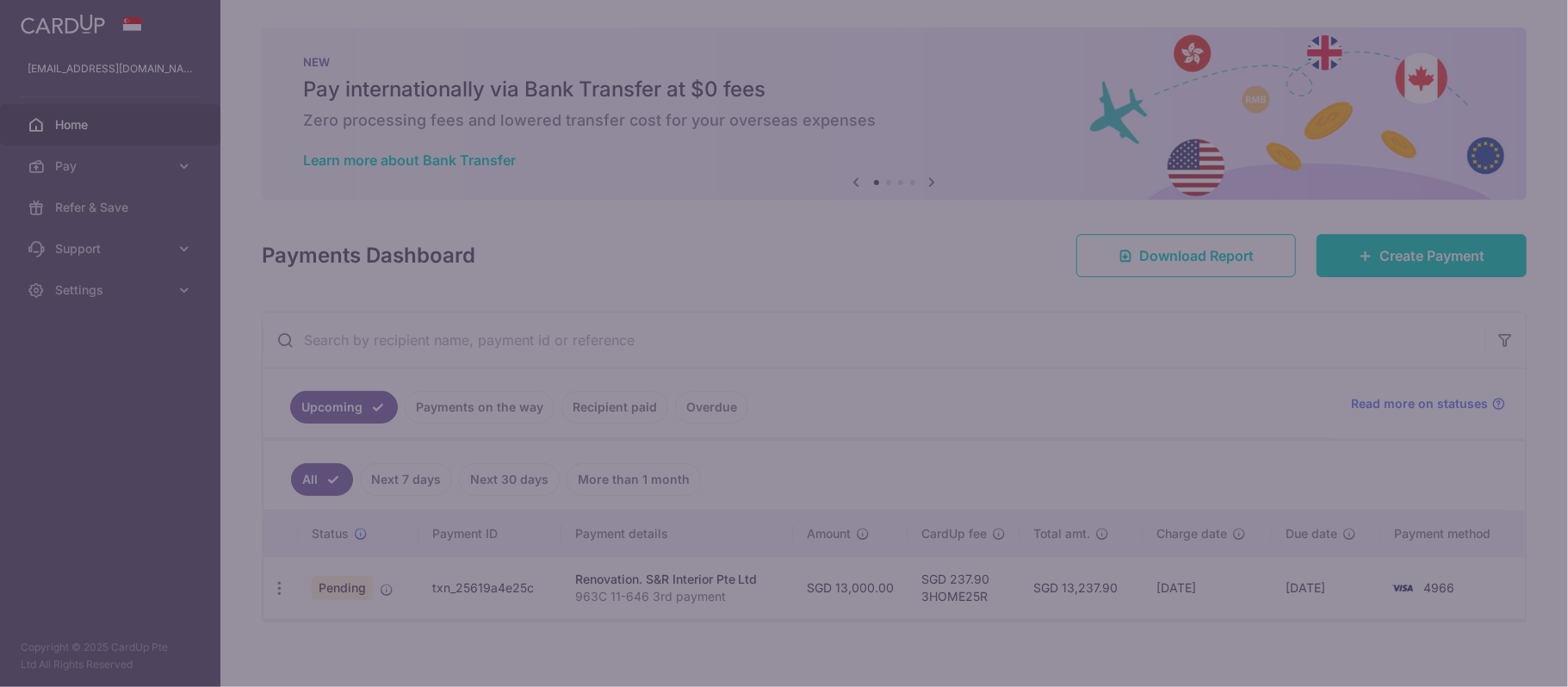
type input "3HOME25R"
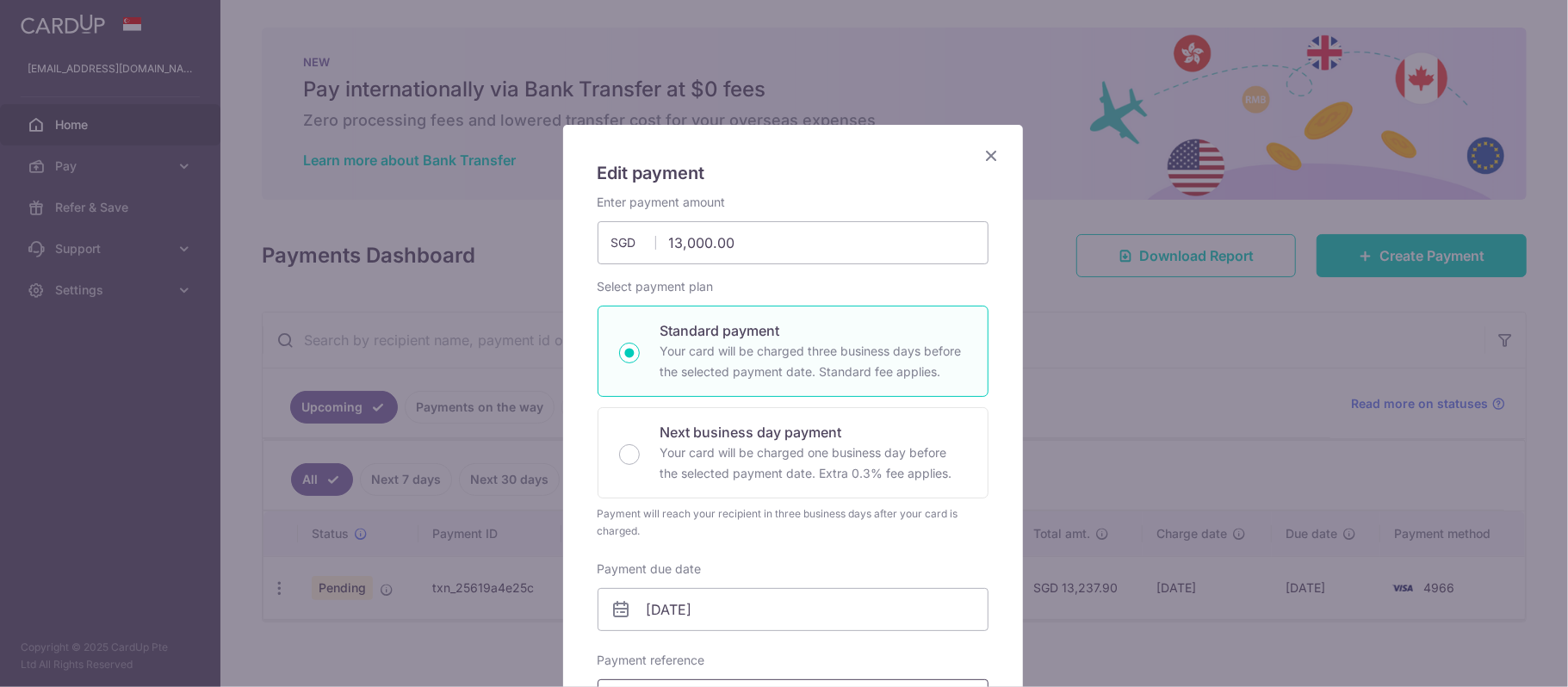
click at [848, 686] on input "963C 11-646 3rd payment" at bounding box center [793, 701] width 391 height 43
drag, startPoint x: 731, startPoint y: 243, endPoint x: 549, endPoint y: 245, distance: 182.0
click at [549, 245] on div "Edit payment By clicking apply, you will make changes to all payments to S&R In…" at bounding box center [784, 343] width 1568 height 687
paste input "$5,032.25"
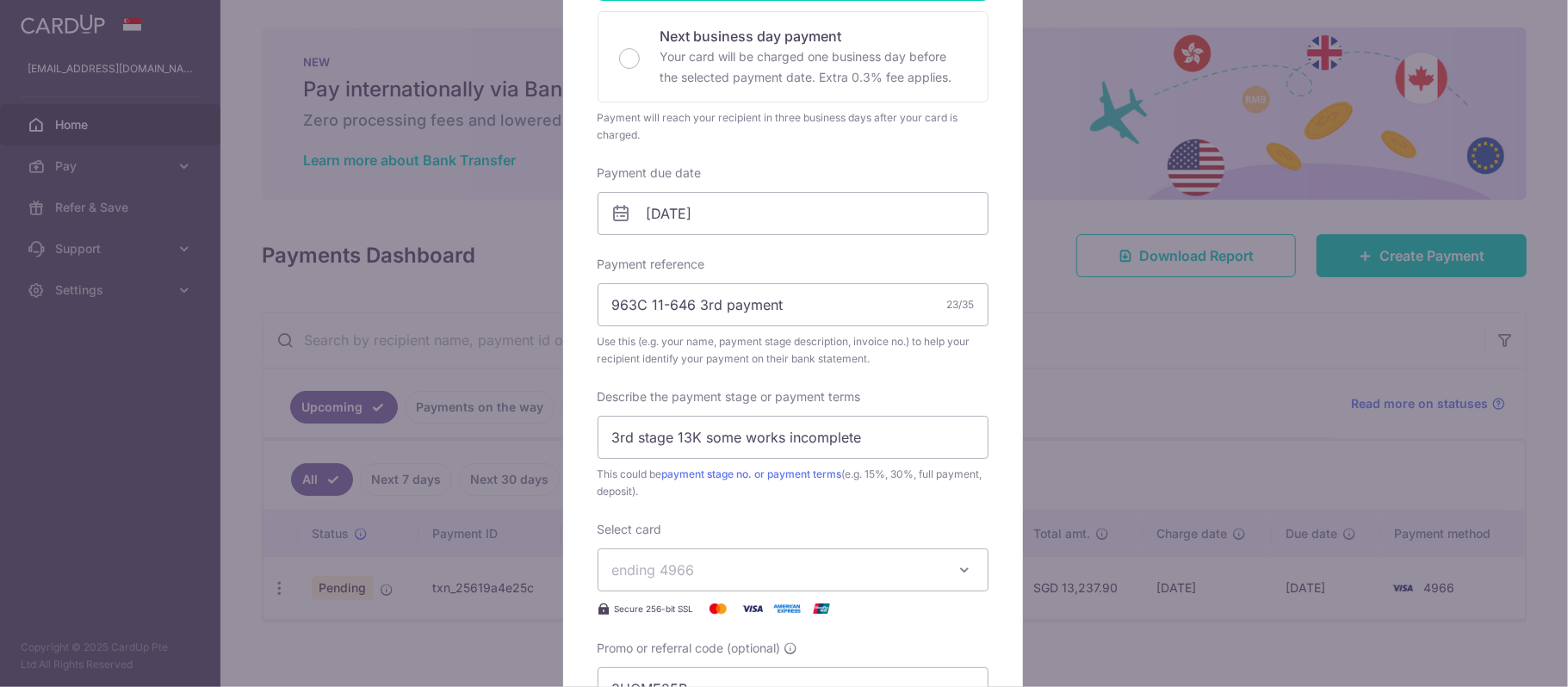
scroll to position [459, 0]
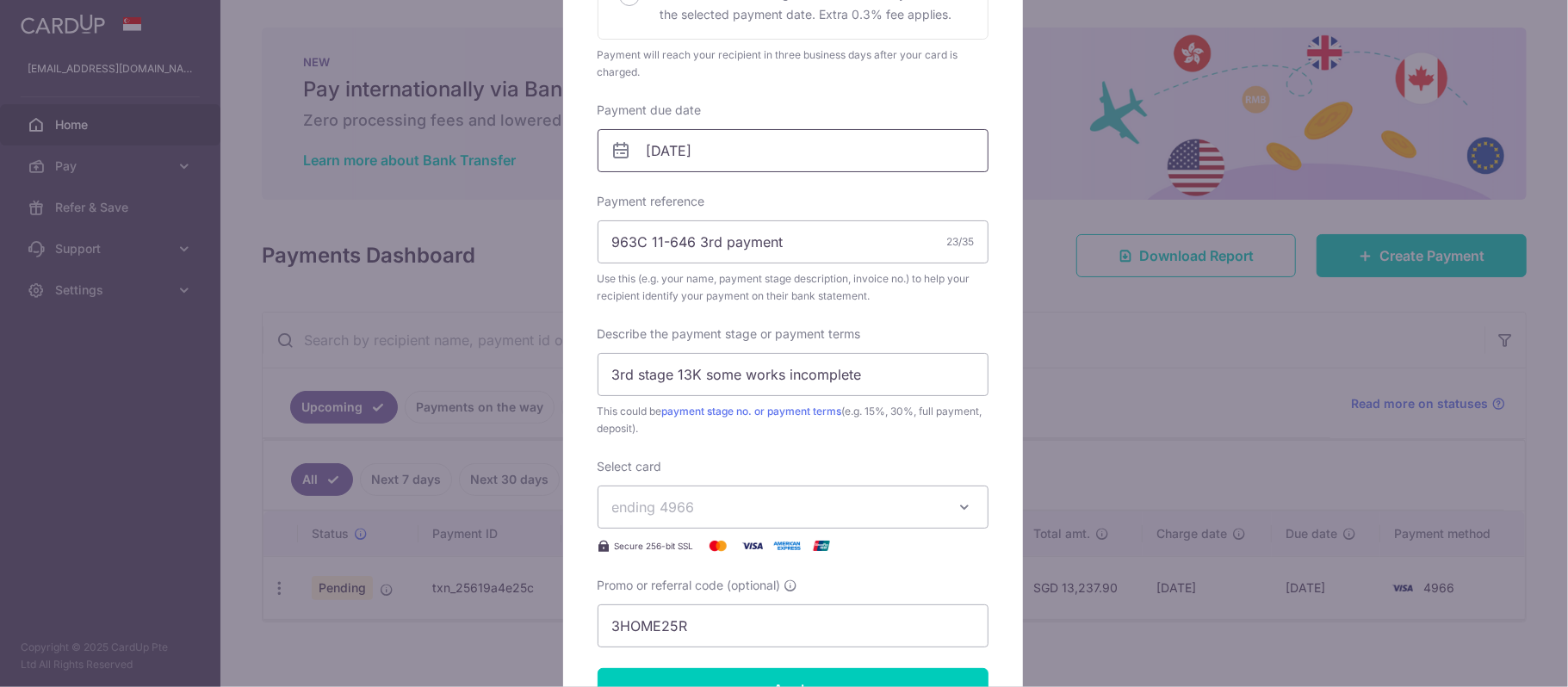
type input "5,032.25"
click at [839, 153] on input "11/12/2025" at bounding box center [793, 151] width 391 height 43
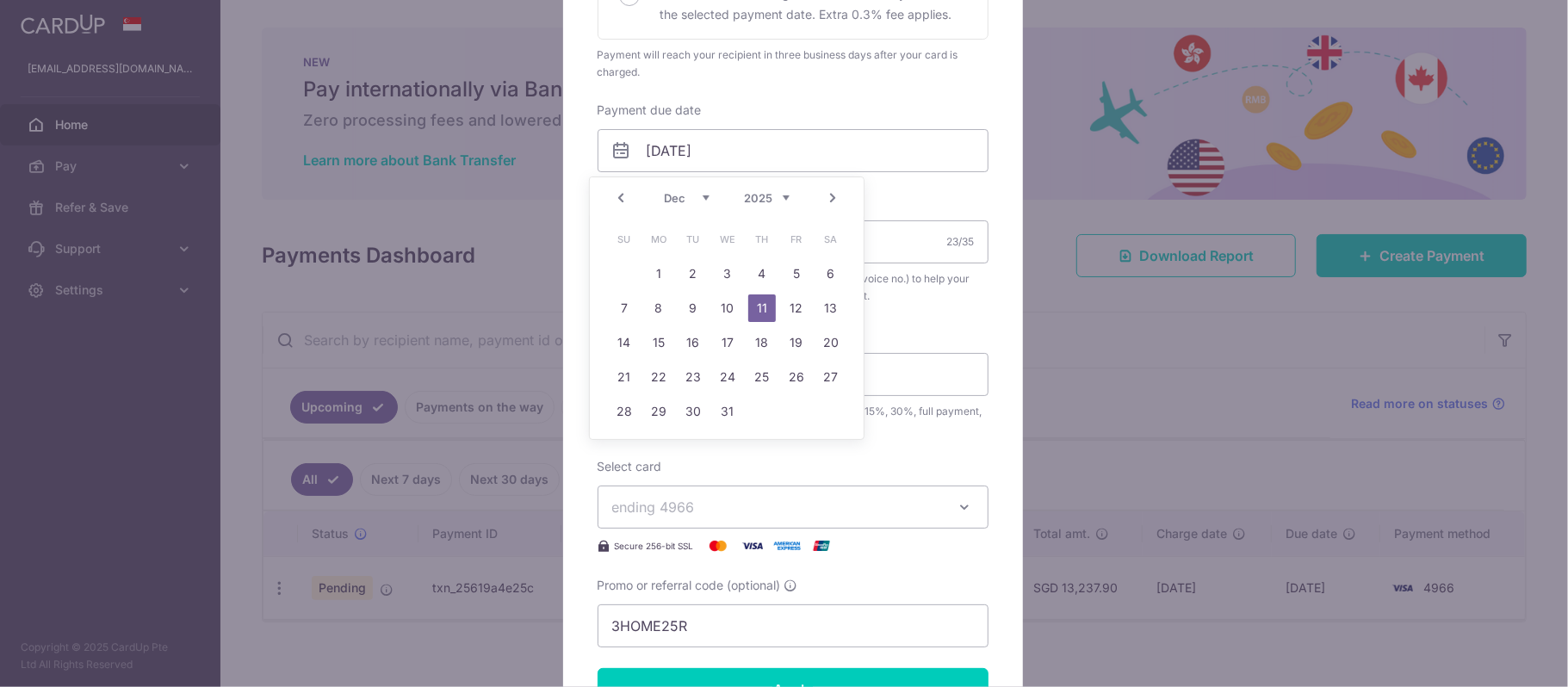
click at [679, 201] on select "Oct Nov Dec" at bounding box center [686, 198] width 46 height 14
click at [652, 341] on link "13" at bounding box center [658, 342] width 27 height 27
type input "[DATE]"
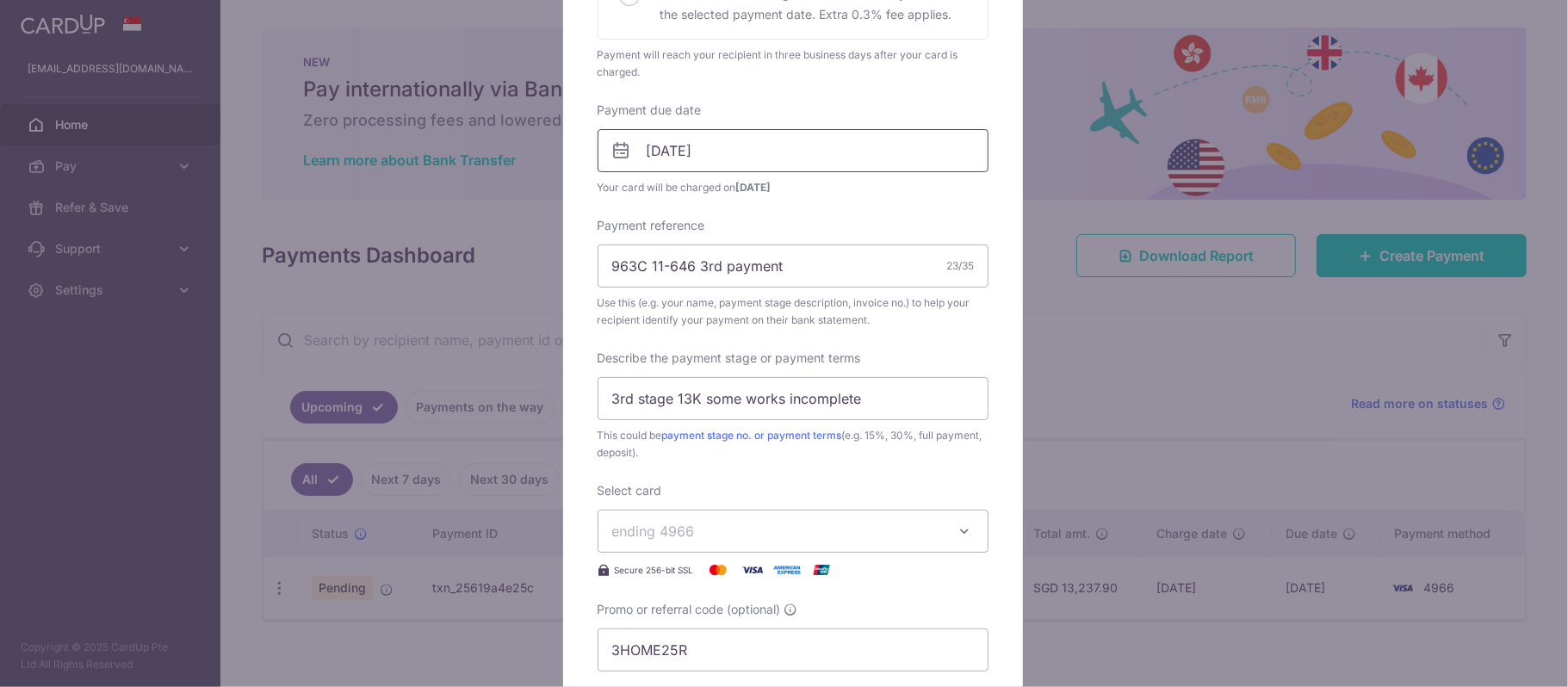
click at [673, 162] on input "[DATE]" at bounding box center [793, 151] width 391 height 43
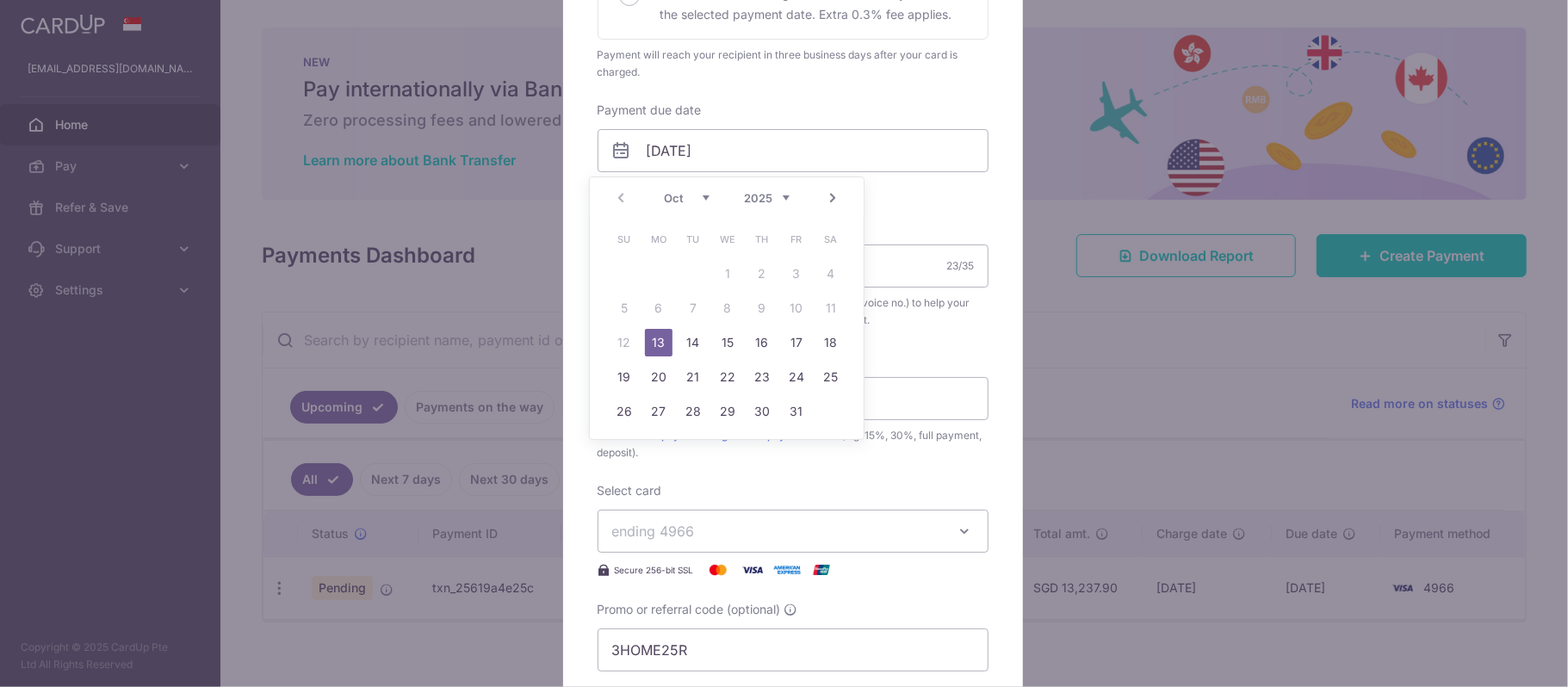
click at [647, 339] on link "13" at bounding box center [658, 342] width 27 height 27
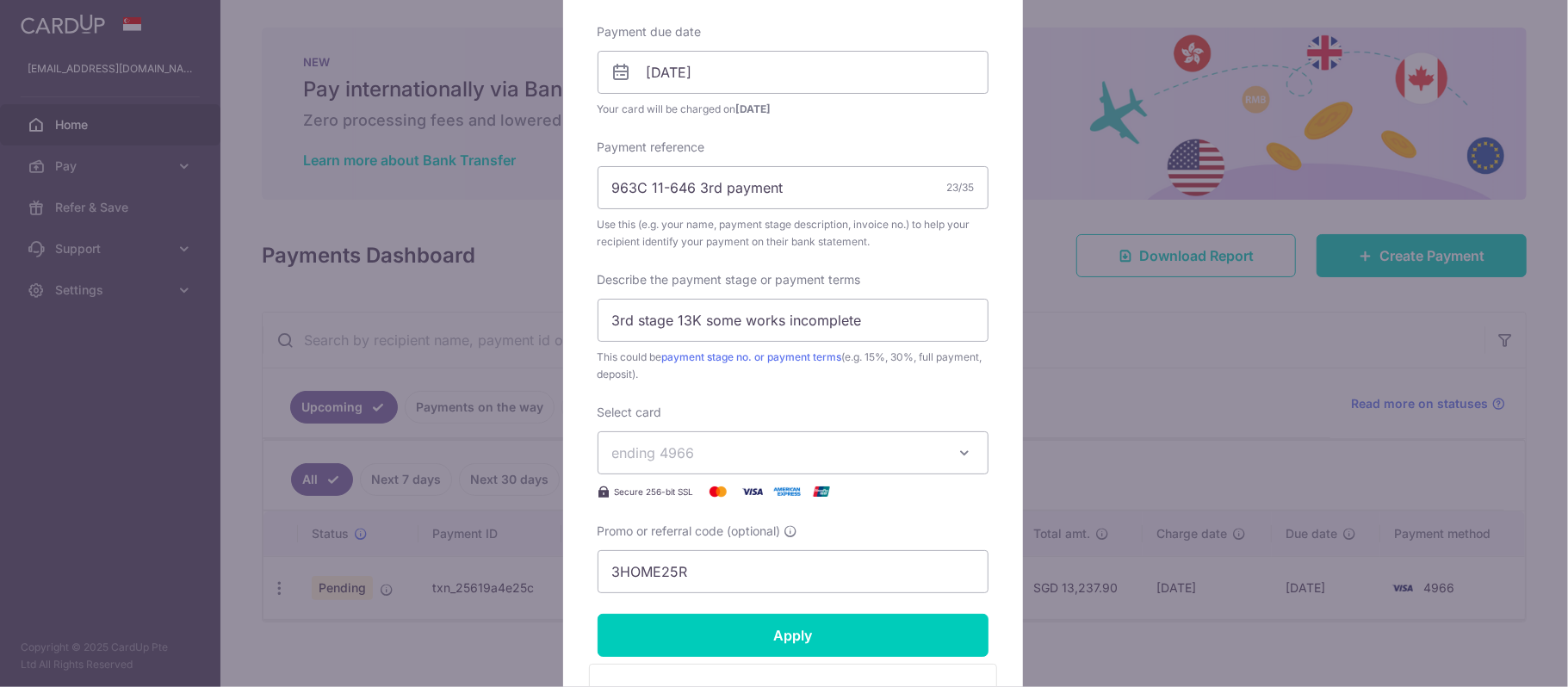
scroll to position [573, 0]
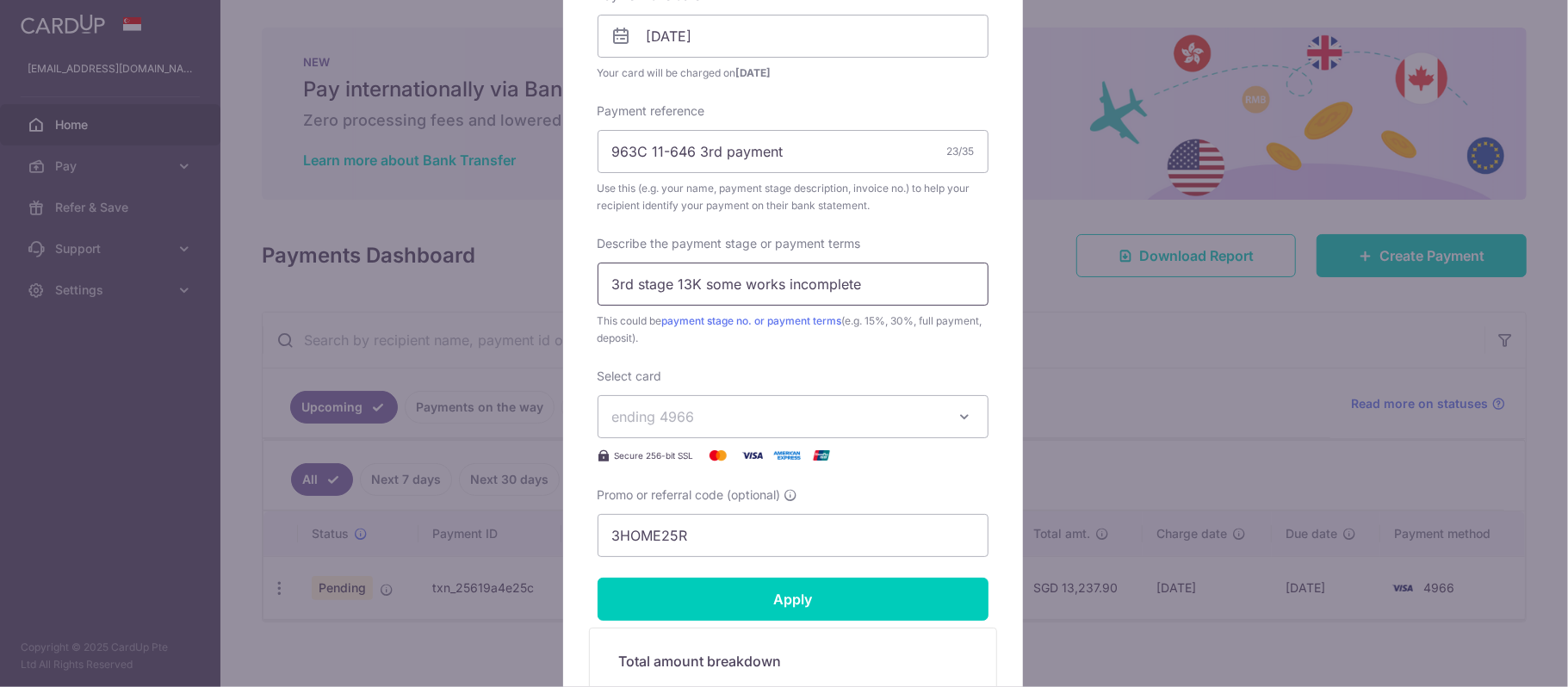
drag, startPoint x: 621, startPoint y: 286, endPoint x: 580, endPoint y: 286, distance: 41.0
click at [580, 286] on div "Edit payment By clicking apply, you will make changes to all payments to S&R In…" at bounding box center [792, 203] width 460 height 1302
click at [711, 283] on input "3rd stage 13K some works incomplete" at bounding box center [793, 284] width 391 height 43
drag, startPoint x: 868, startPoint y: 288, endPoint x: 569, endPoint y: 288, distance: 299.0
click at [569, 288] on div "Edit payment By clicking apply, you will make changes to all payments to S&R In…" at bounding box center [792, 203] width 460 height 1302
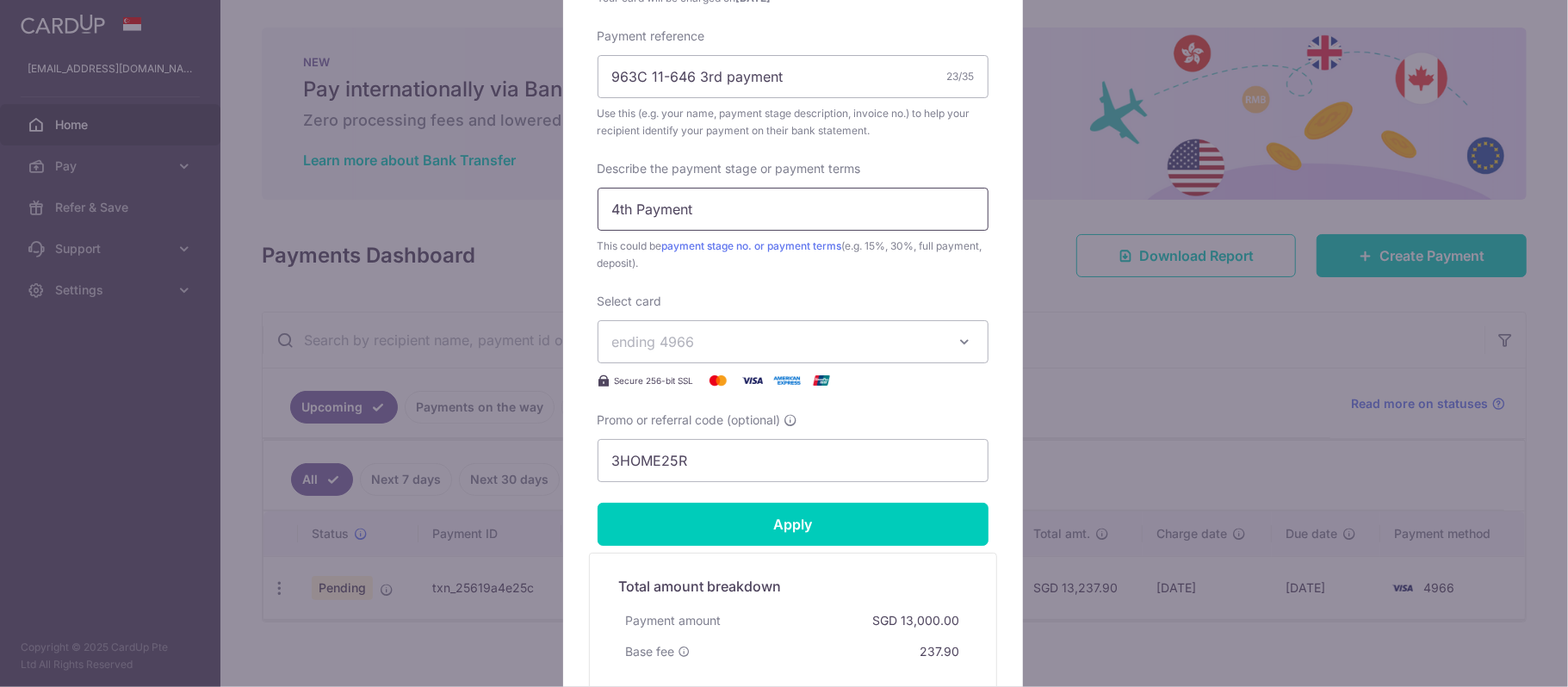
scroll to position [689, 0]
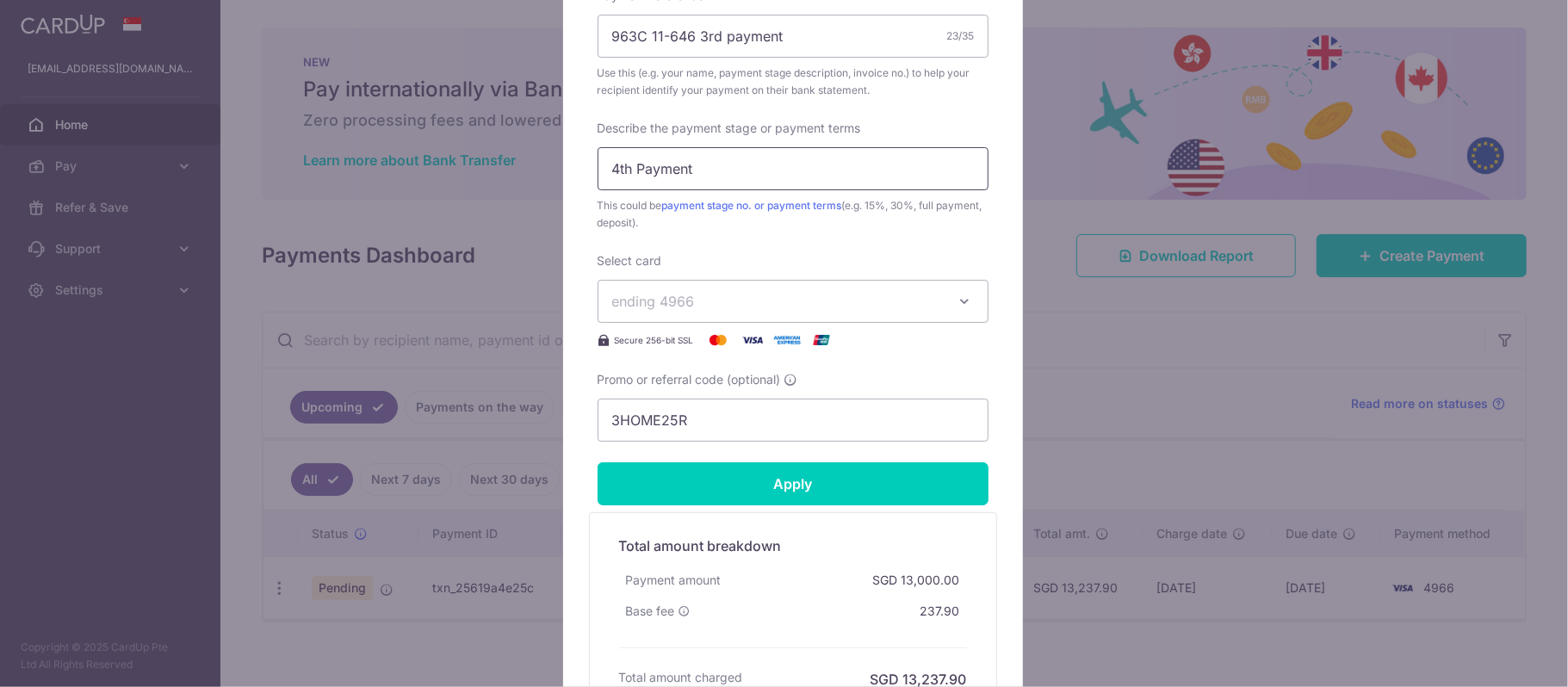
type input "4th Payment"
click at [908, 308] on span "ending 4966" at bounding box center [778, 300] width 331 height 20
click at [870, 427] on span "**** 4966" at bounding box center [793, 423] width 362 height 20
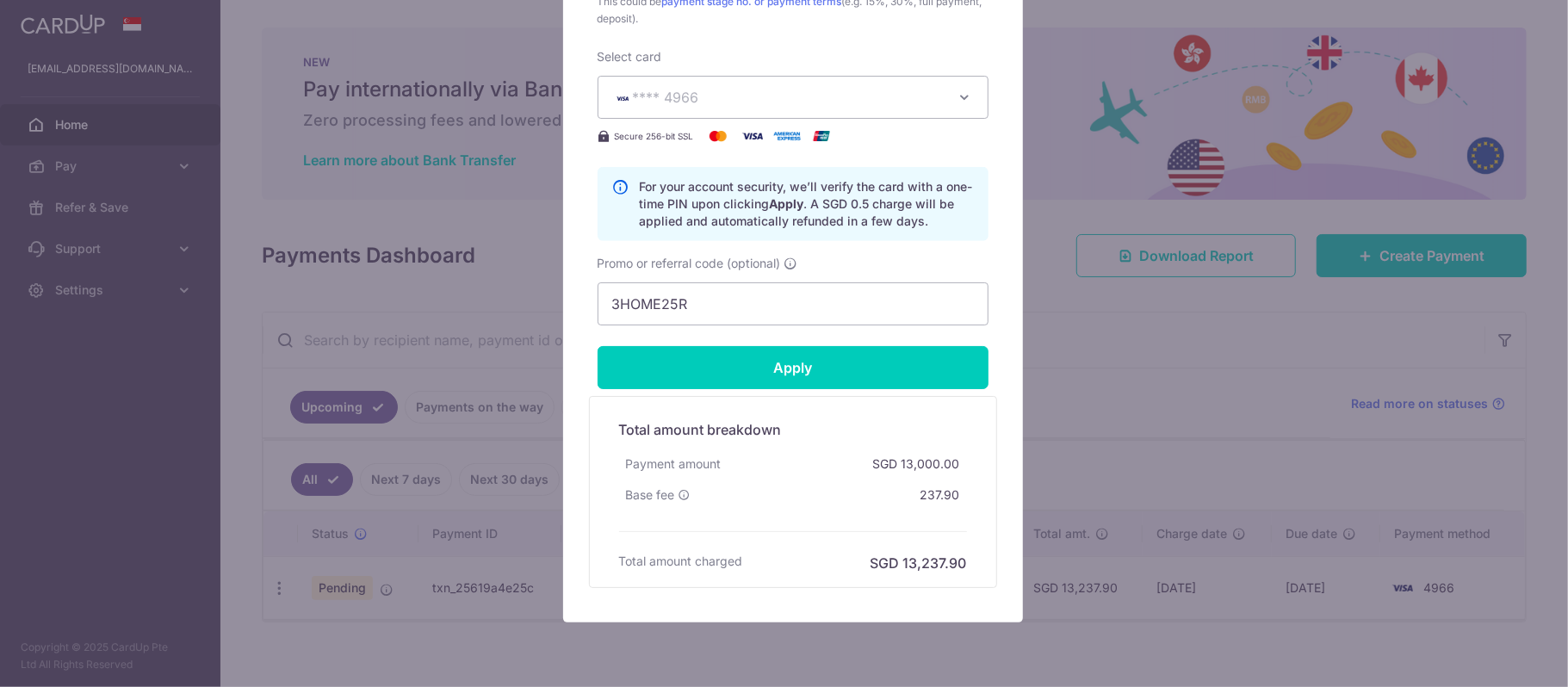
scroll to position [957, 0]
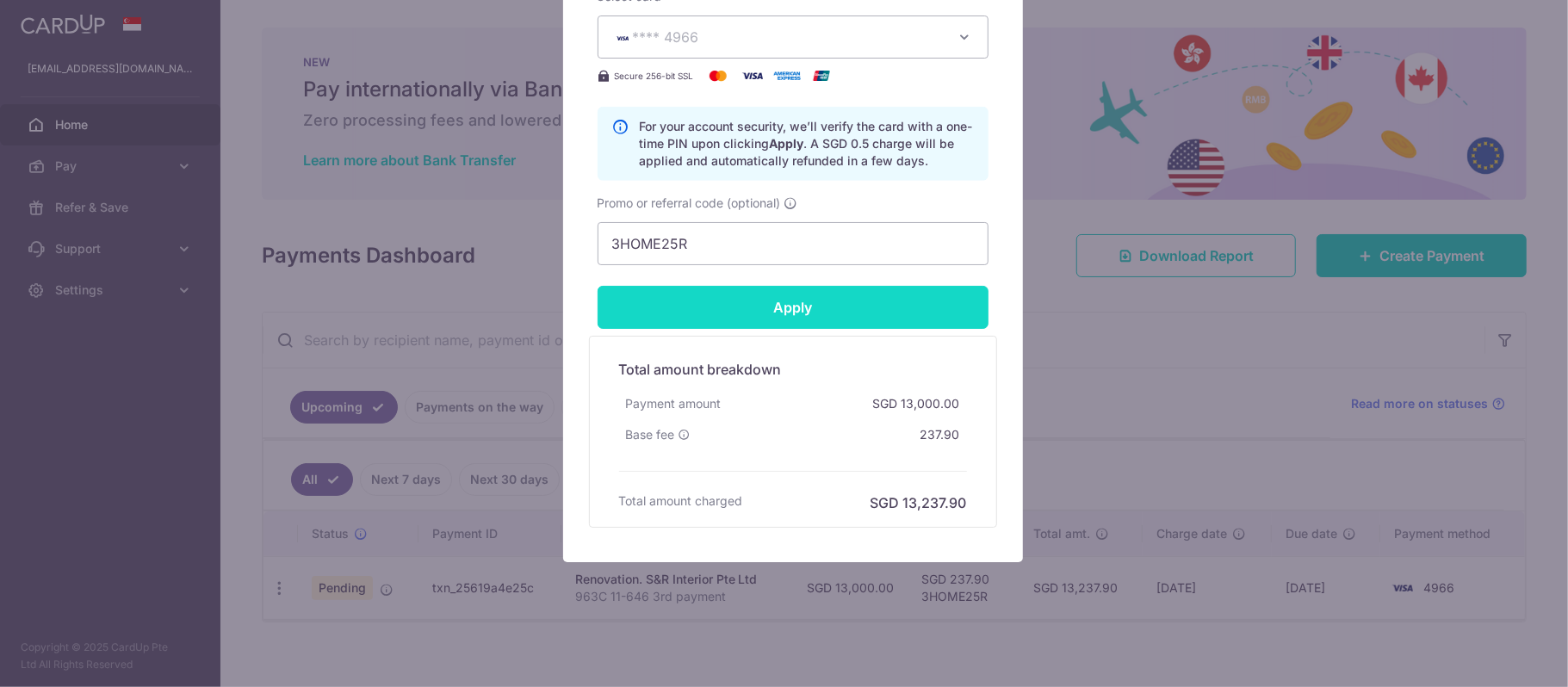
click at [824, 287] on input "Apply" at bounding box center [793, 307] width 391 height 43
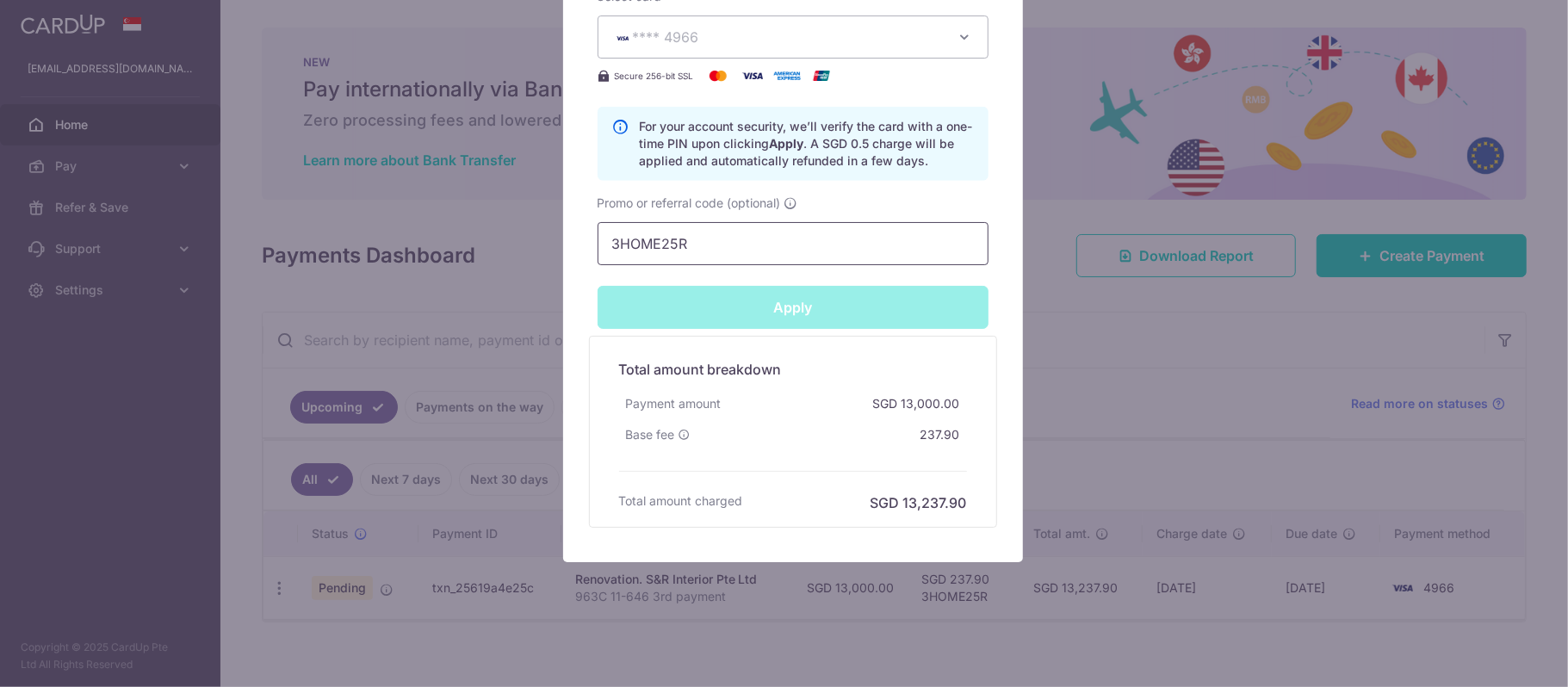
type input "Successfully Applied"
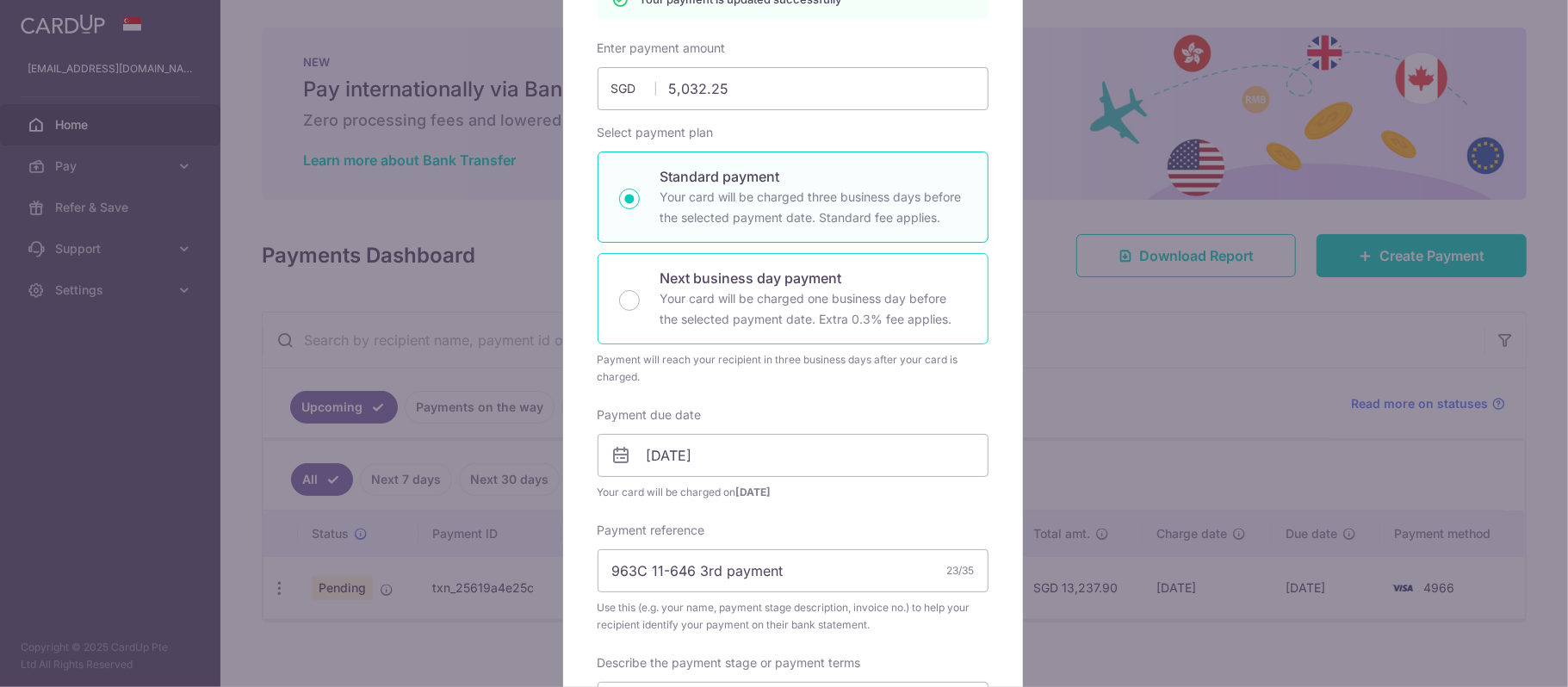
scroll to position [0, 0]
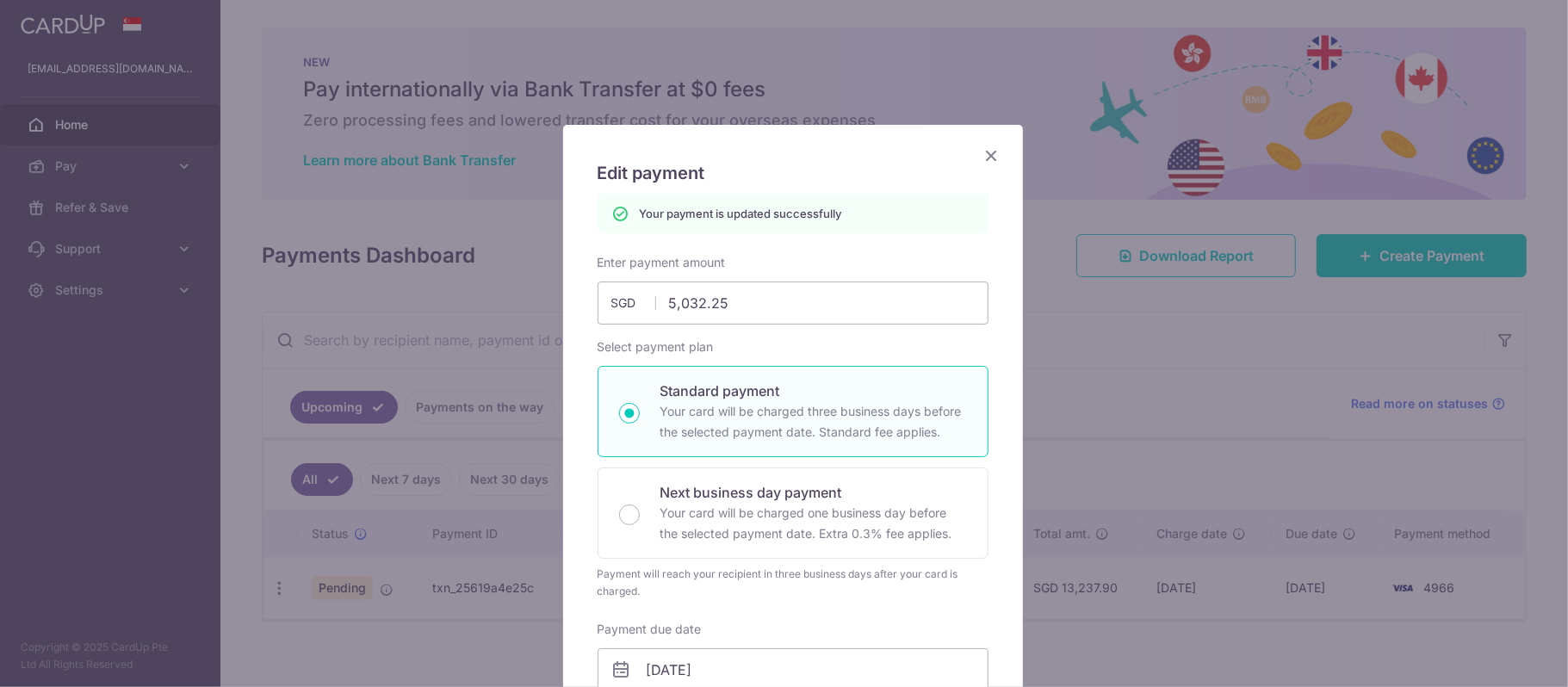
click at [982, 155] on icon "Close" at bounding box center [992, 155] width 20 height 21
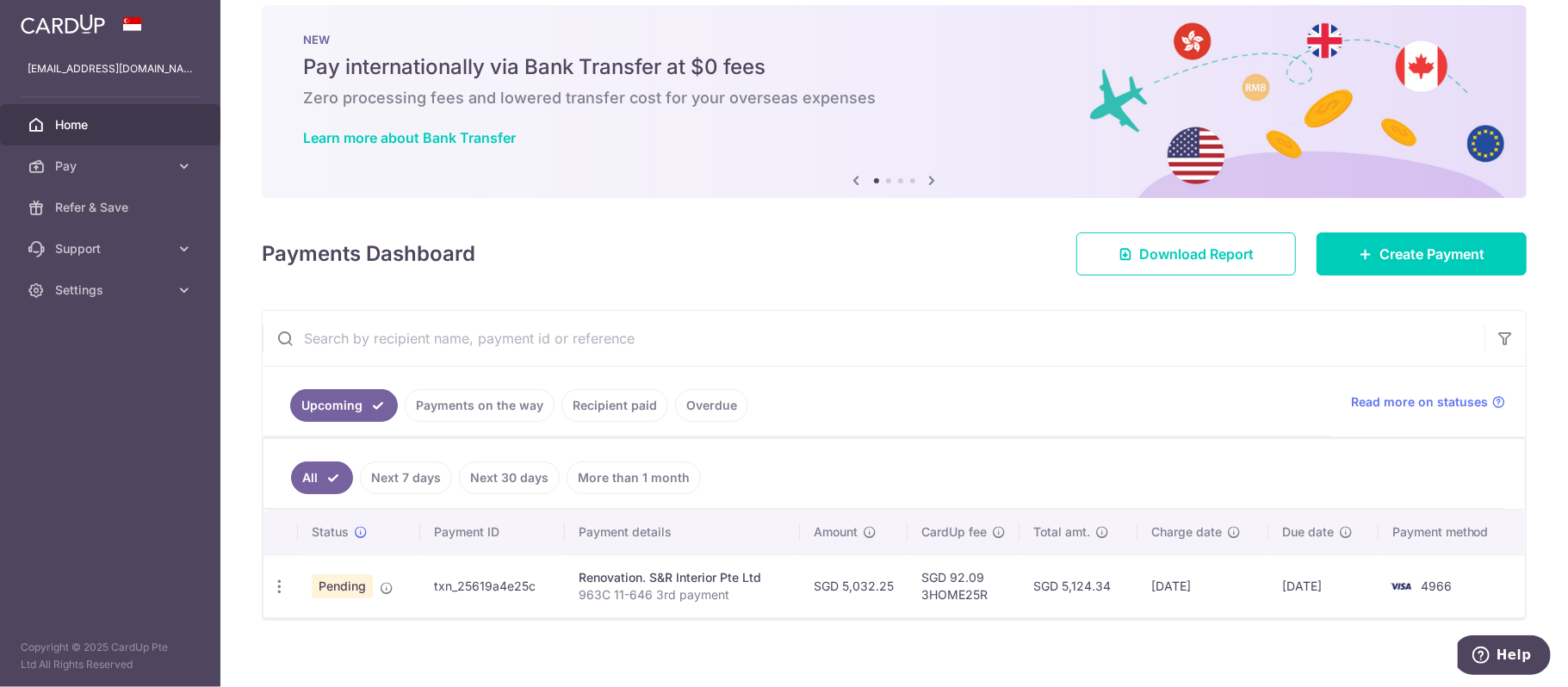
scroll to position [42, 0]
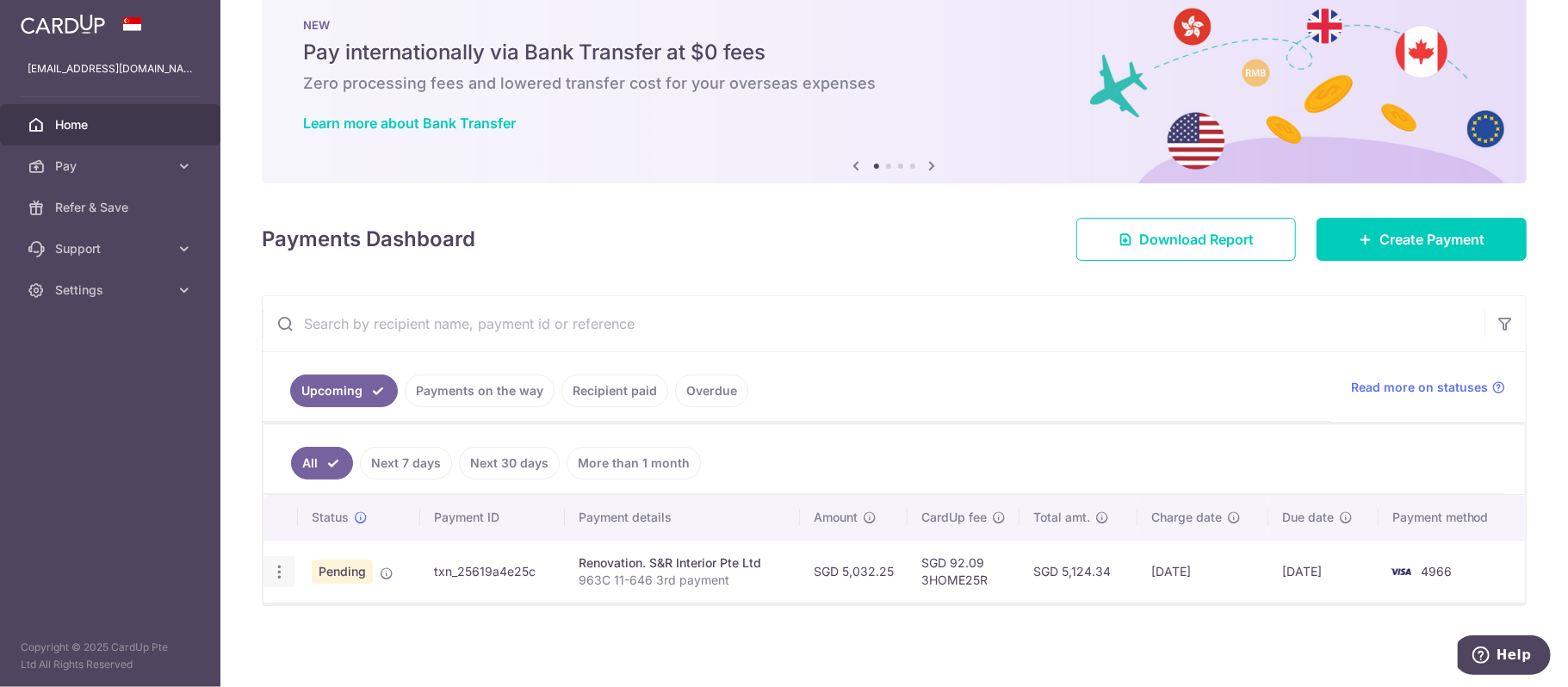
click at [287, 568] on icon "button" at bounding box center [279, 571] width 18 height 18
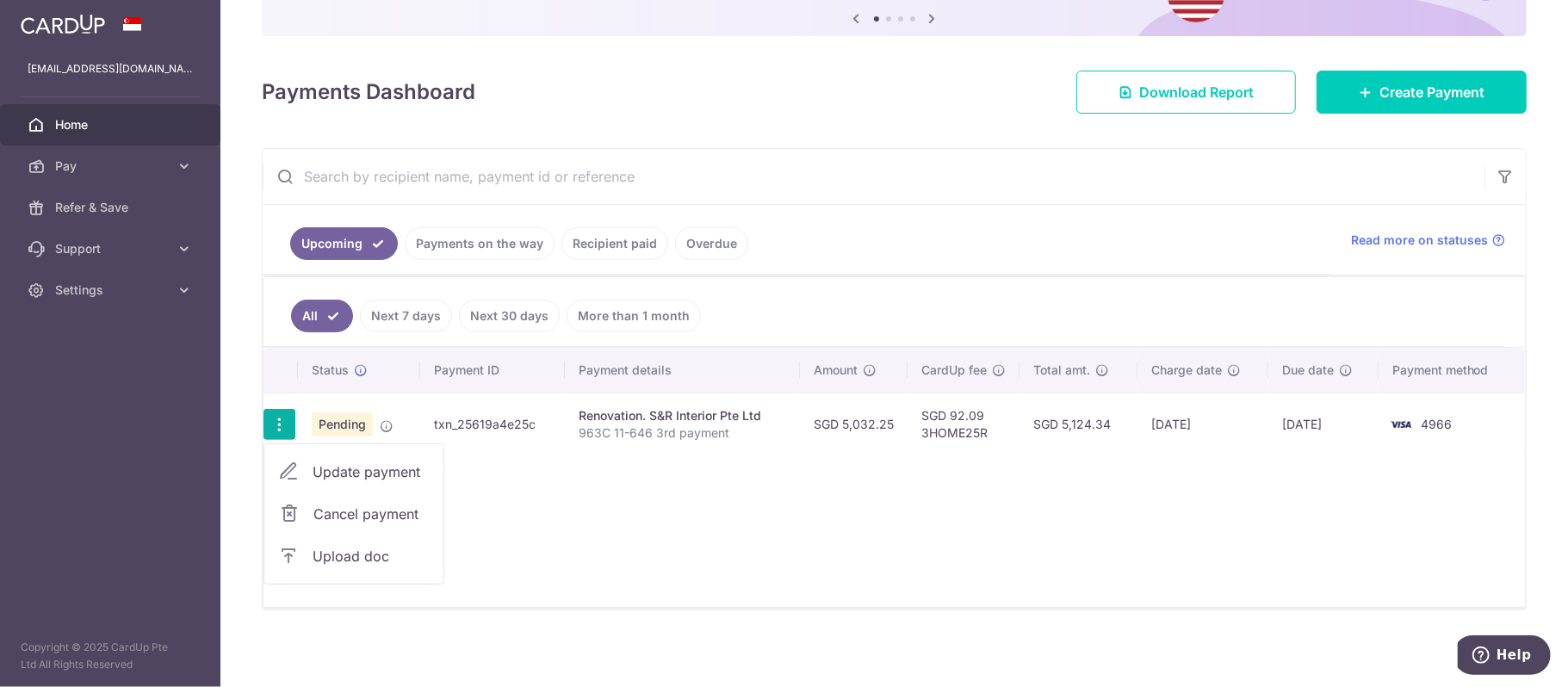
scroll to position [192, 0]
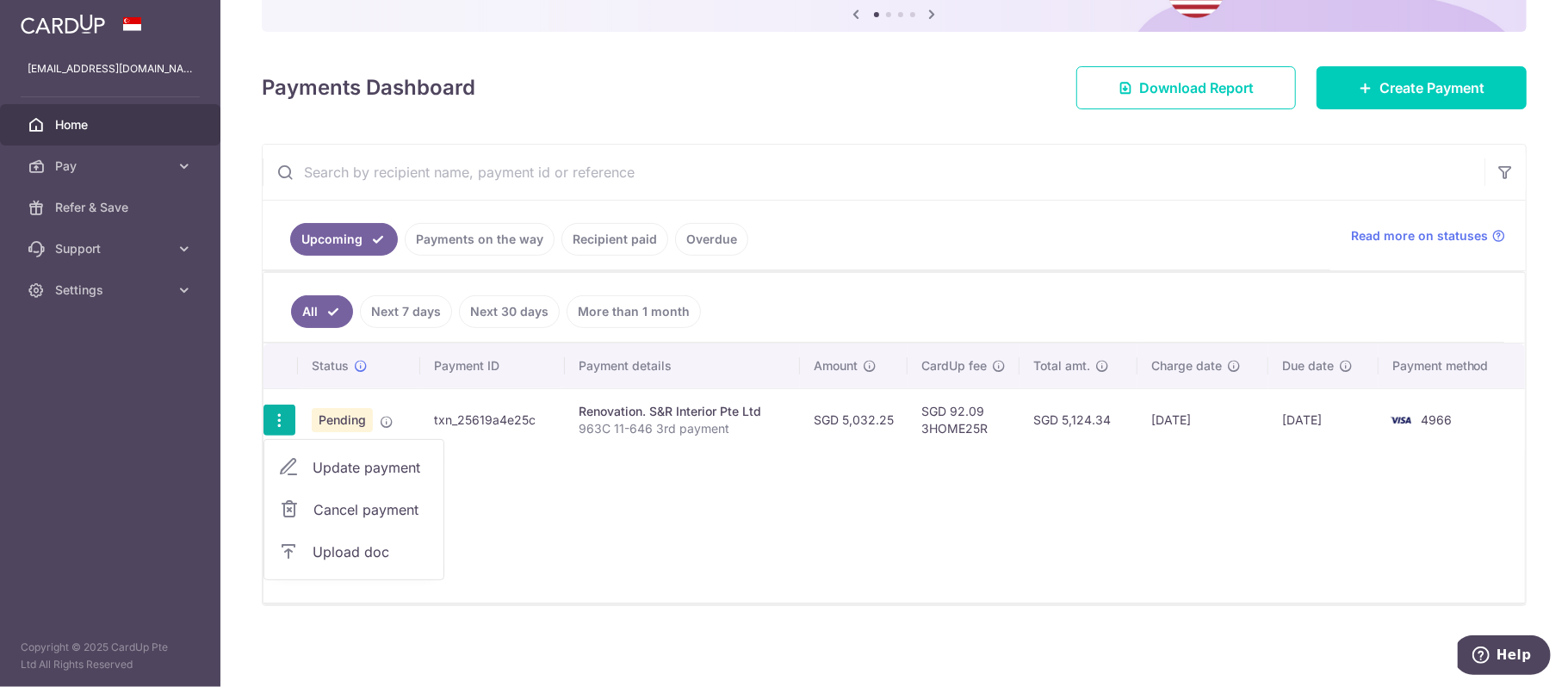
click at [357, 459] on span "Update payment" at bounding box center [371, 466] width 117 height 20
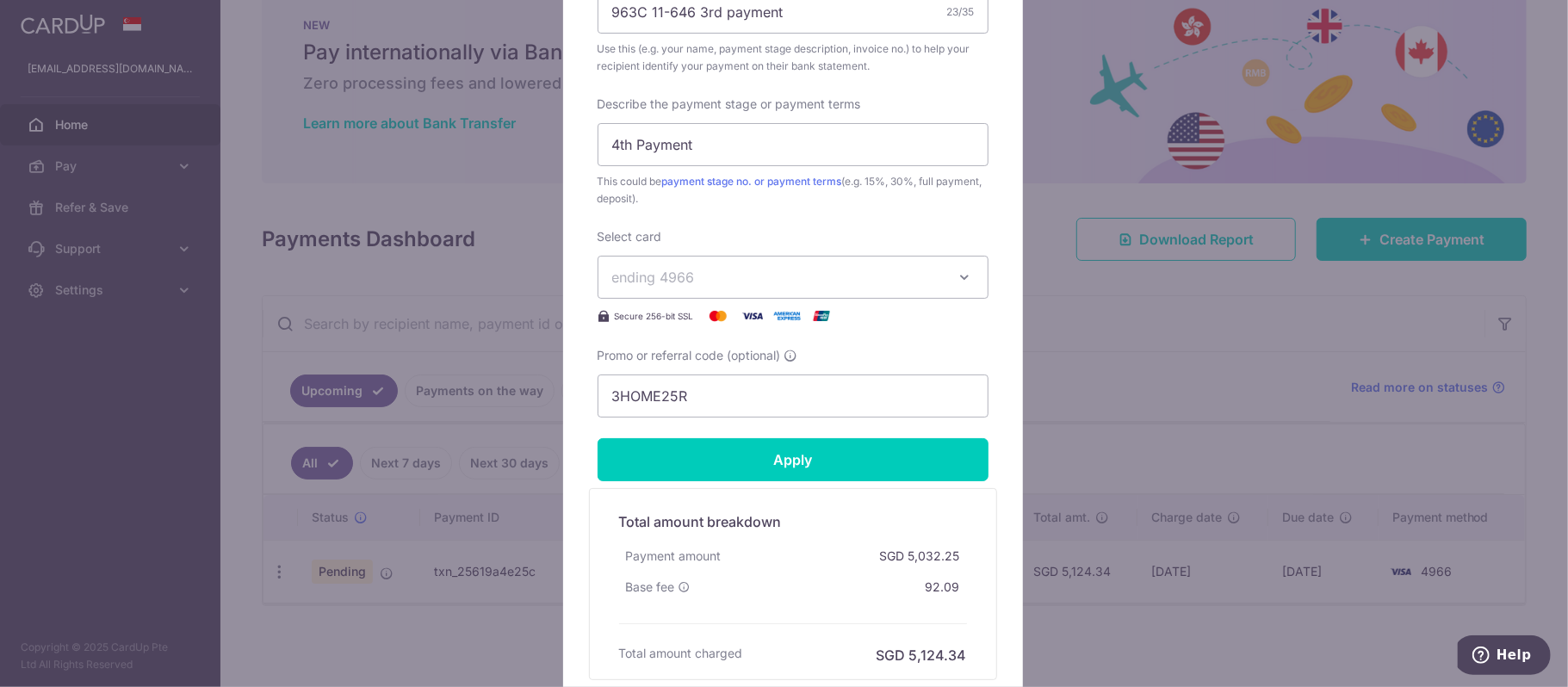
scroll to position [844, 0]
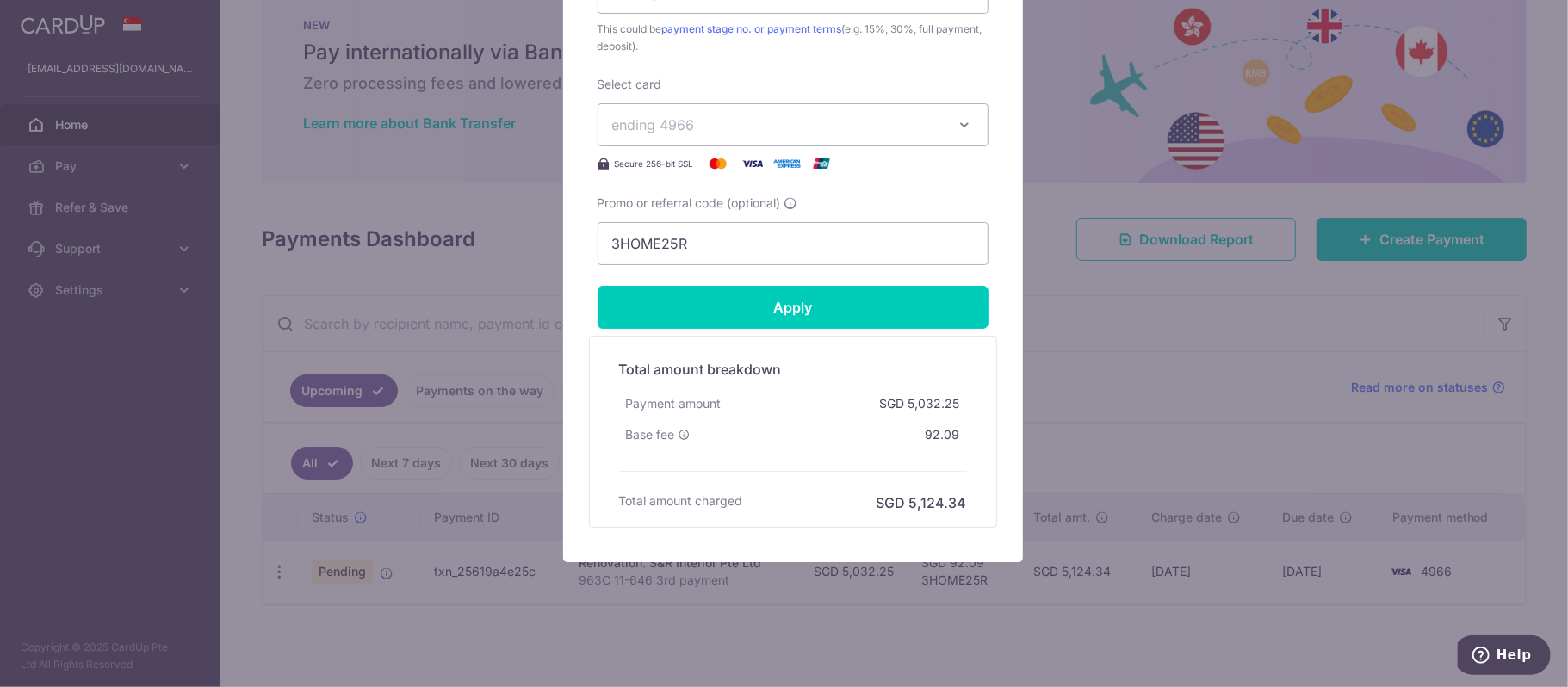
click at [1167, 286] on div "Edit payment By clicking apply, you will make changes to all payments to S&R In…" at bounding box center [784, 343] width 1568 height 687
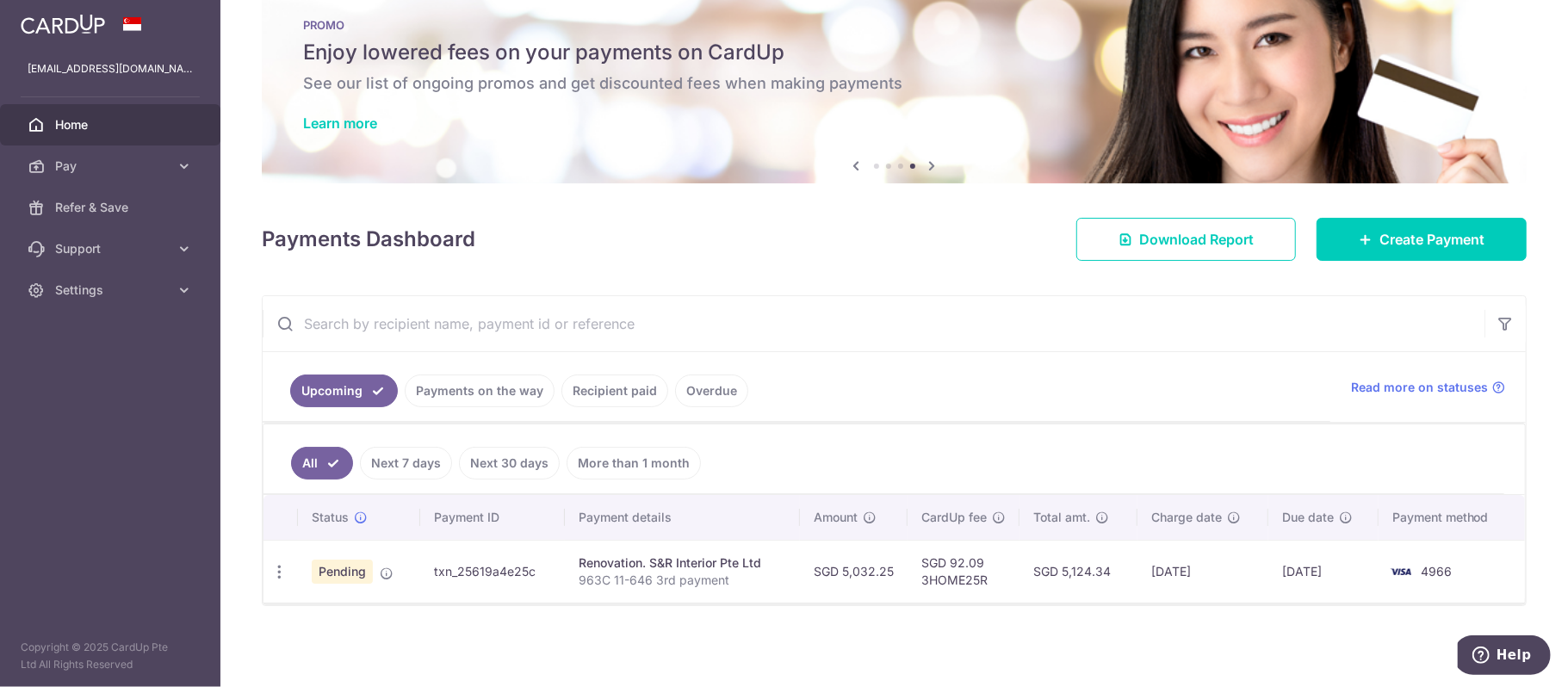
click at [1293, 569] on td "[DATE]" at bounding box center [1323, 570] width 110 height 63
copy tr "[DATE]"
